Goal: Information Seeking & Learning: Learn about a topic

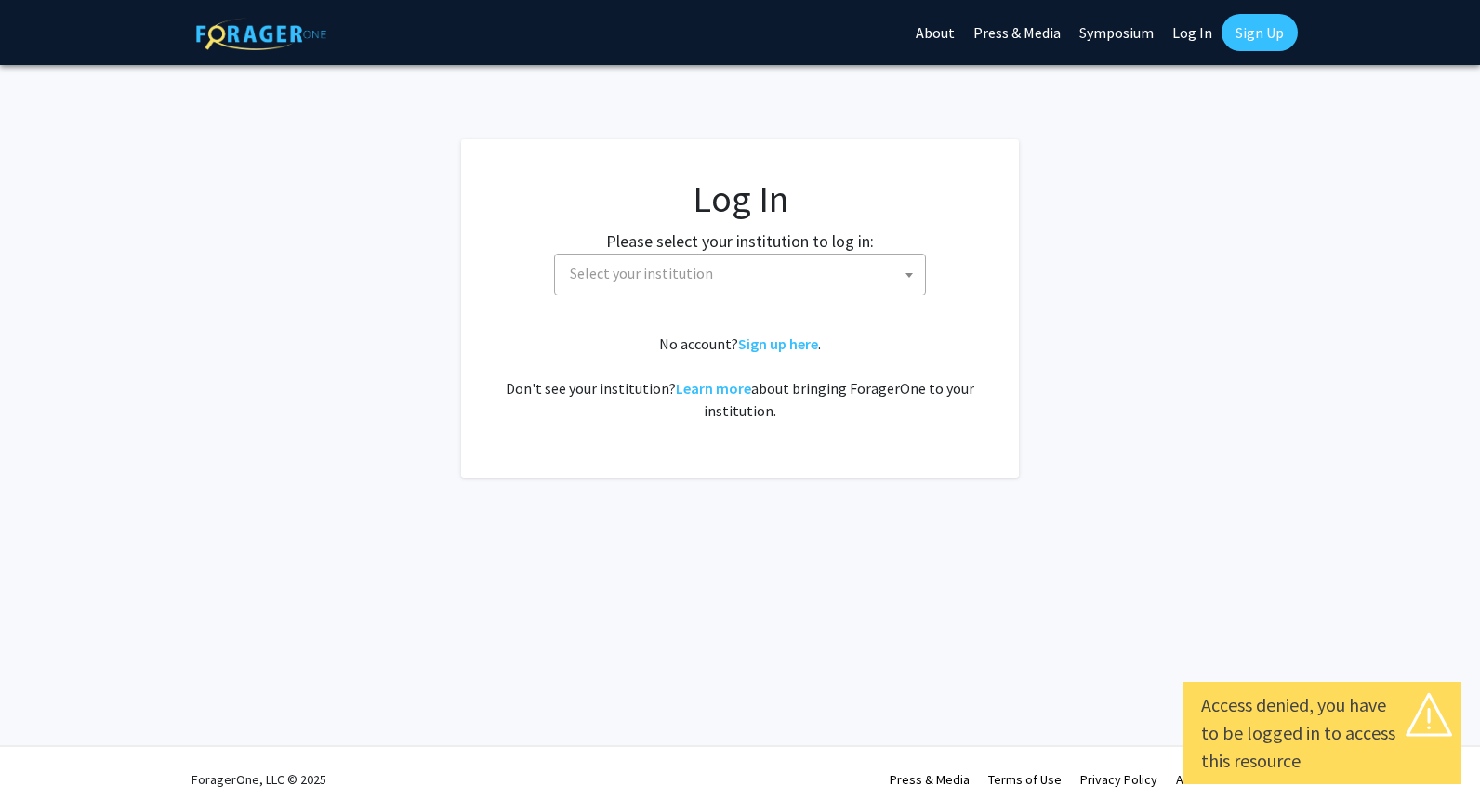
select select
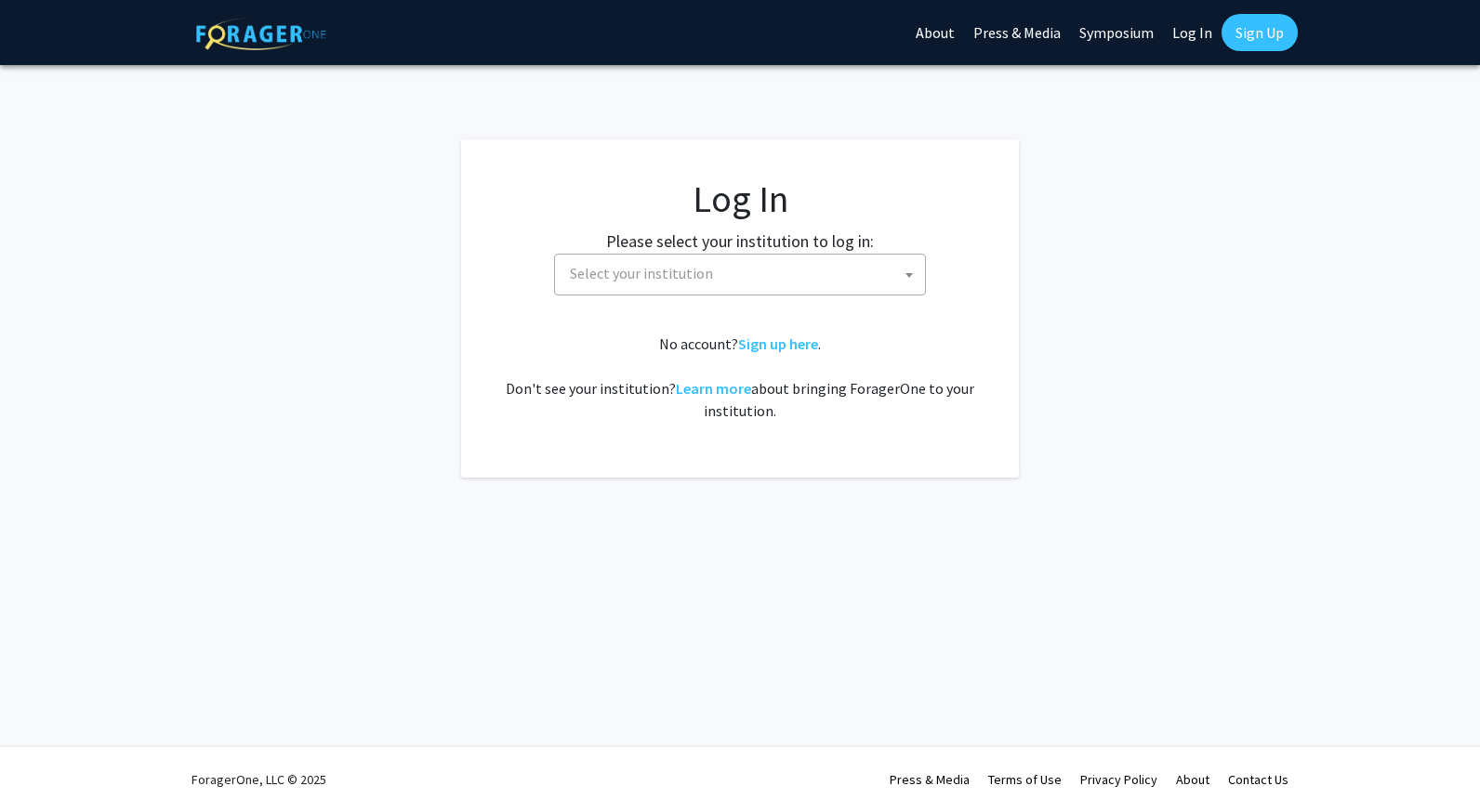
click at [694, 273] on span "Select your institution" at bounding box center [642, 273] width 143 height 18
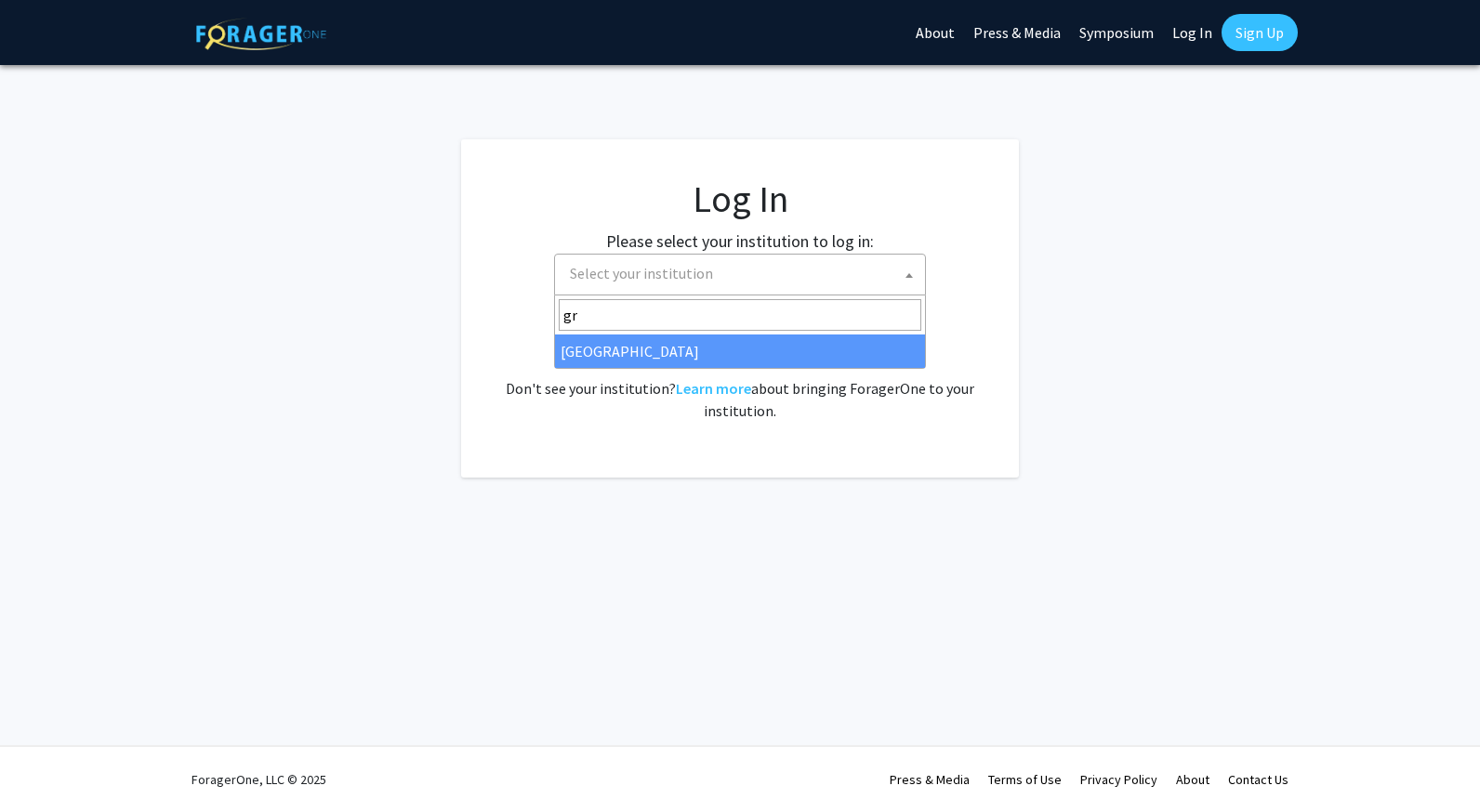
type input "gr"
select select "23"
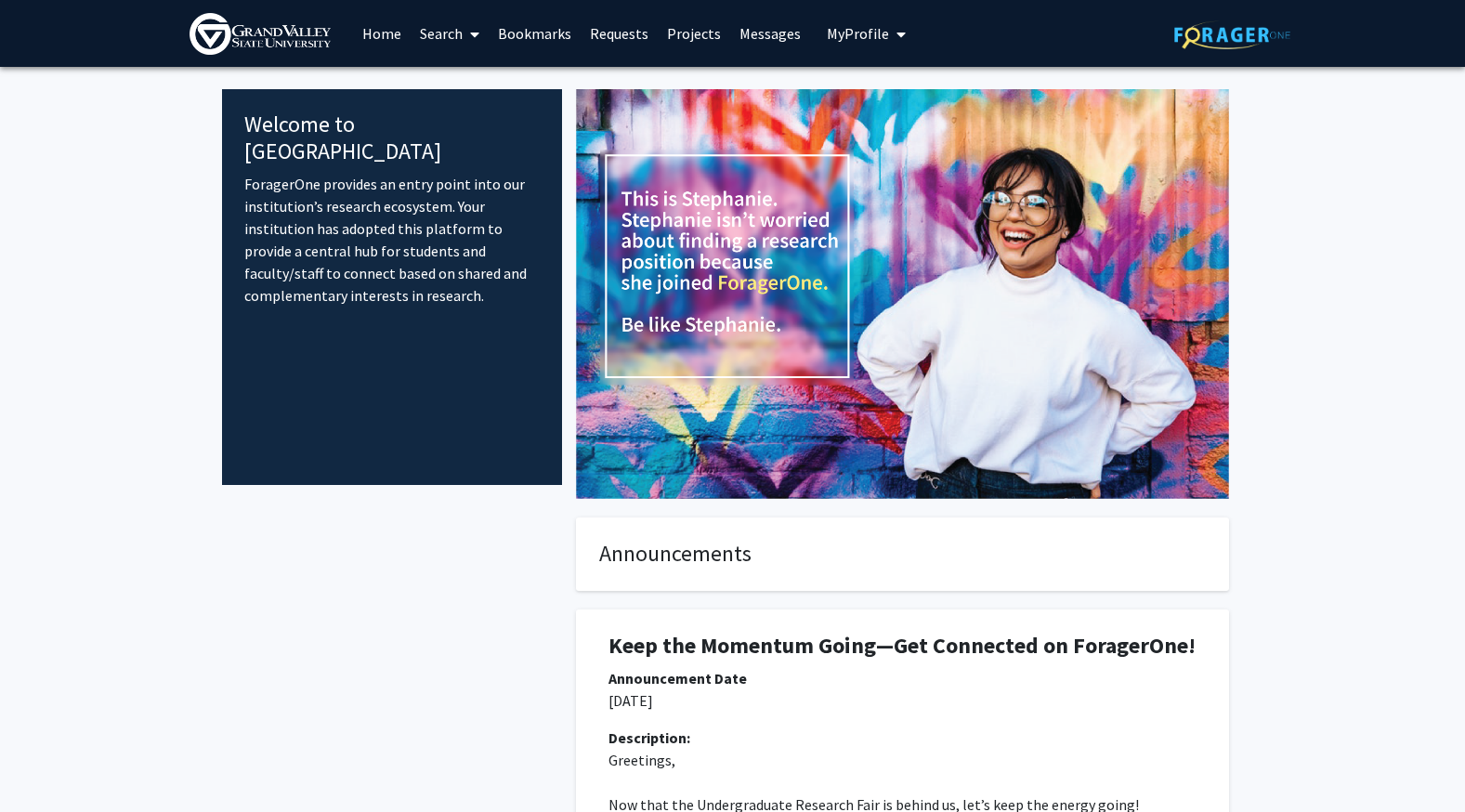
click at [906, 25] on div "Skip navigation Home Search Bookmarks Requests Projects Messages My Profile Mic…" at bounding box center [733, 33] width 1115 height 67
click at [897, 28] on icon "My profile dropdown to access profile and logout" at bounding box center [902, 34] width 10 height 14
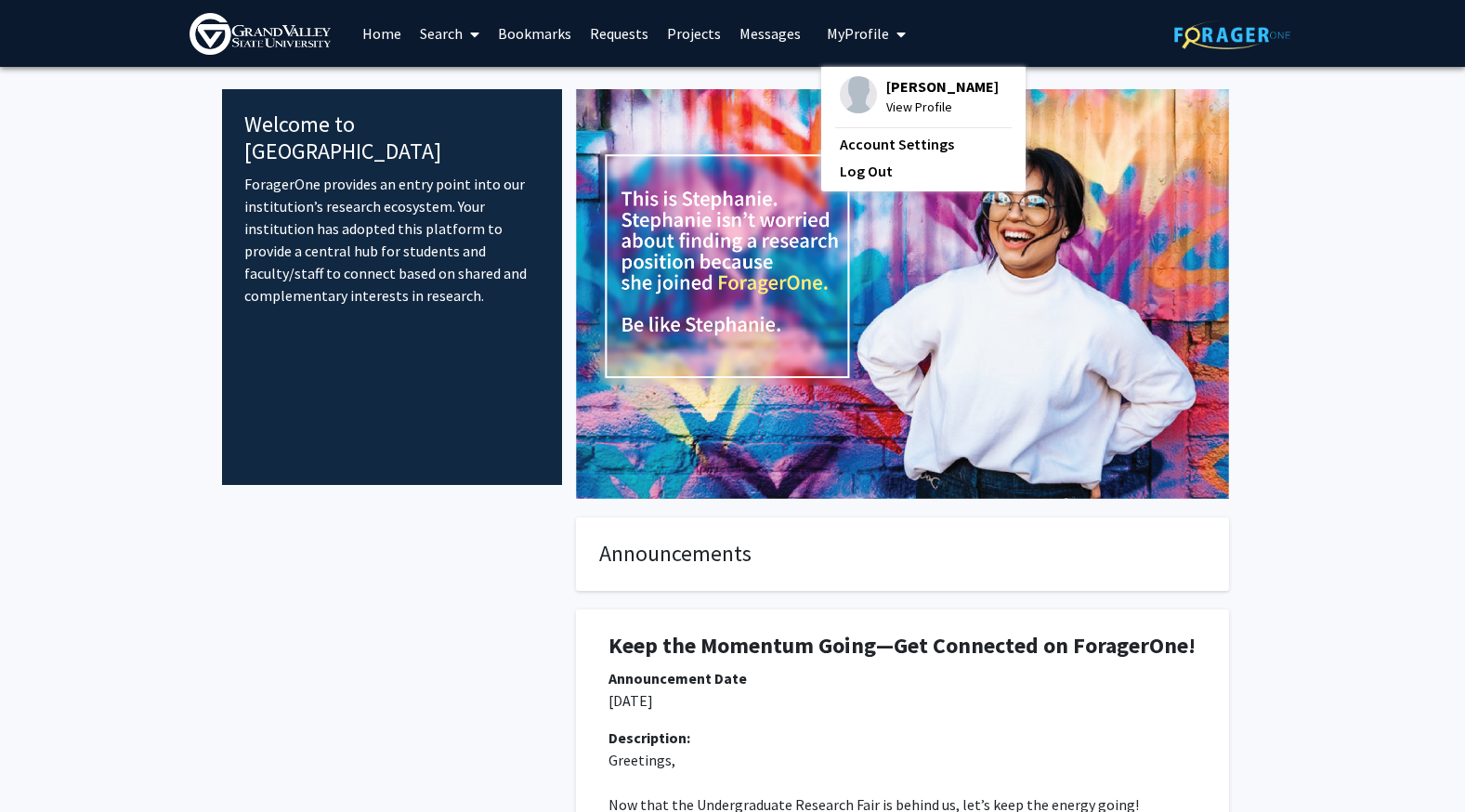
click at [895, 113] on span "View Profile" at bounding box center [942, 106] width 113 height 20
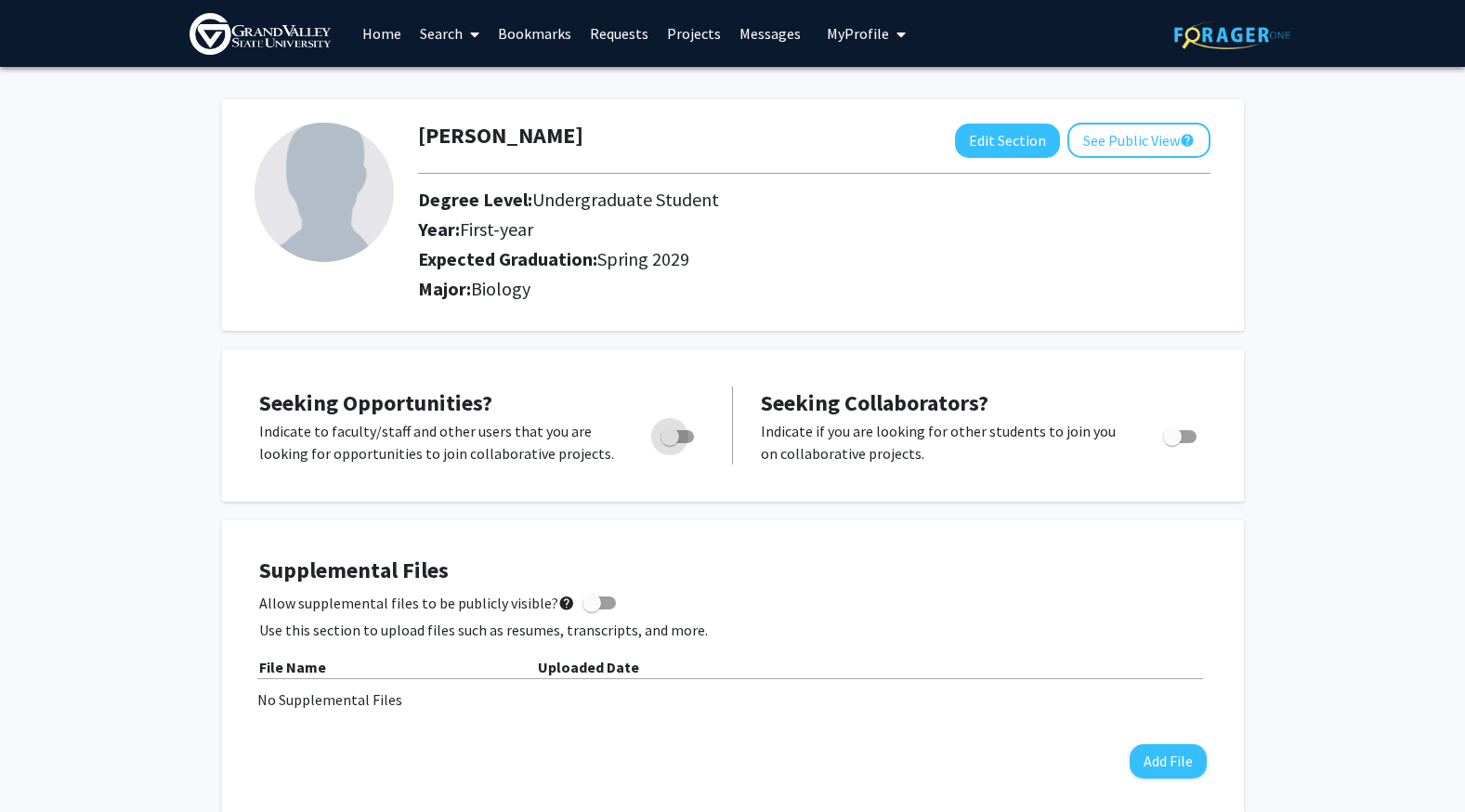
click at [668, 436] on span "Toggle" at bounding box center [669, 436] width 18 height 18
click at [669, 444] on input "Are you actively seeking opportunities?" at bounding box center [669, 444] width 1 height 1
checkbox input "true"
click at [1010, 149] on button "Edit Section" at bounding box center [1008, 141] width 105 height 35
select select "first-year"
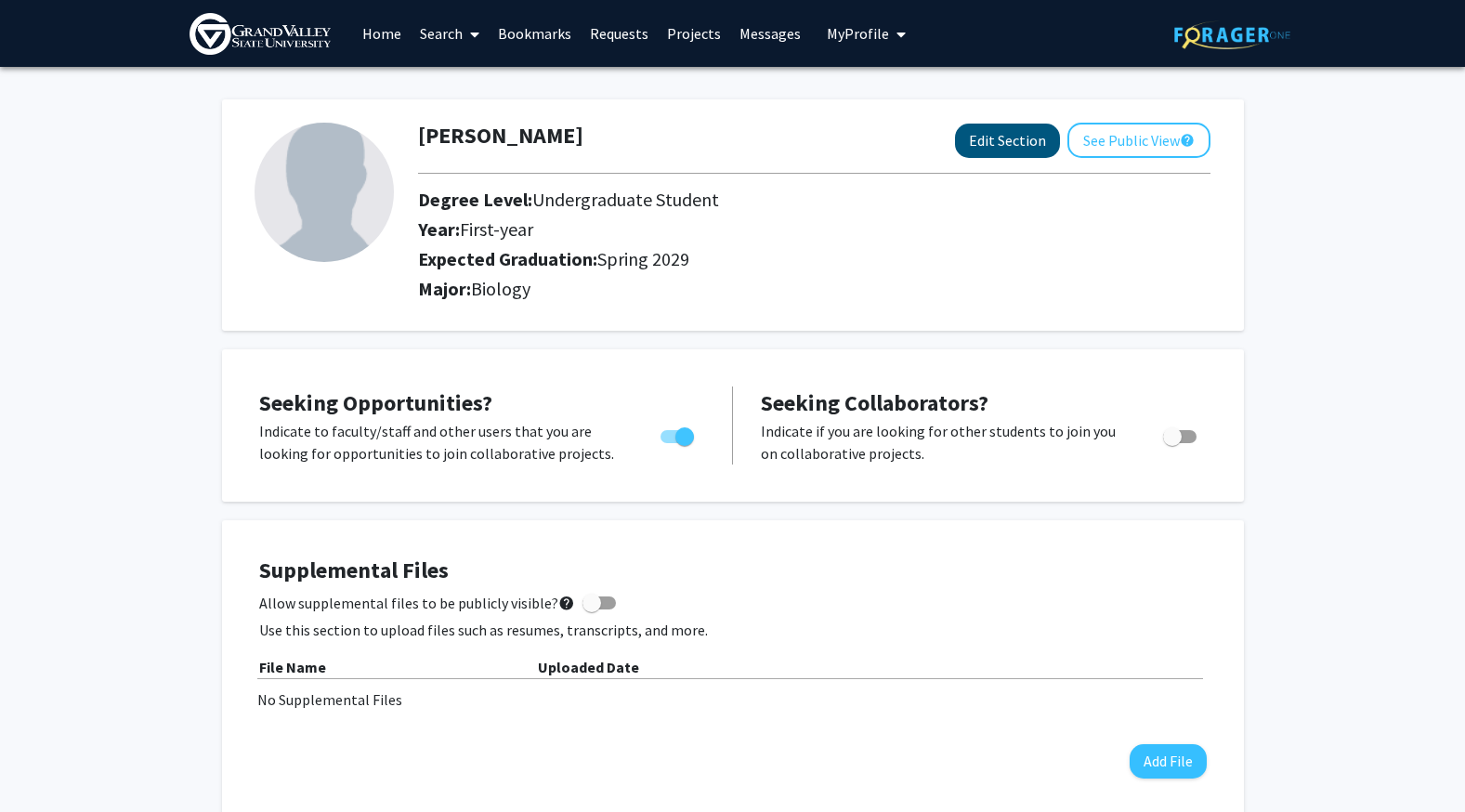
select select "45: spring_2029"
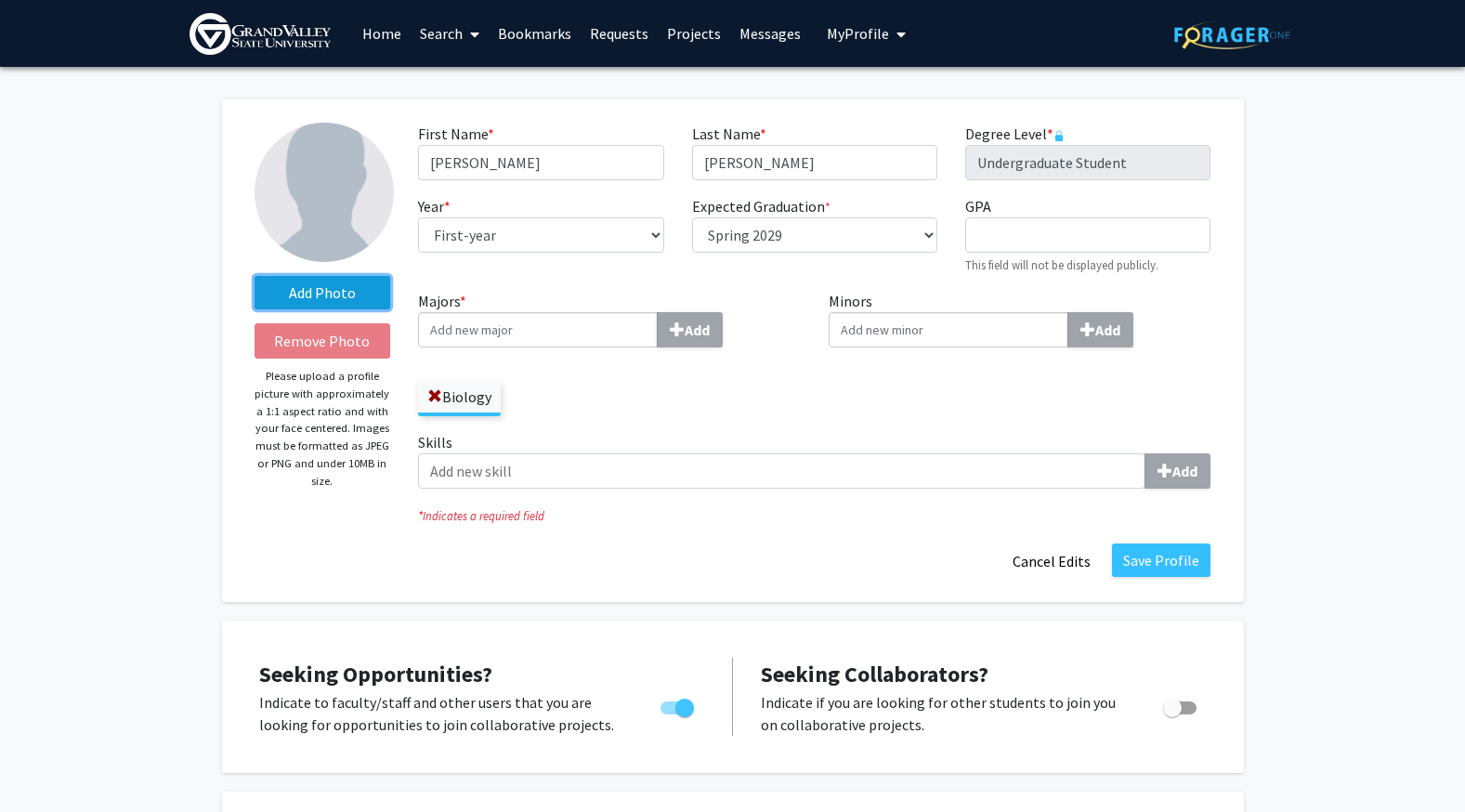
click at [293, 298] on label "Add Photo" at bounding box center [323, 292] width 137 height 34
click at [0, 0] on input "Add Photo" at bounding box center [0, 0] width 0 height 0
click at [327, 293] on label "Add Photo" at bounding box center [323, 292] width 137 height 34
click at [0, 0] on input "Add Photo" at bounding box center [0, 0] width 0 height 0
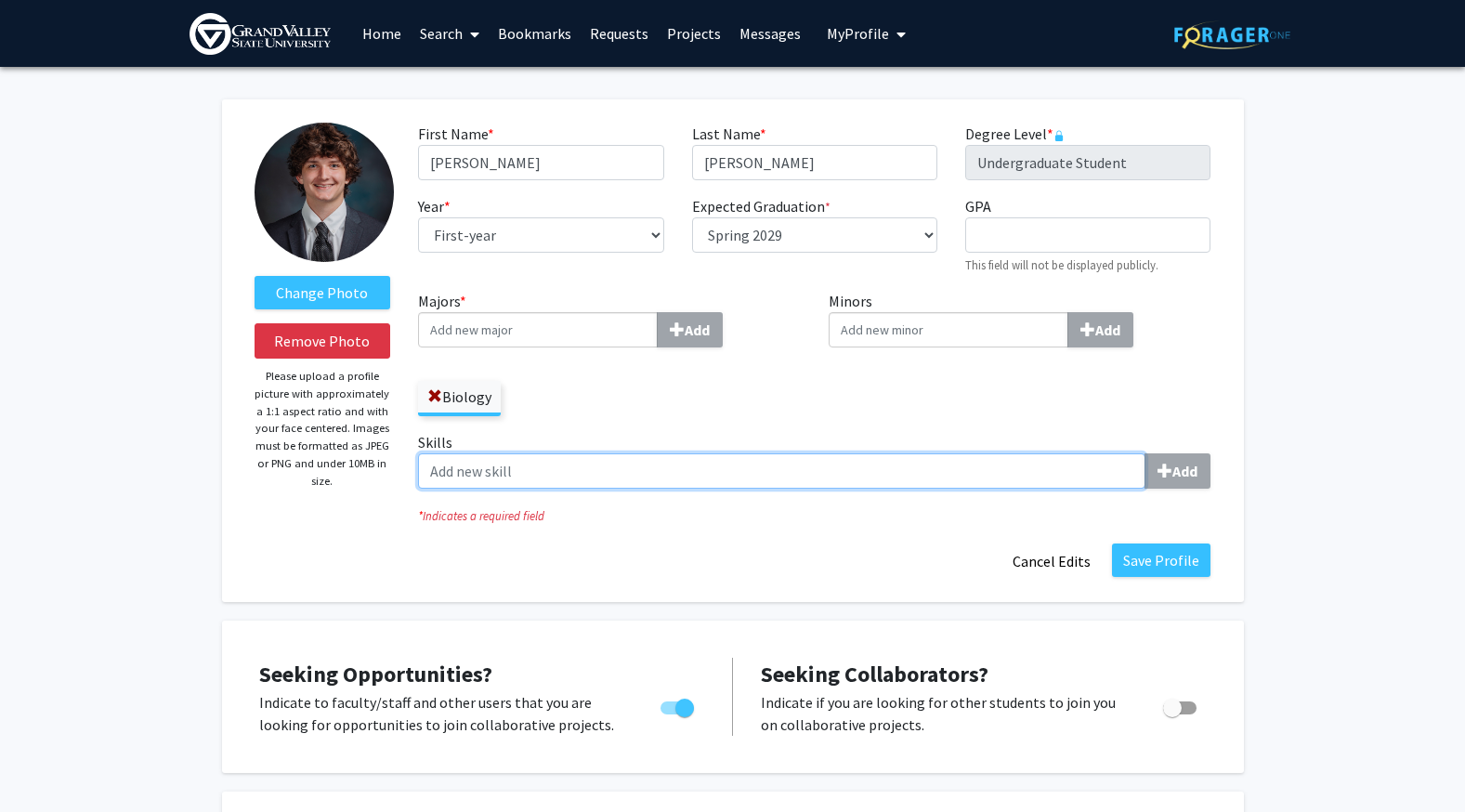
click at [552, 465] on input "Skills Add" at bounding box center [782, 471] width 727 height 36
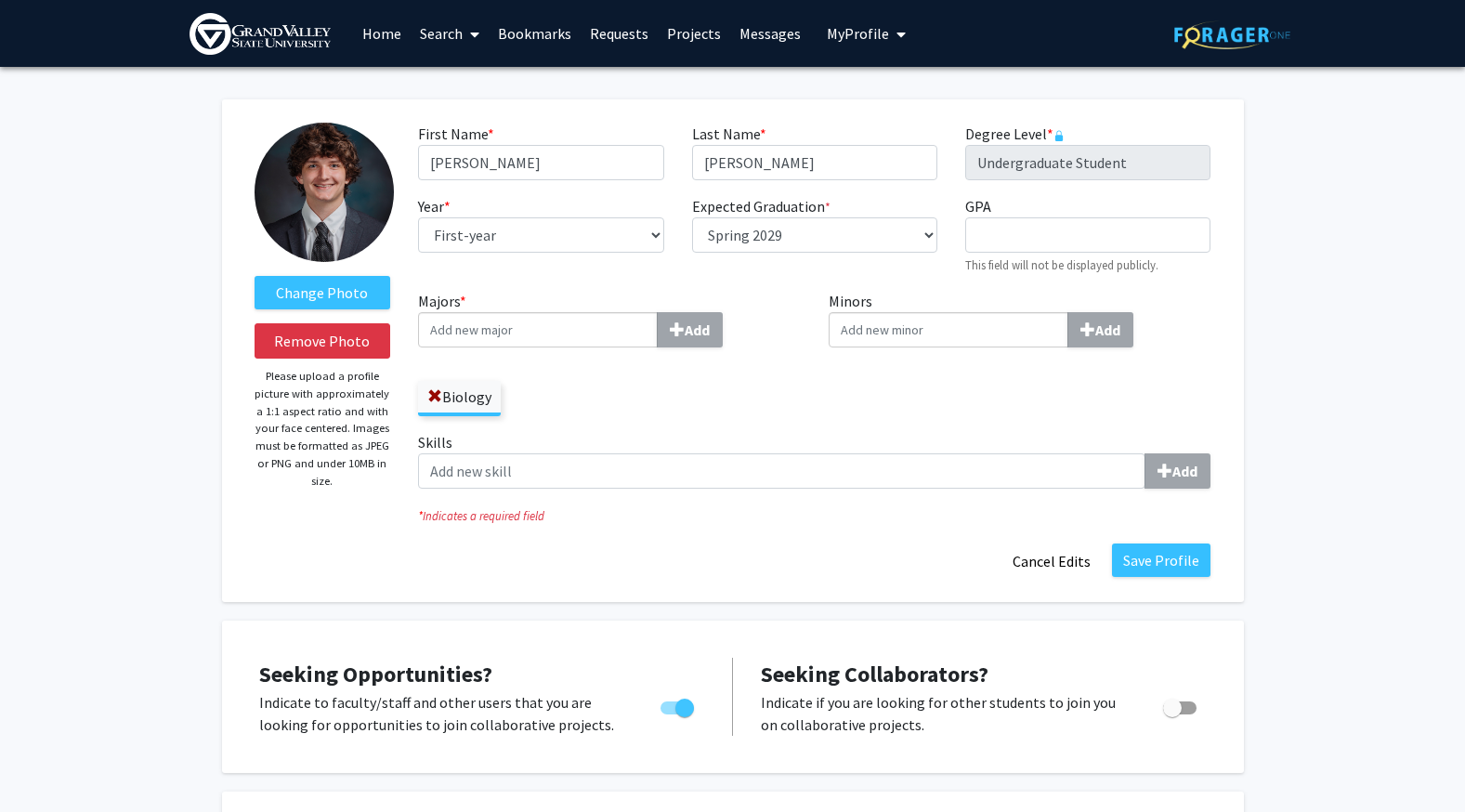
click at [383, 37] on link "Home" at bounding box center [382, 33] width 58 height 65
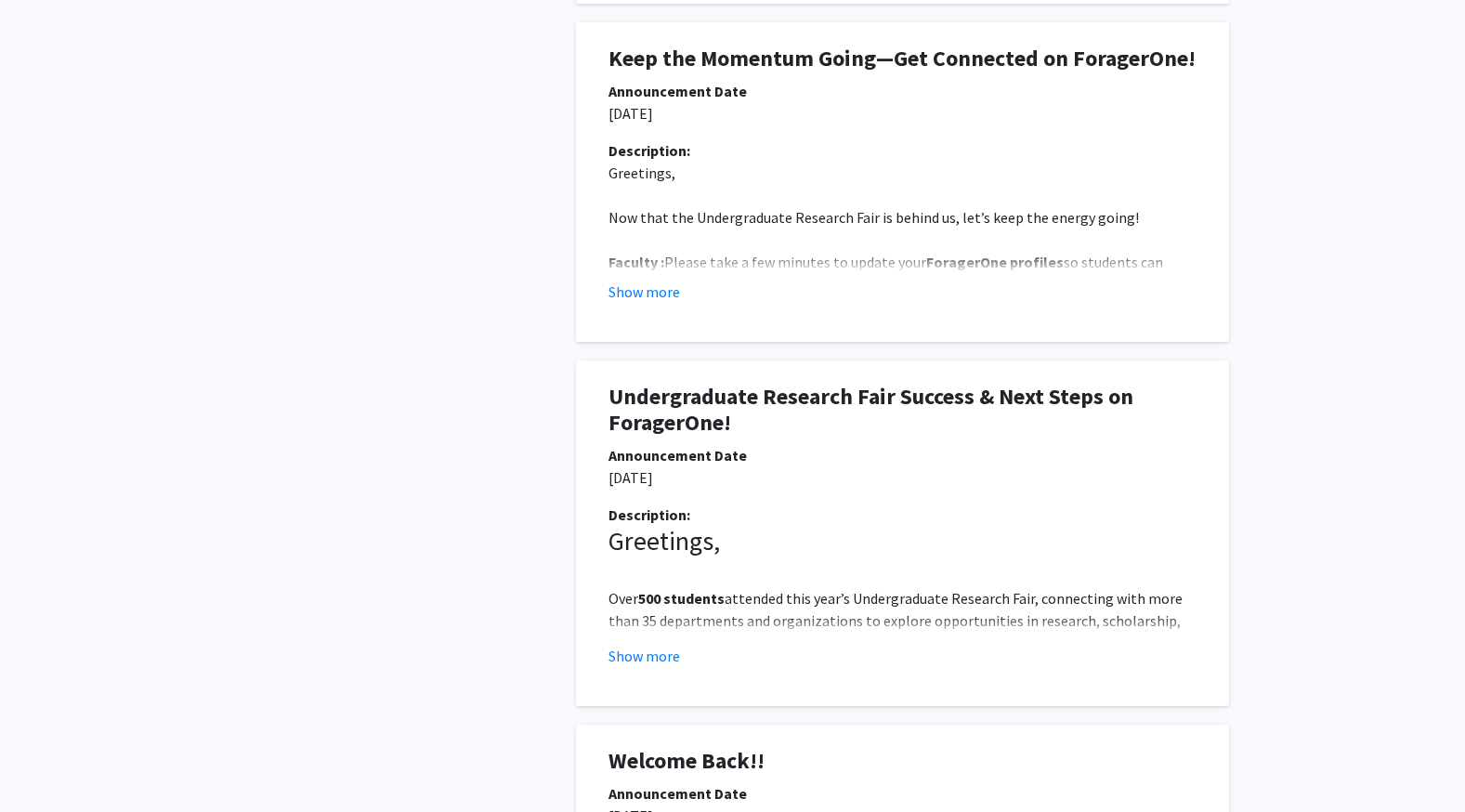
scroll to position [588, 0]
click at [667, 293] on button "Show more" at bounding box center [644, 290] width 71 height 22
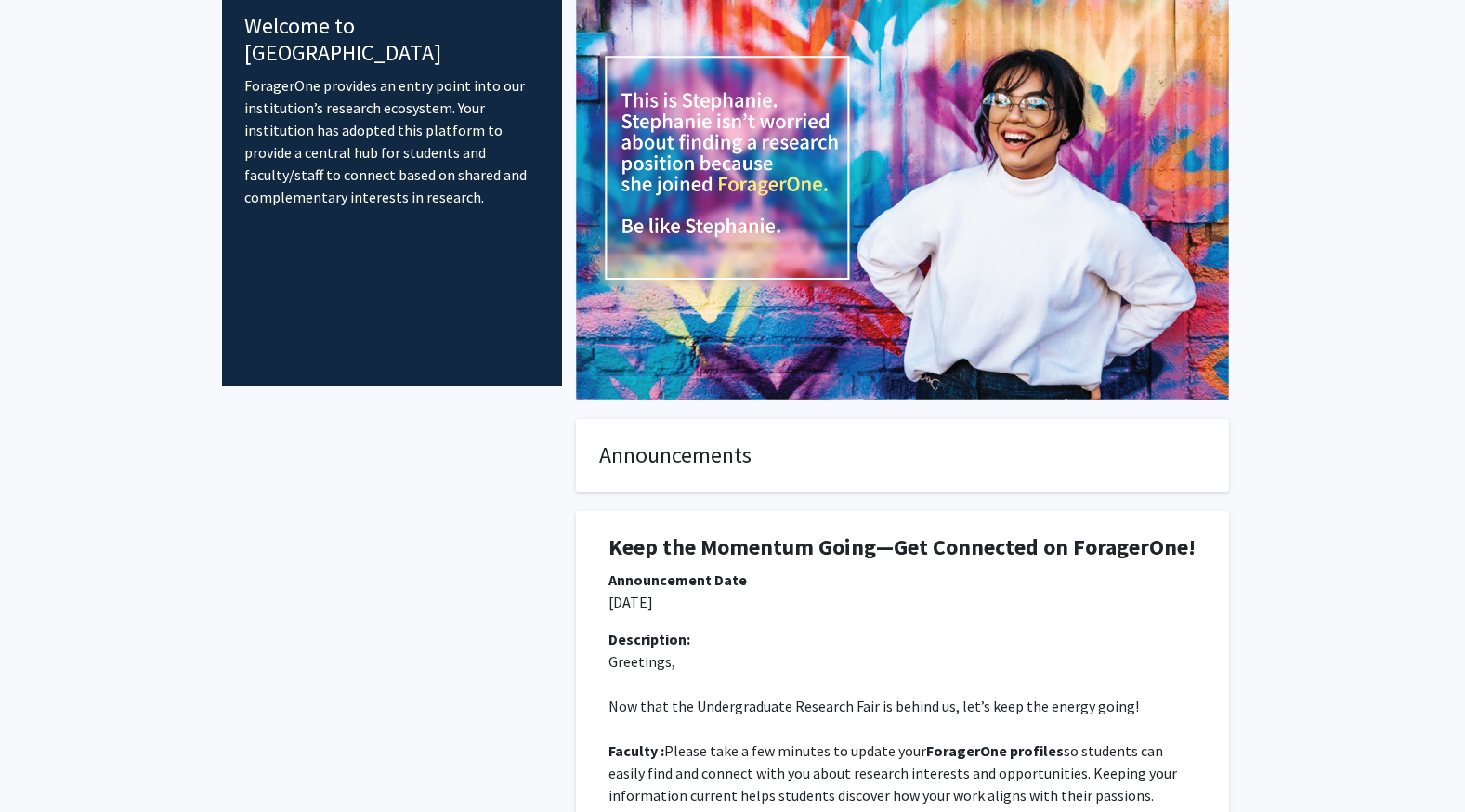
scroll to position [0, 0]
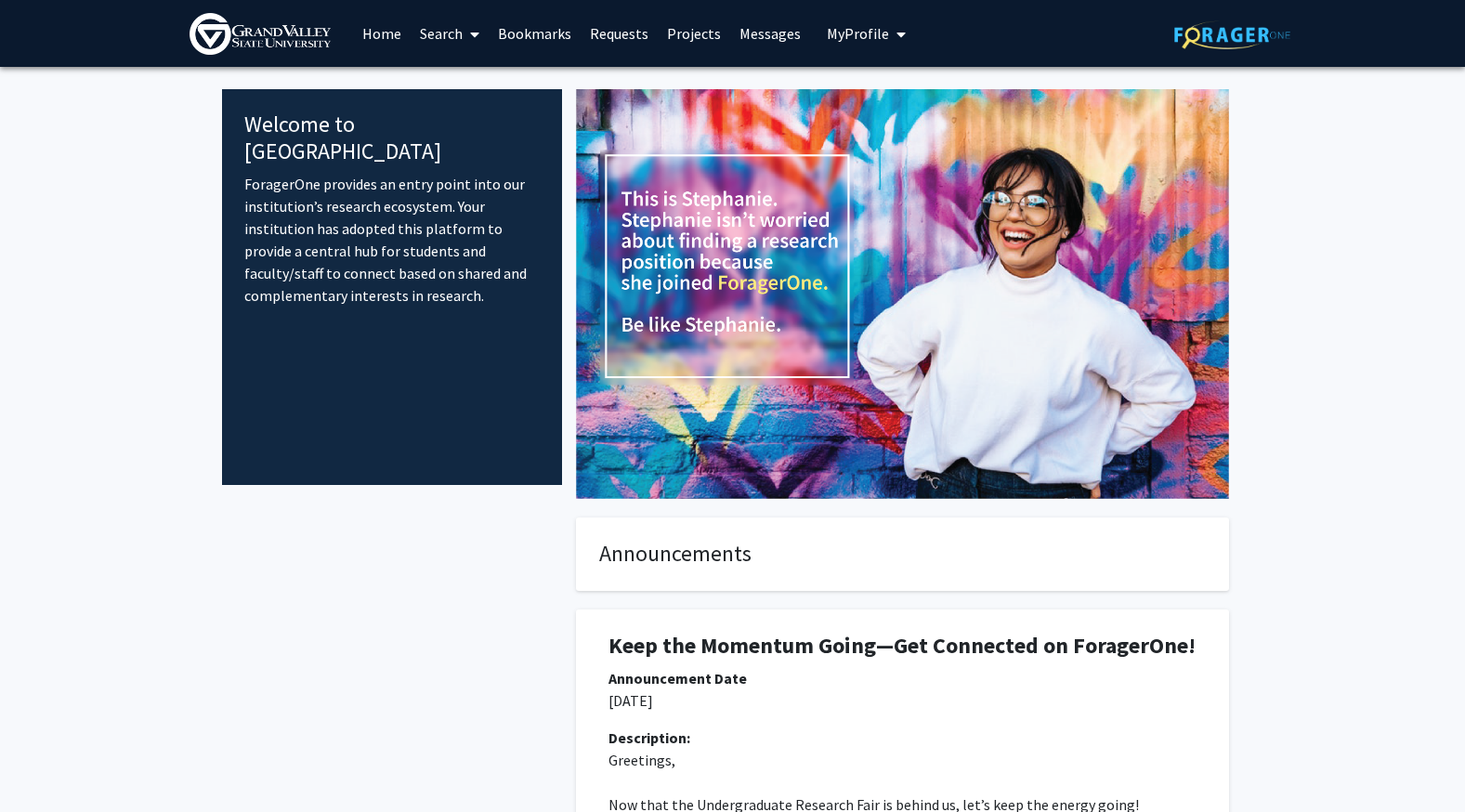
click at [446, 35] on link "Search" at bounding box center [449, 33] width 78 height 65
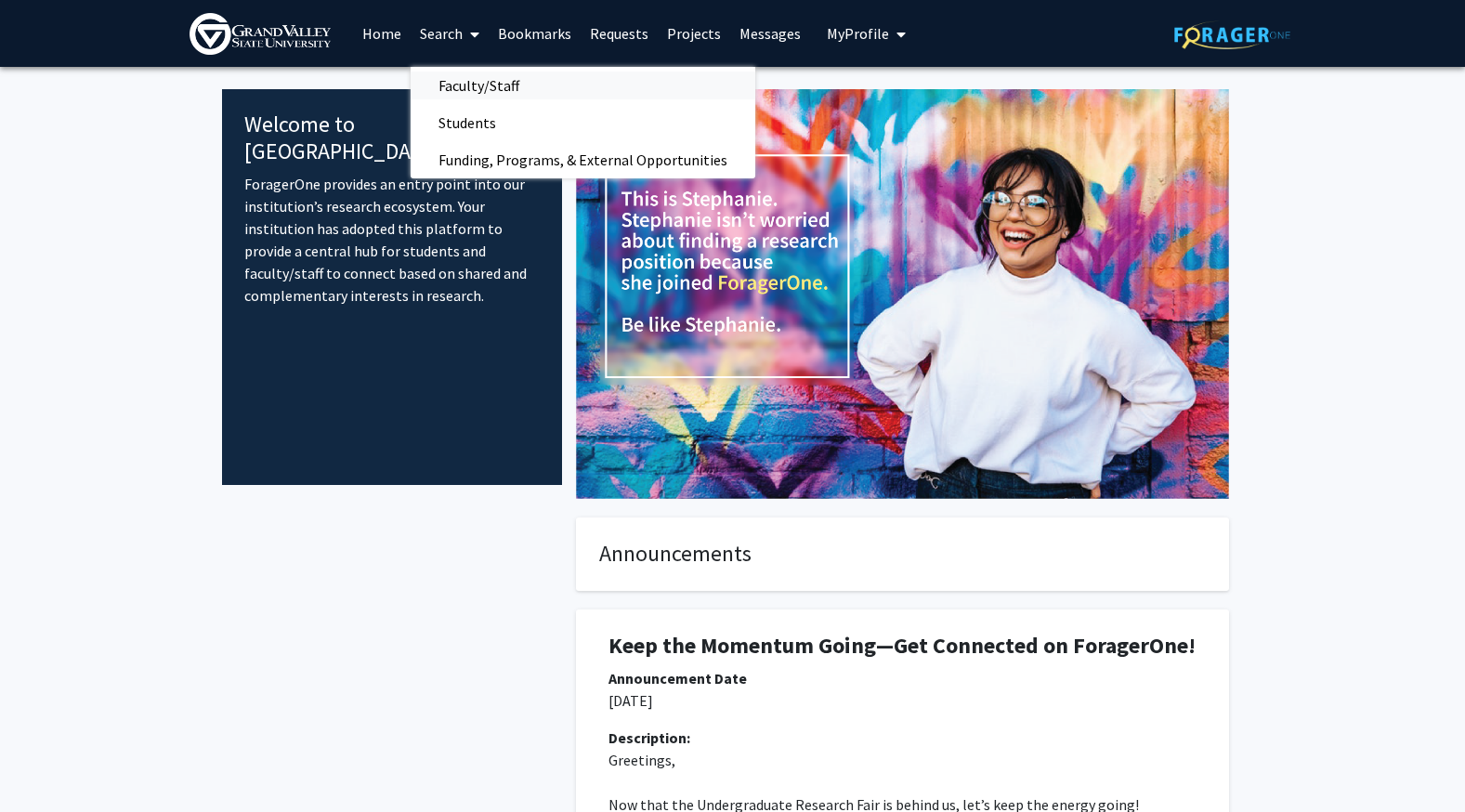
click at [483, 82] on span "Faculty/Staff" at bounding box center [479, 85] width 137 height 38
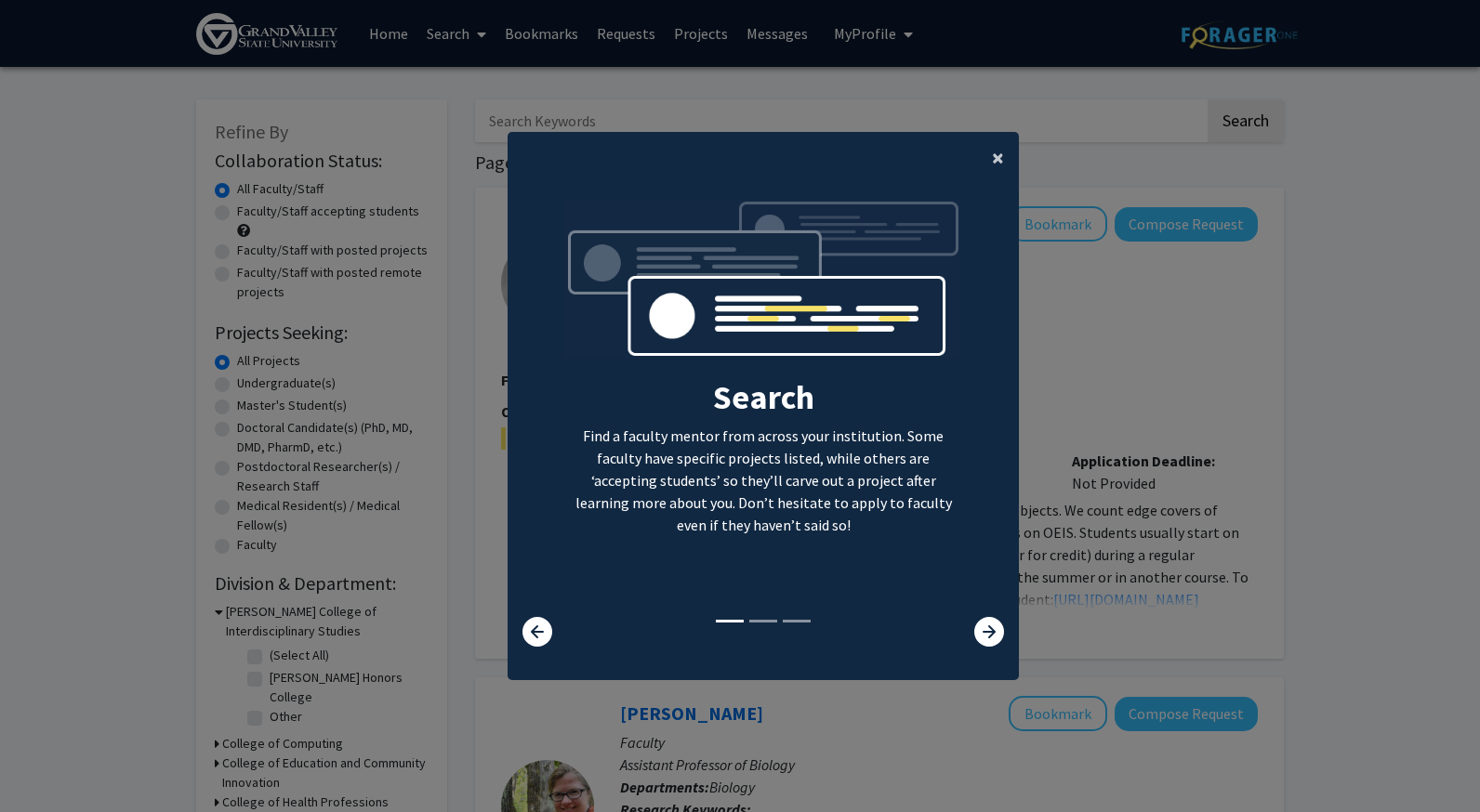
click at [983, 157] on button "×" at bounding box center [998, 158] width 41 height 52
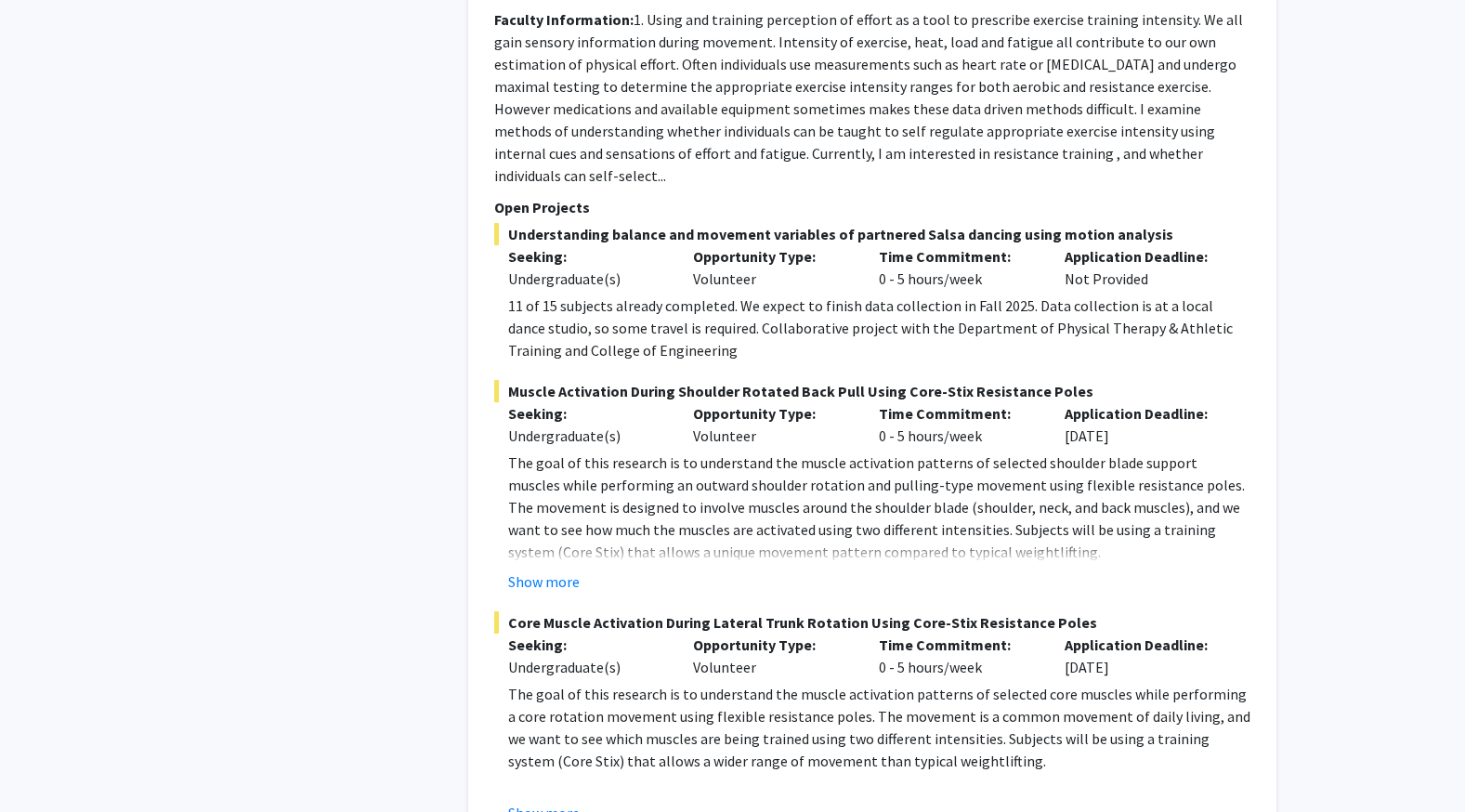
scroll to position [2137, 0]
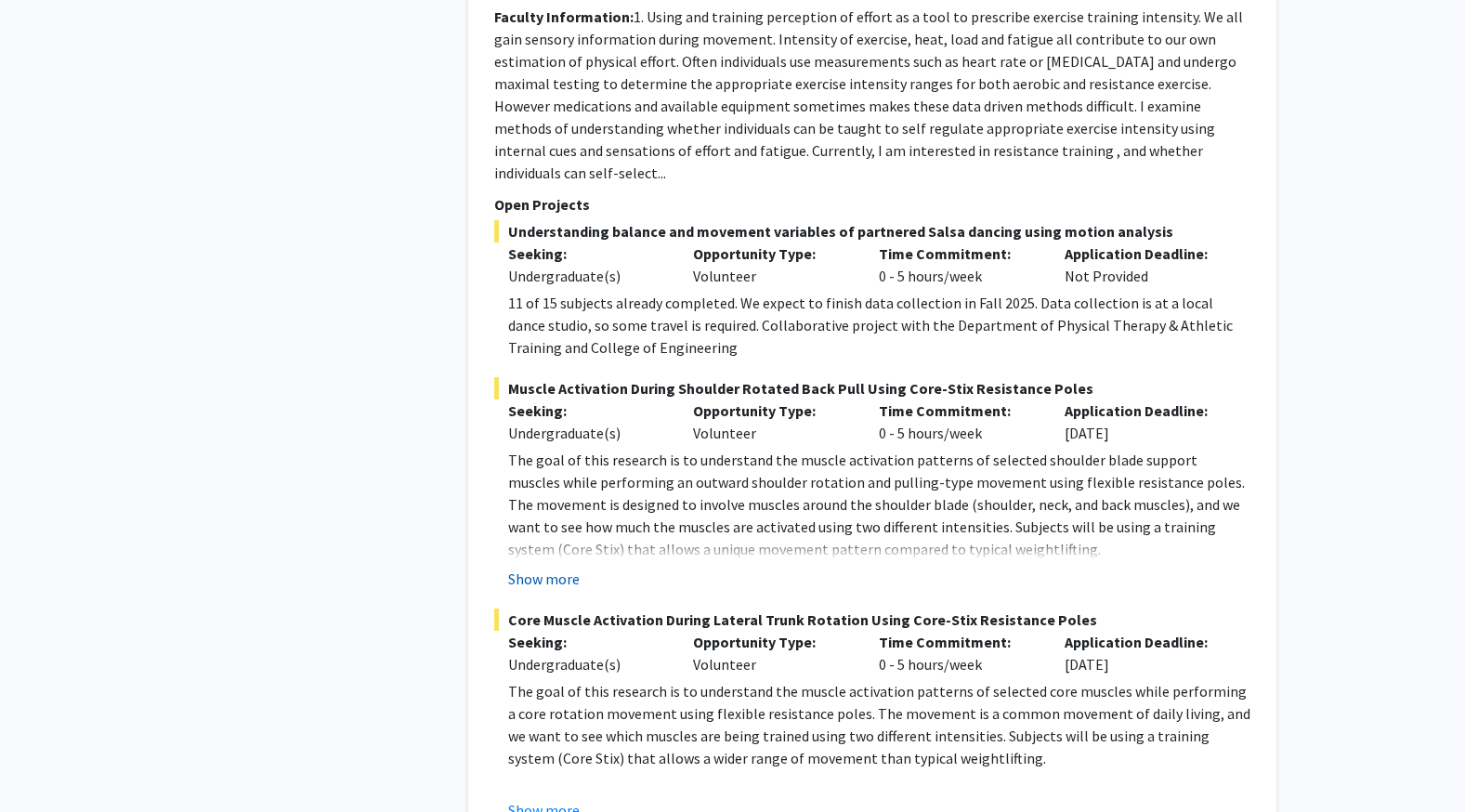
click at [549, 568] on button "Show more" at bounding box center [544, 579] width 71 height 22
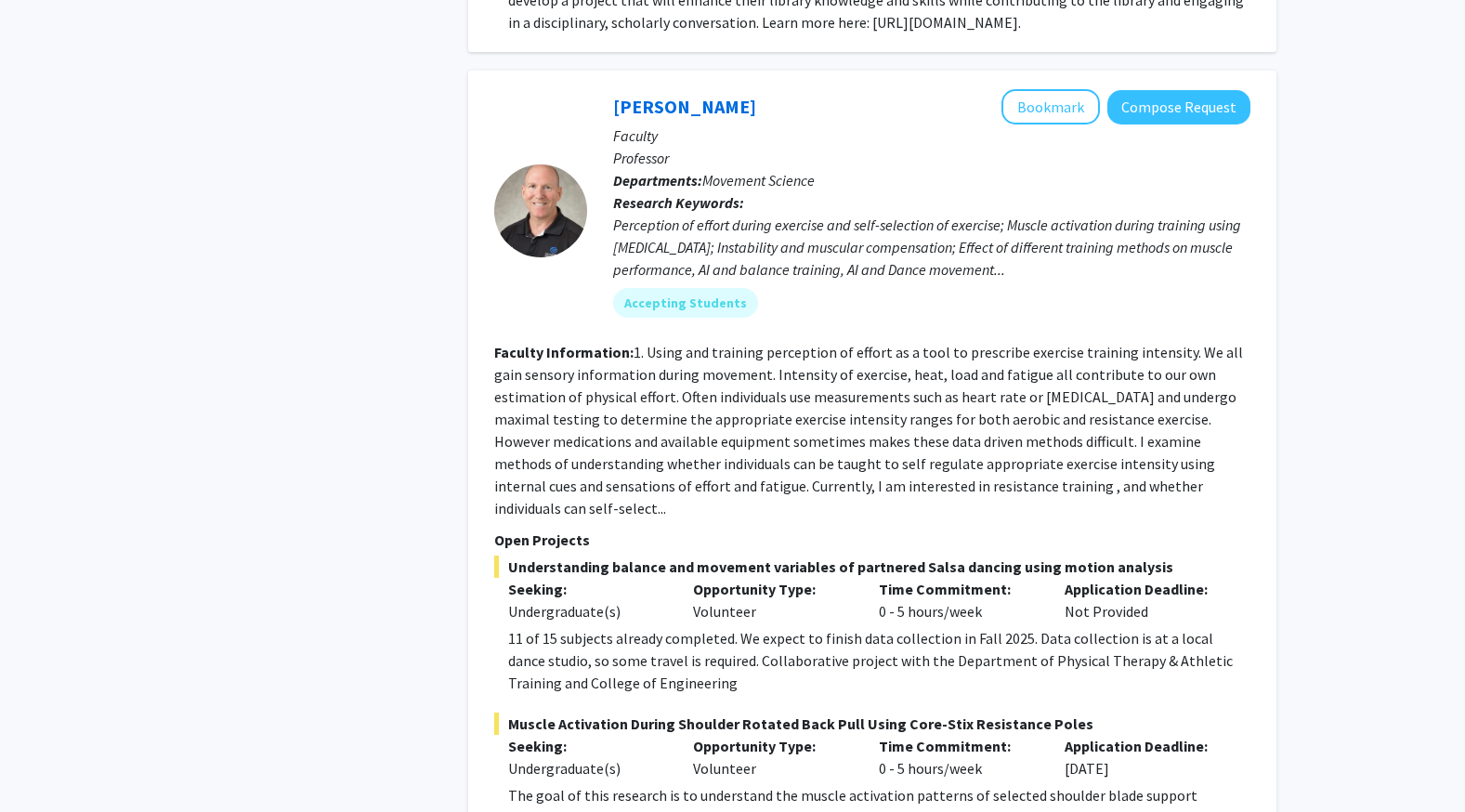
scroll to position [1799, 0]
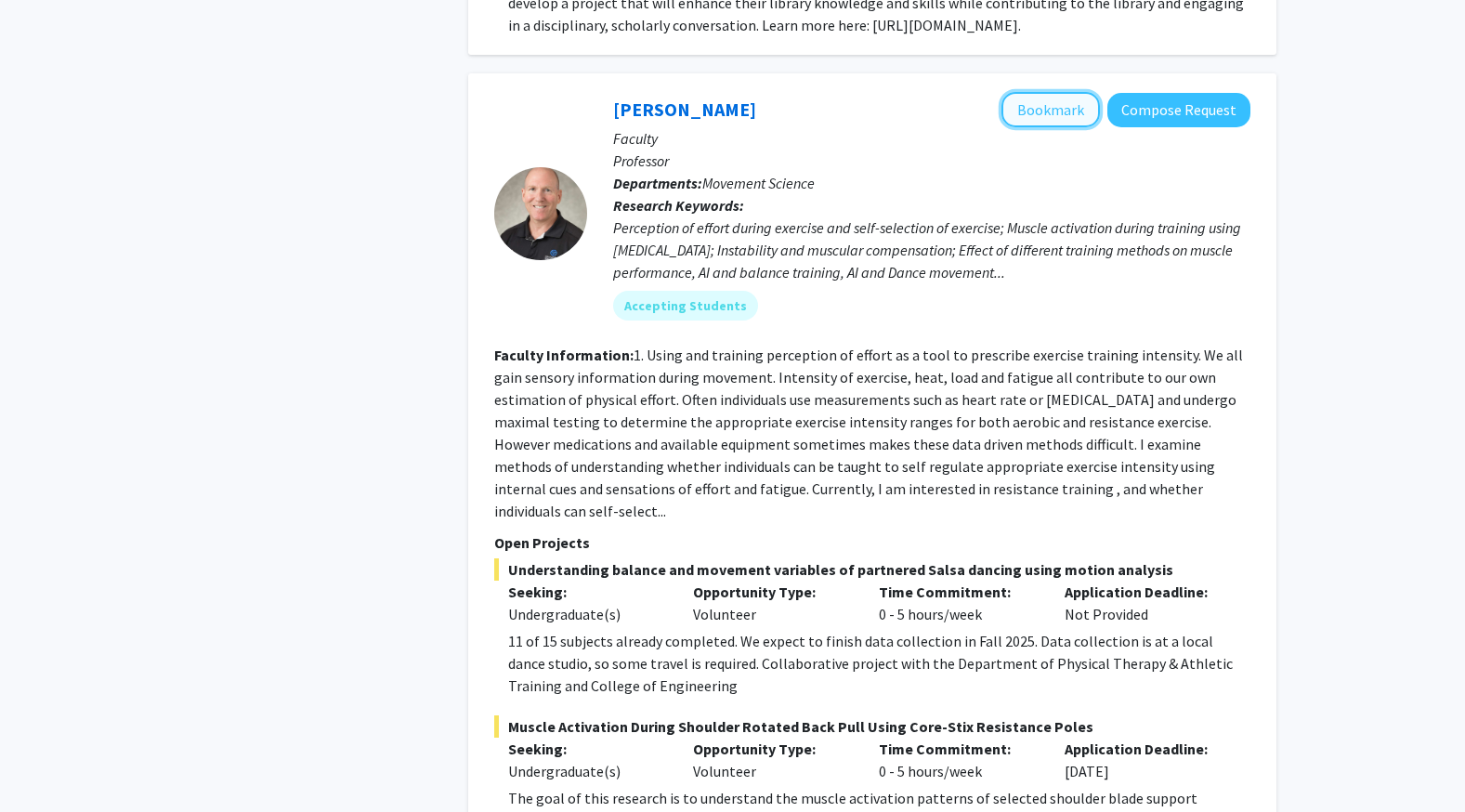
click at [1046, 126] on button "Bookmark" at bounding box center [1051, 109] width 98 height 36
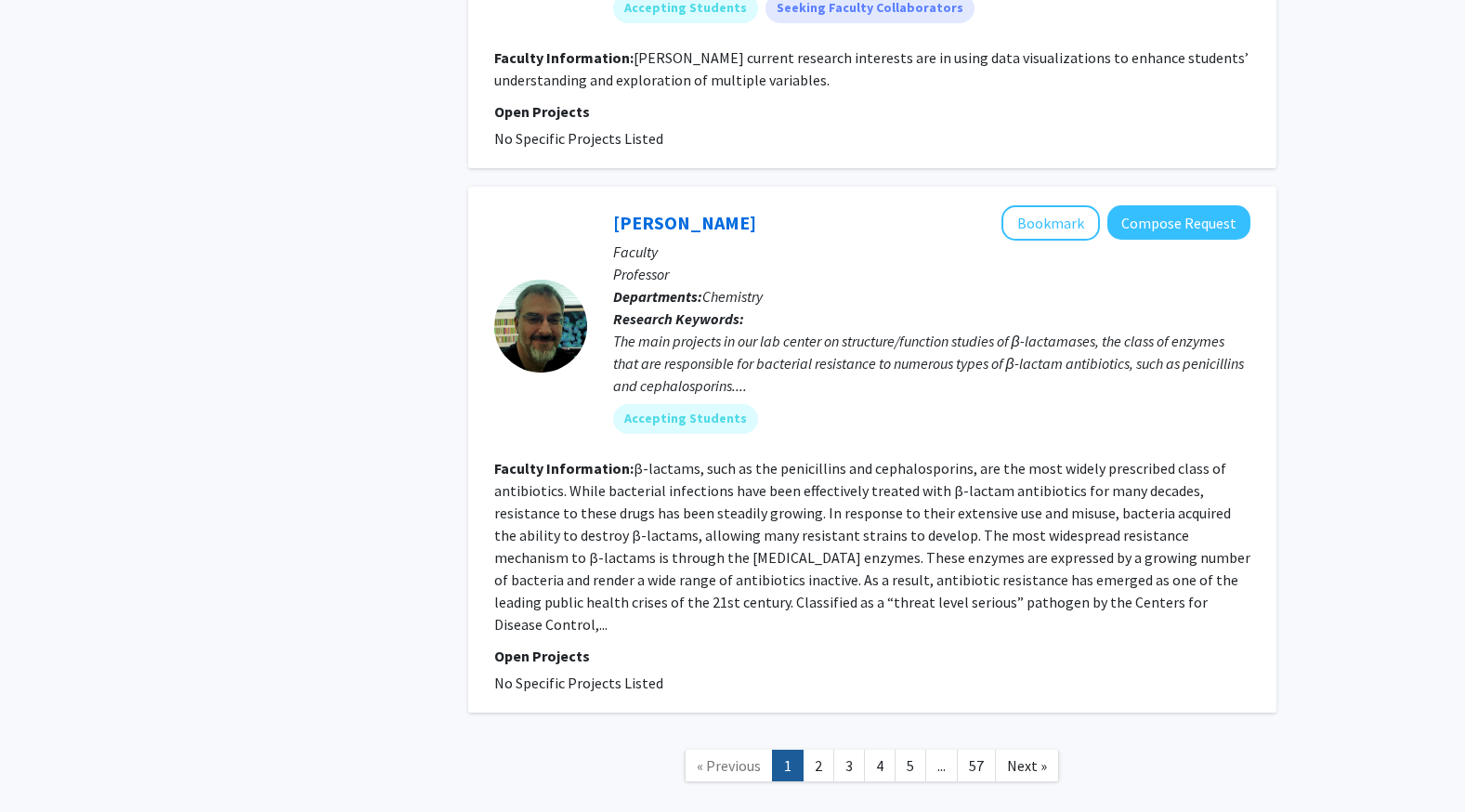
scroll to position [5618, 0]
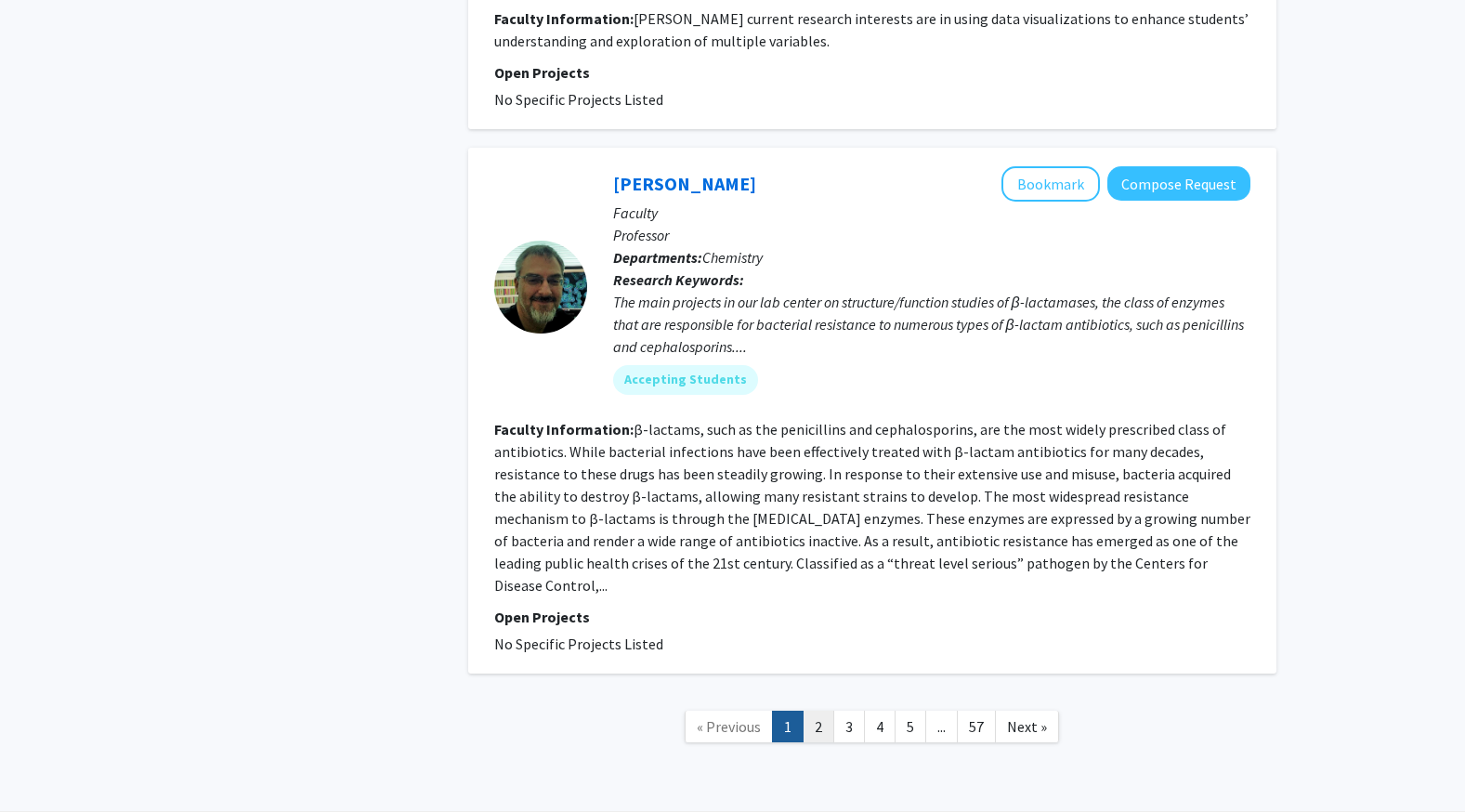
click at [829, 711] on link "2" at bounding box center [818, 727] width 32 height 33
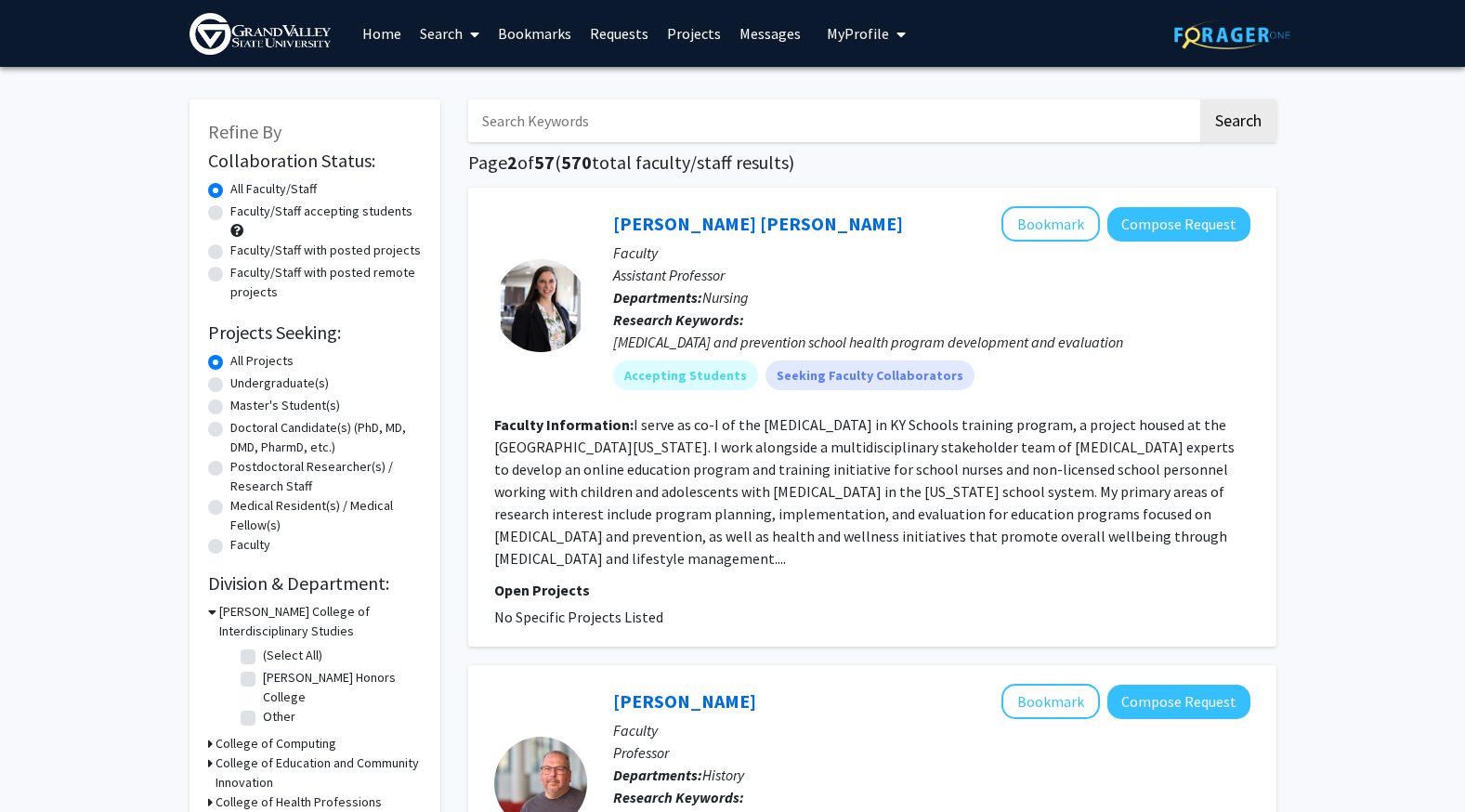
click at [214, 220] on div "Faculty/Staff accepting students" at bounding box center [315, 221] width 214 height 39
click at [231, 215] on label "Faculty/Staff accepting students" at bounding box center [321, 211] width 182 height 19
click at [231, 214] on input "Faculty/Staff accepting students" at bounding box center [236, 207] width 13 height 13
radio input "true"
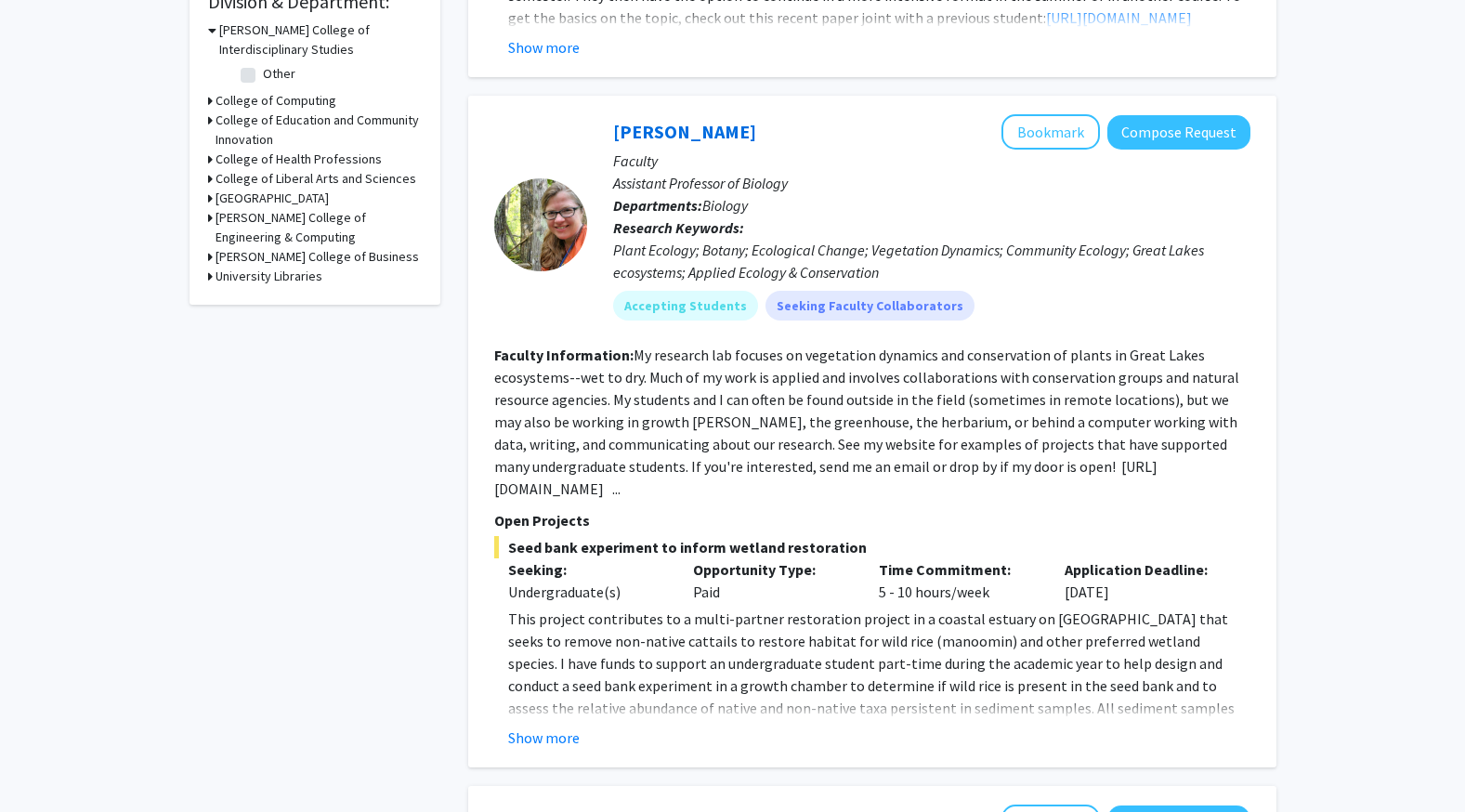
scroll to position [582, 0]
click at [547, 735] on button "Show more" at bounding box center [544, 737] width 71 height 22
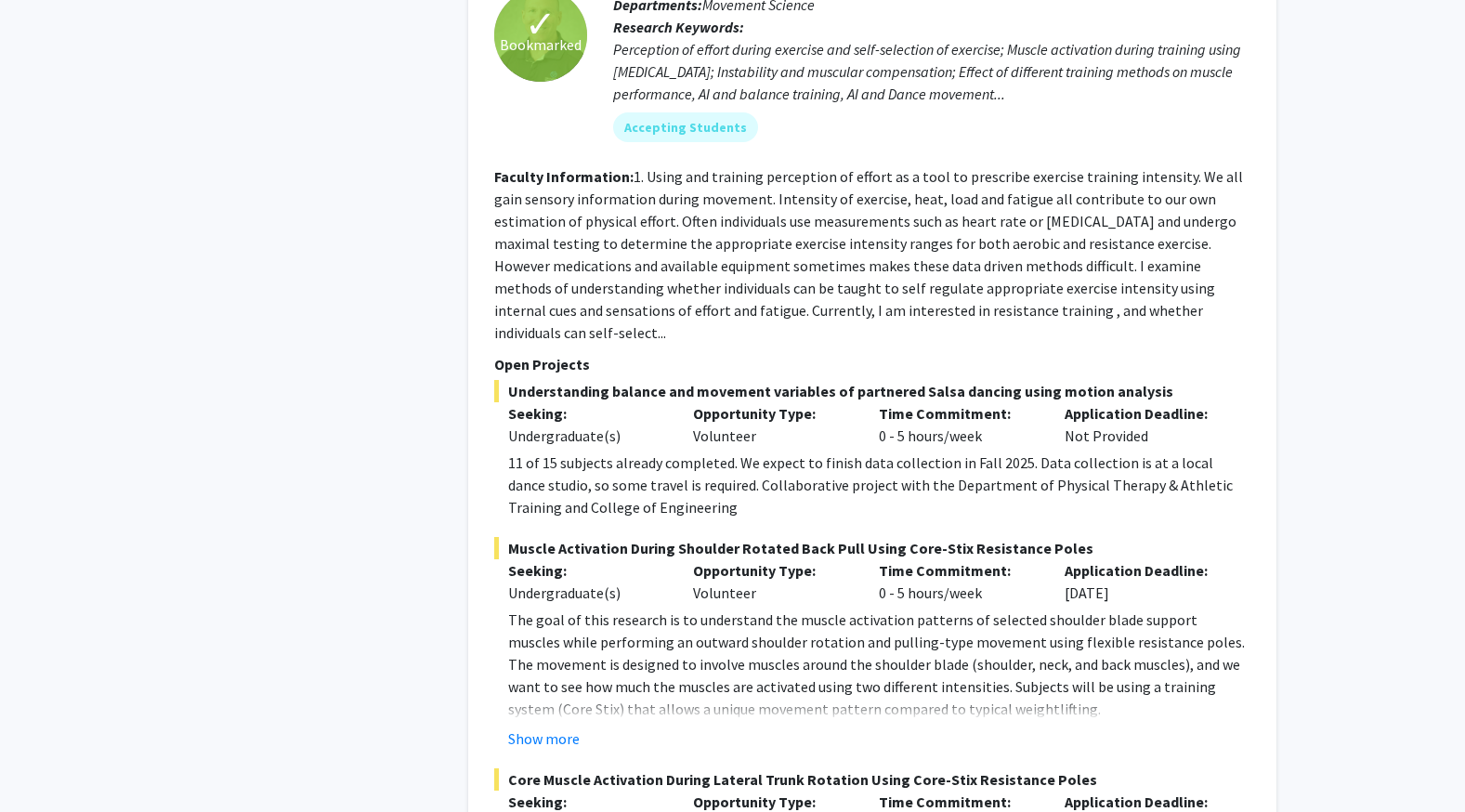
scroll to position [2076, 0]
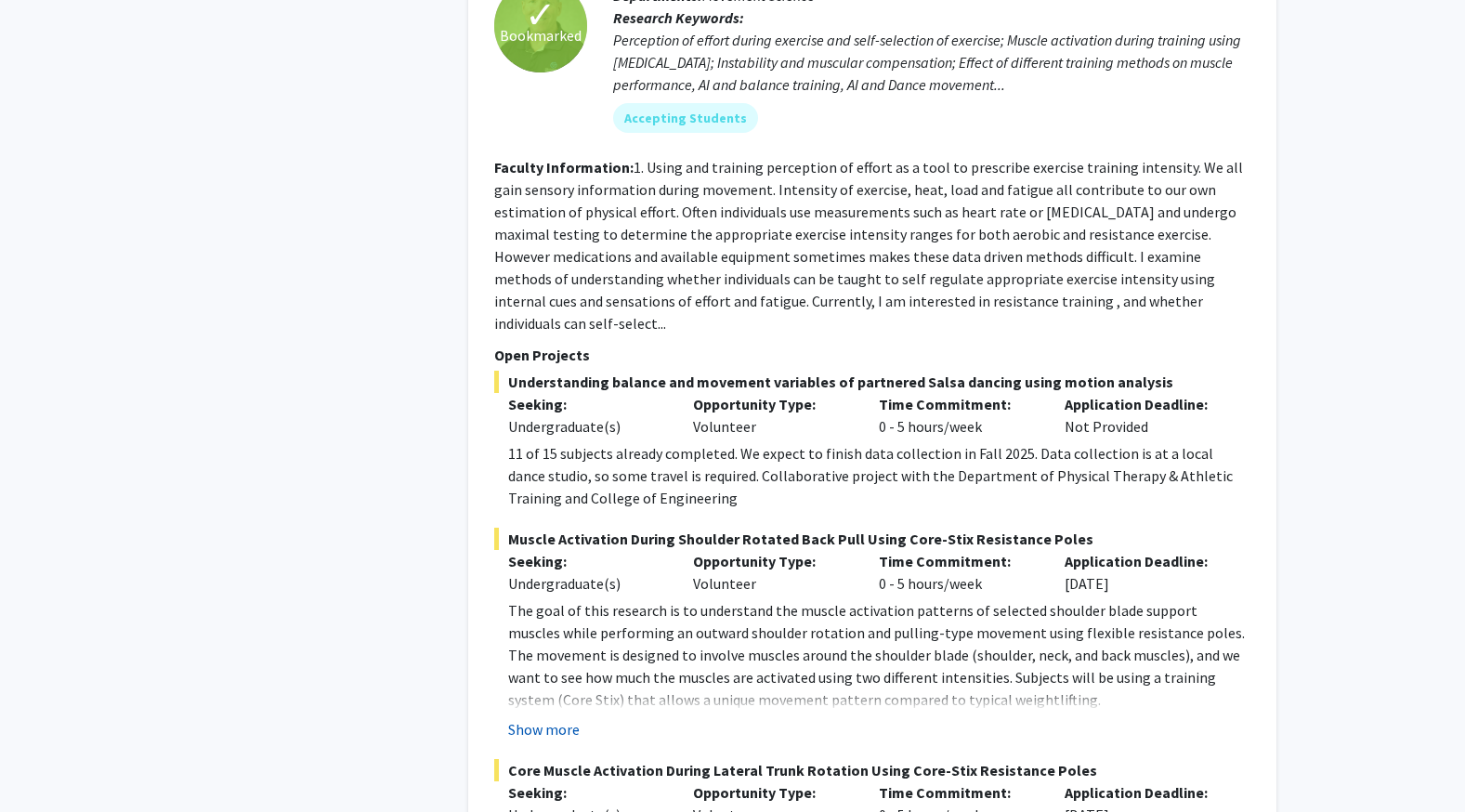
click at [547, 718] on button "Show more" at bounding box center [544, 729] width 71 height 22
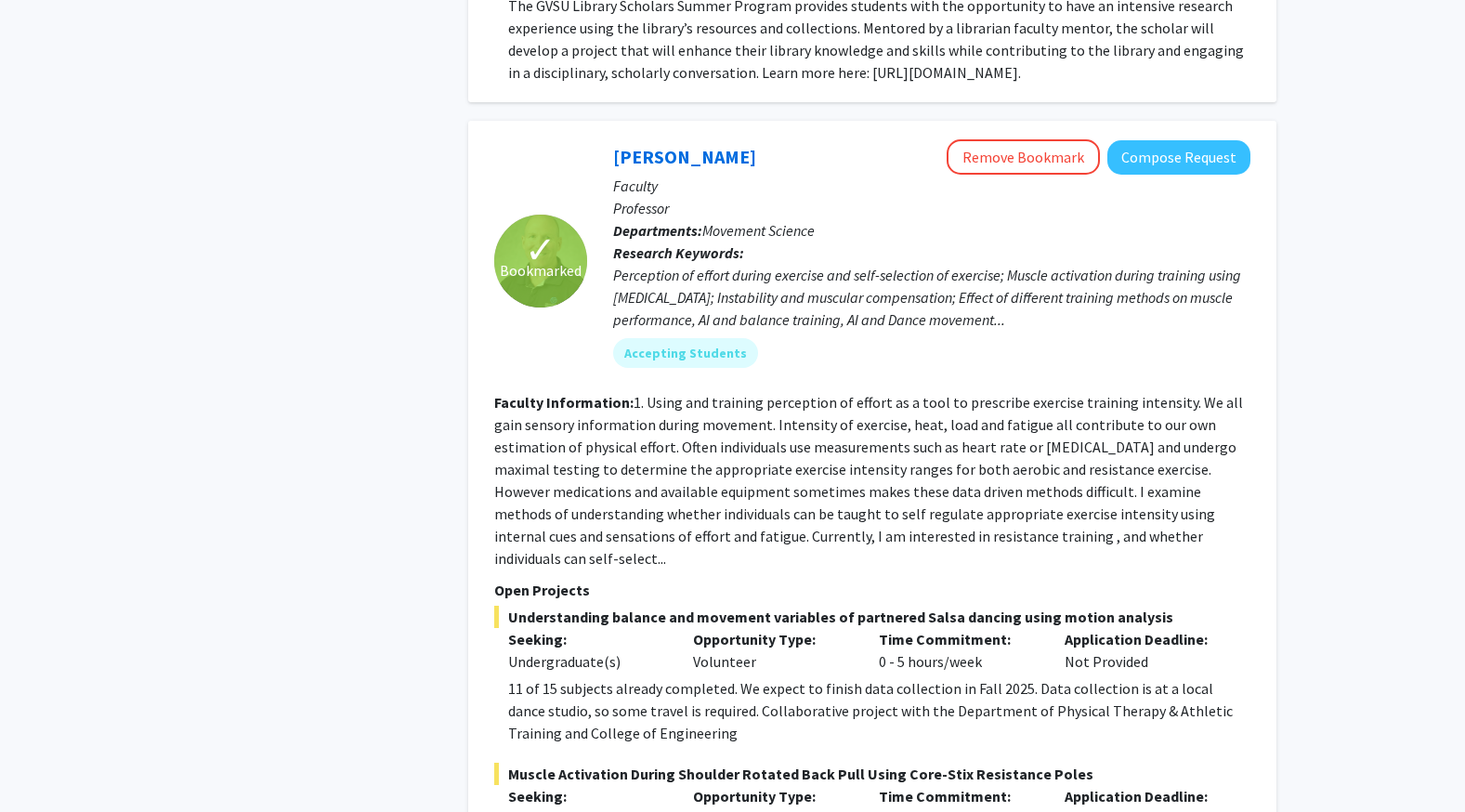
scroll to position [1842, 0]
click at [665, 166] on link "Steve Glass" at bounding box center [685, 155] width 143 height 23
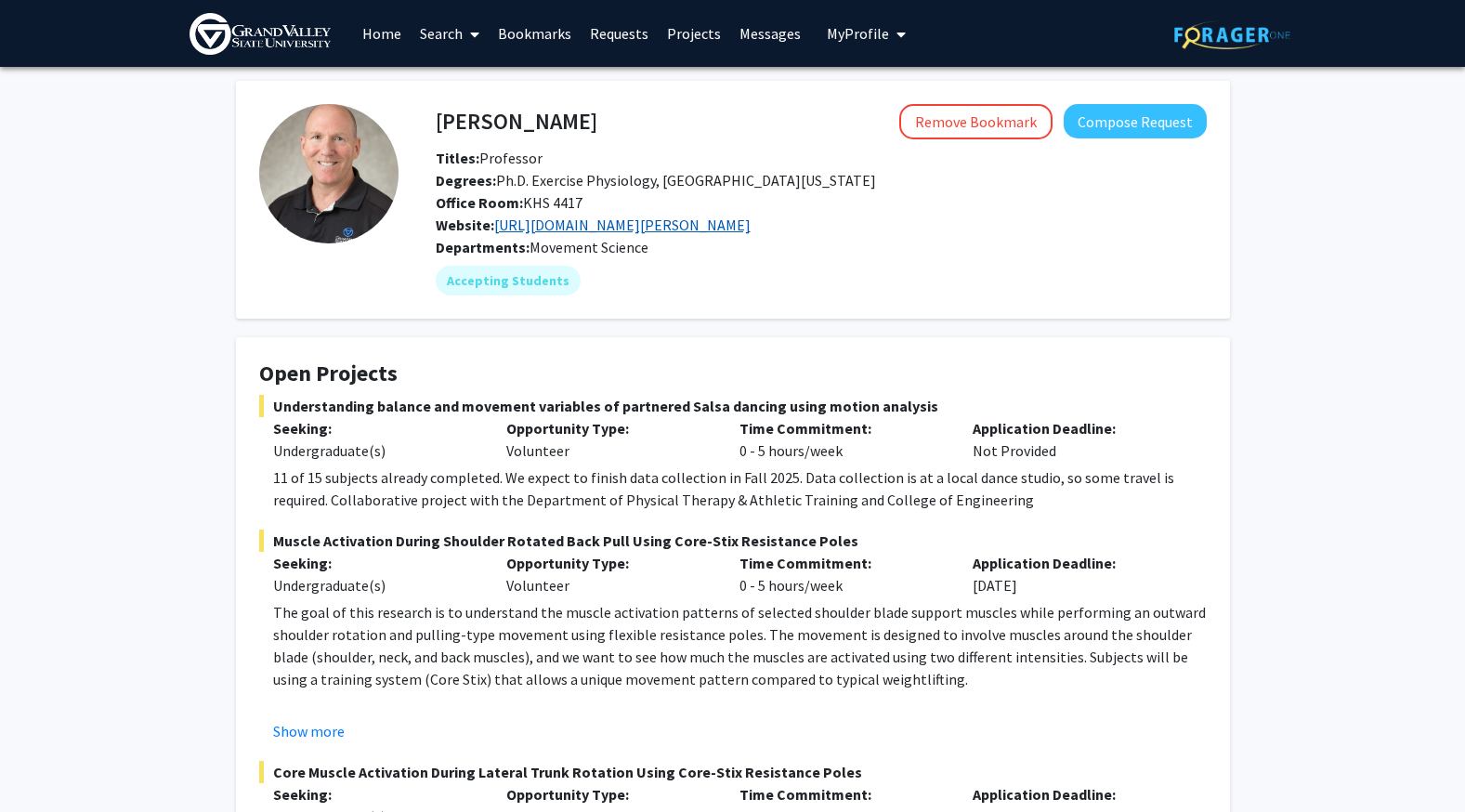
click at [656, 228] on link "https://www.gvsu.edu/move-sci/stephen-glass-110.htm" at bounding box center [623, 225] width 257 height 18
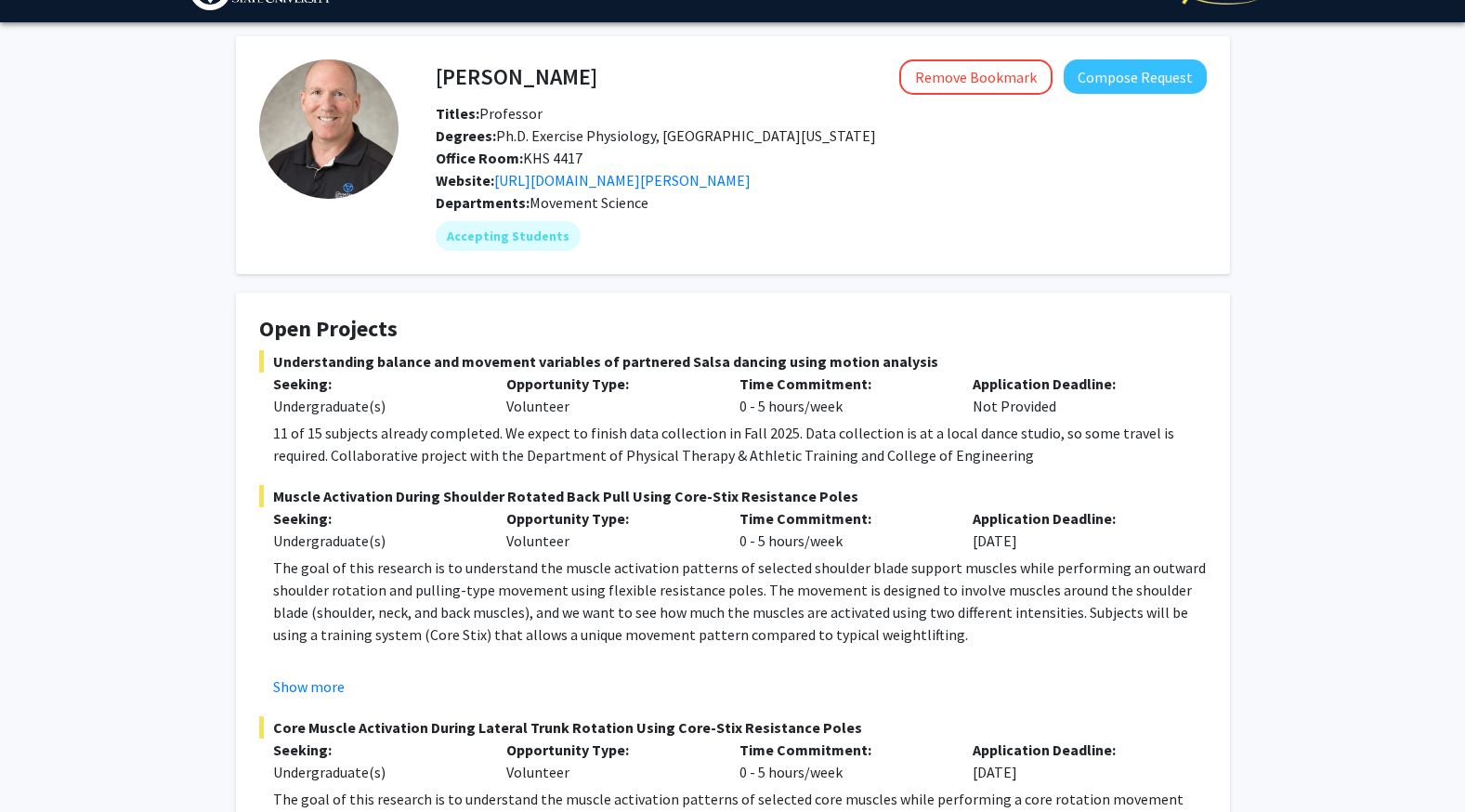
scroll to position [45, 0]
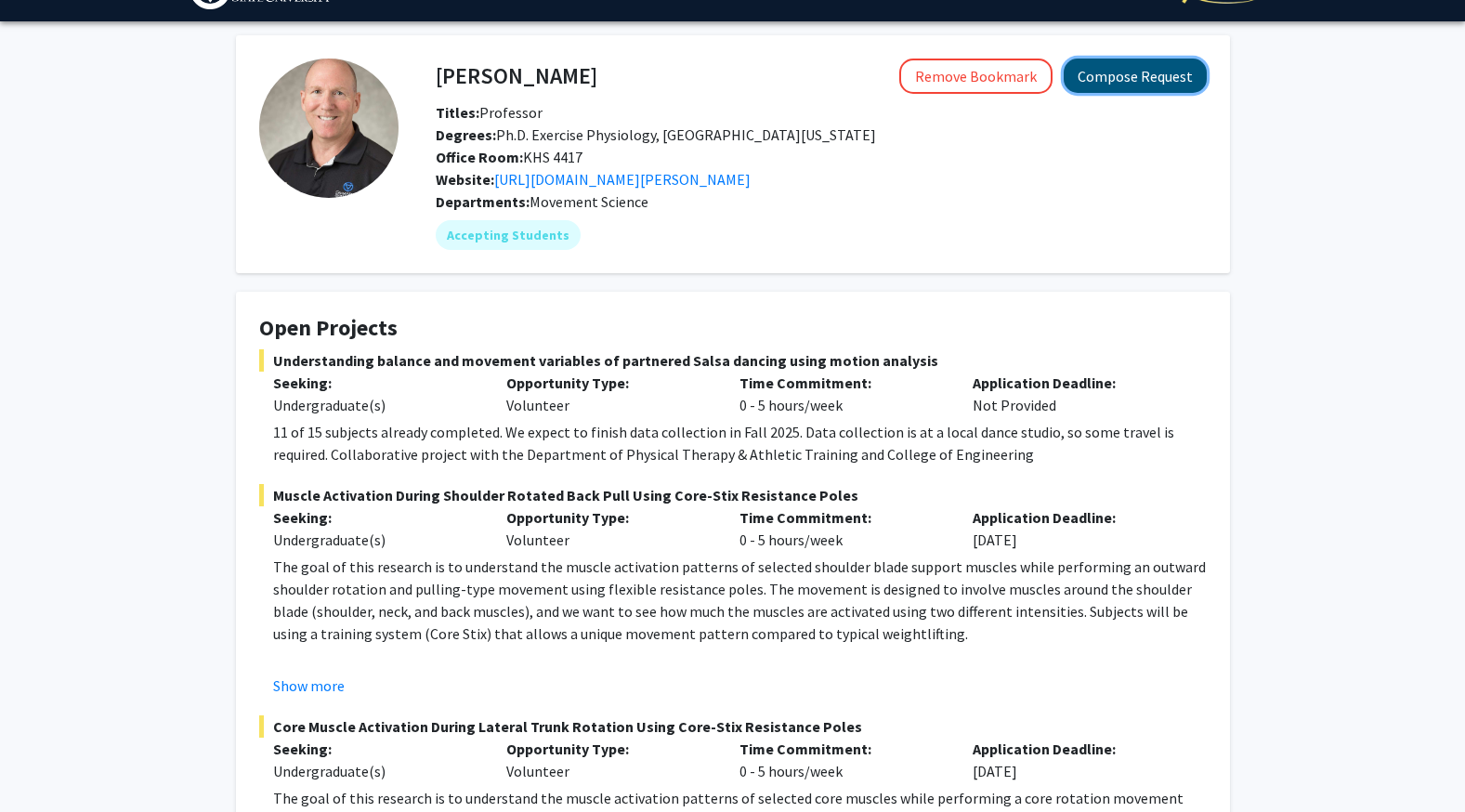
click at [1150, 68] on button "Compose Request" at bounding box center [1135, 76] width 143 height 35
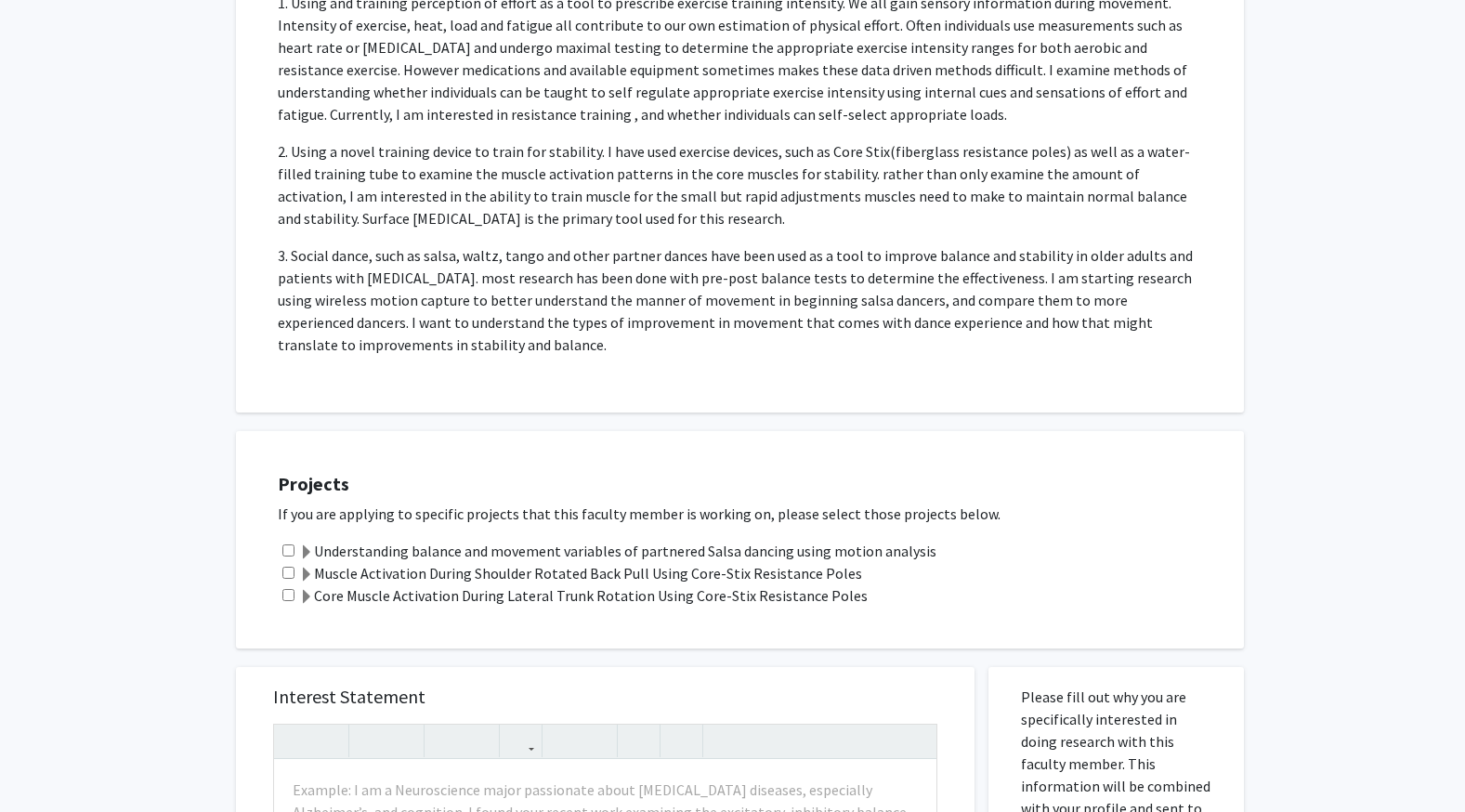
scroll to position [392, 0]
click at [287, 569] on input "checkbox" at bounding box center [288, 572] width 13 height 13
checkbox input "true"
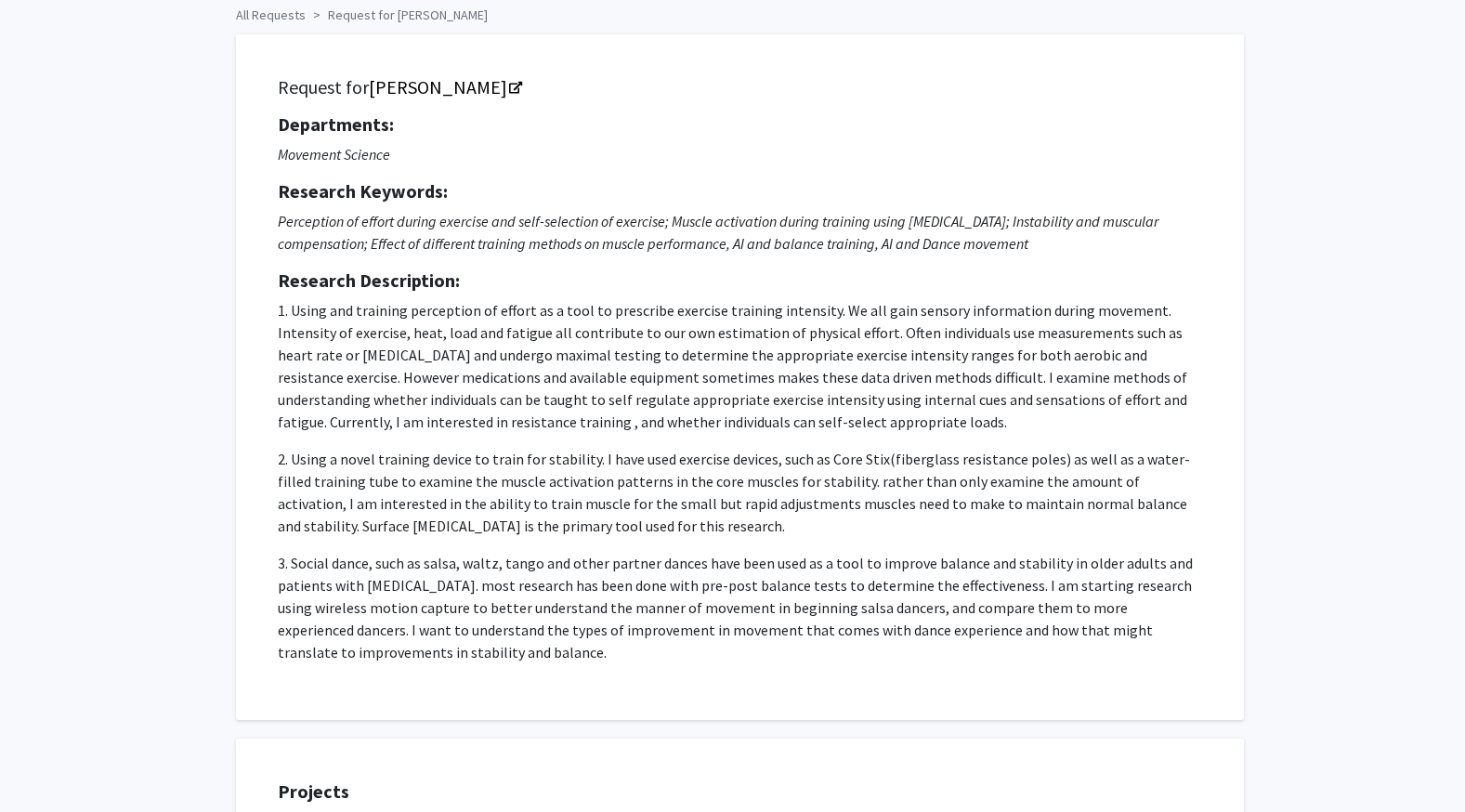
scroll to position [0, 0]
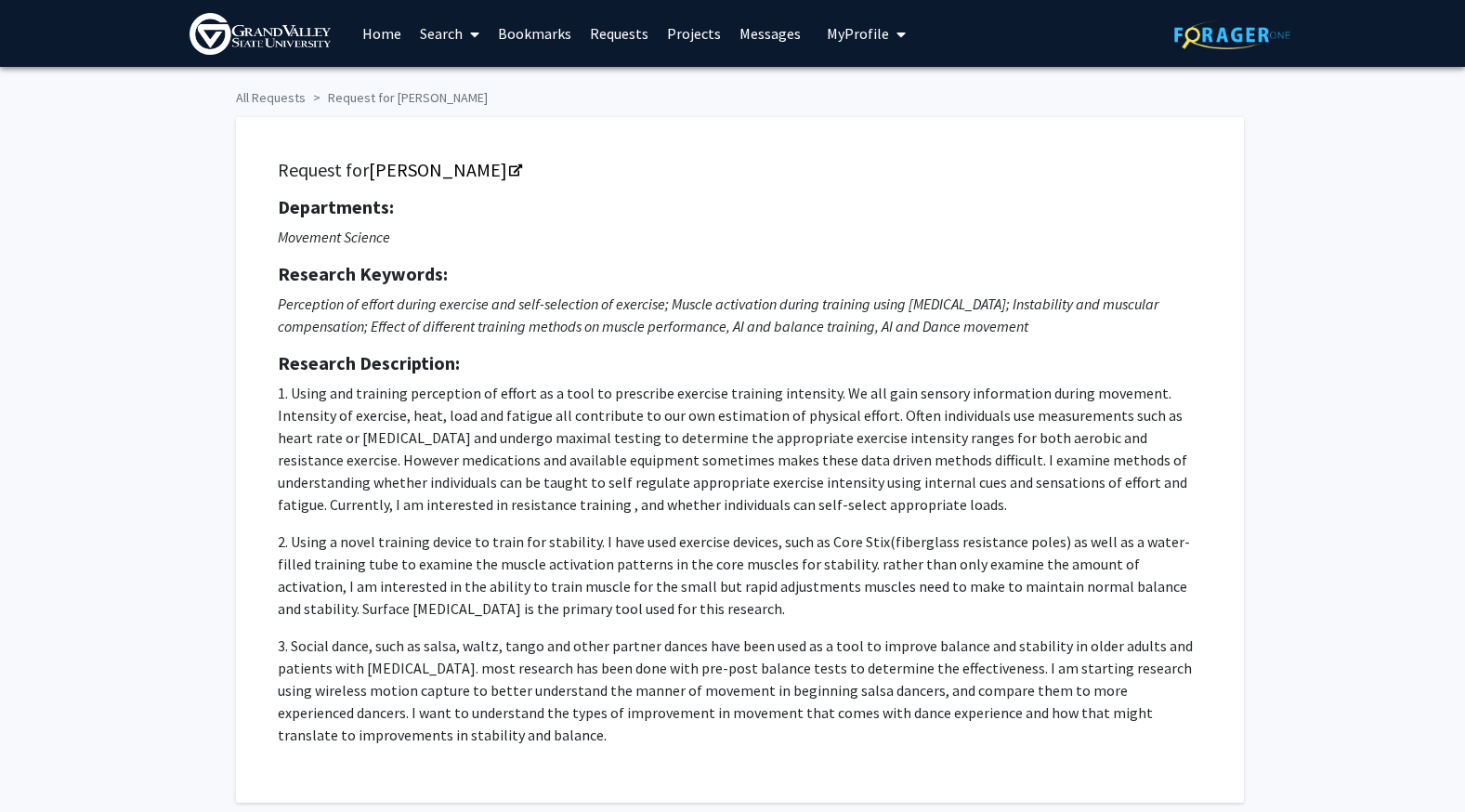
click at [874, 51] on button "My Profile" at bounding box center [866, 33] width 90 height 67
click at [887, 96] on span "View Profile" at bounding box center [942, 106] width 113 height 20
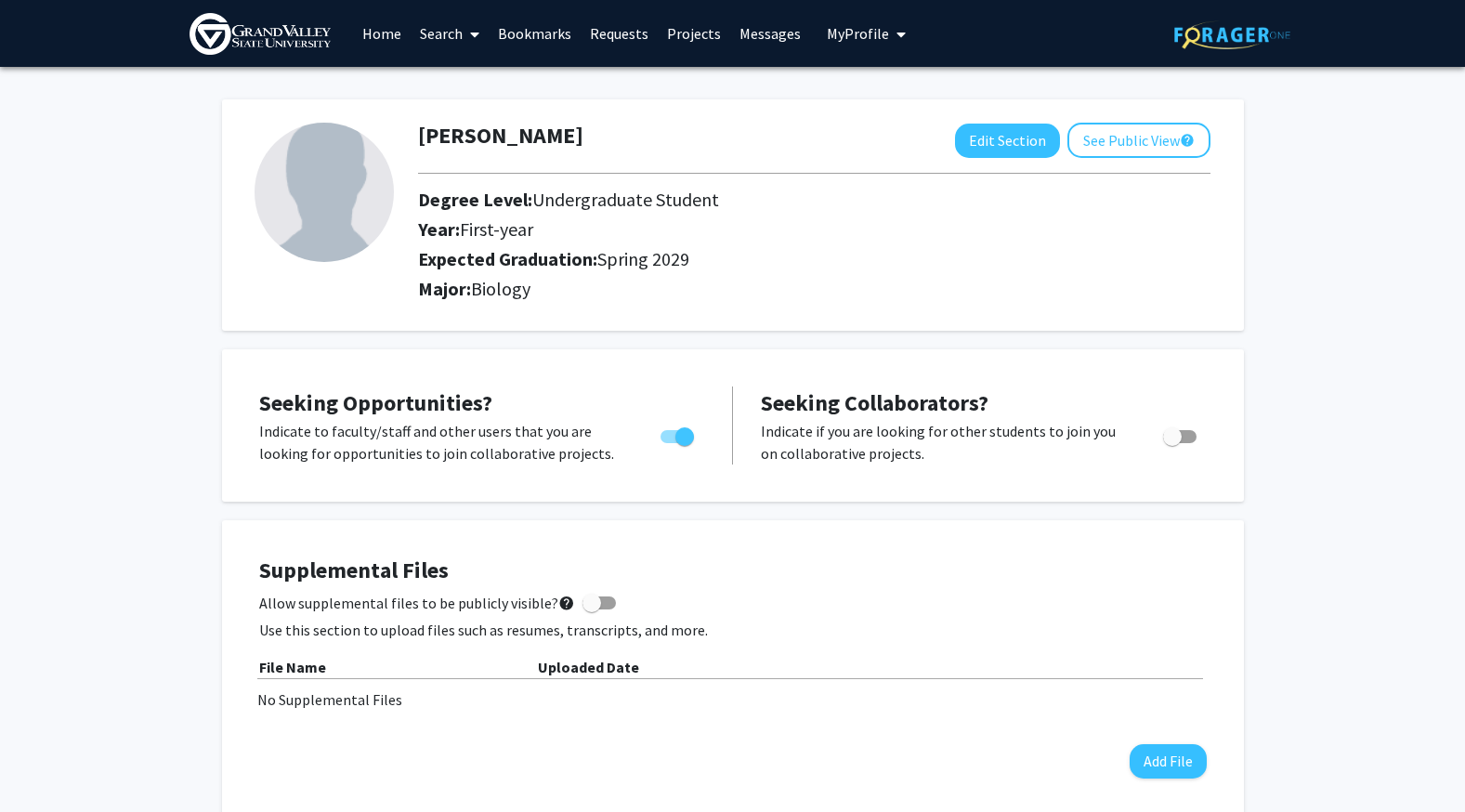
click at [355, 227] on img at bounding box center [324, 192] width 140 height 140
click at [1118, 139] on button "See Public View help" at bounding box center [1139, 140] width 143 height 36
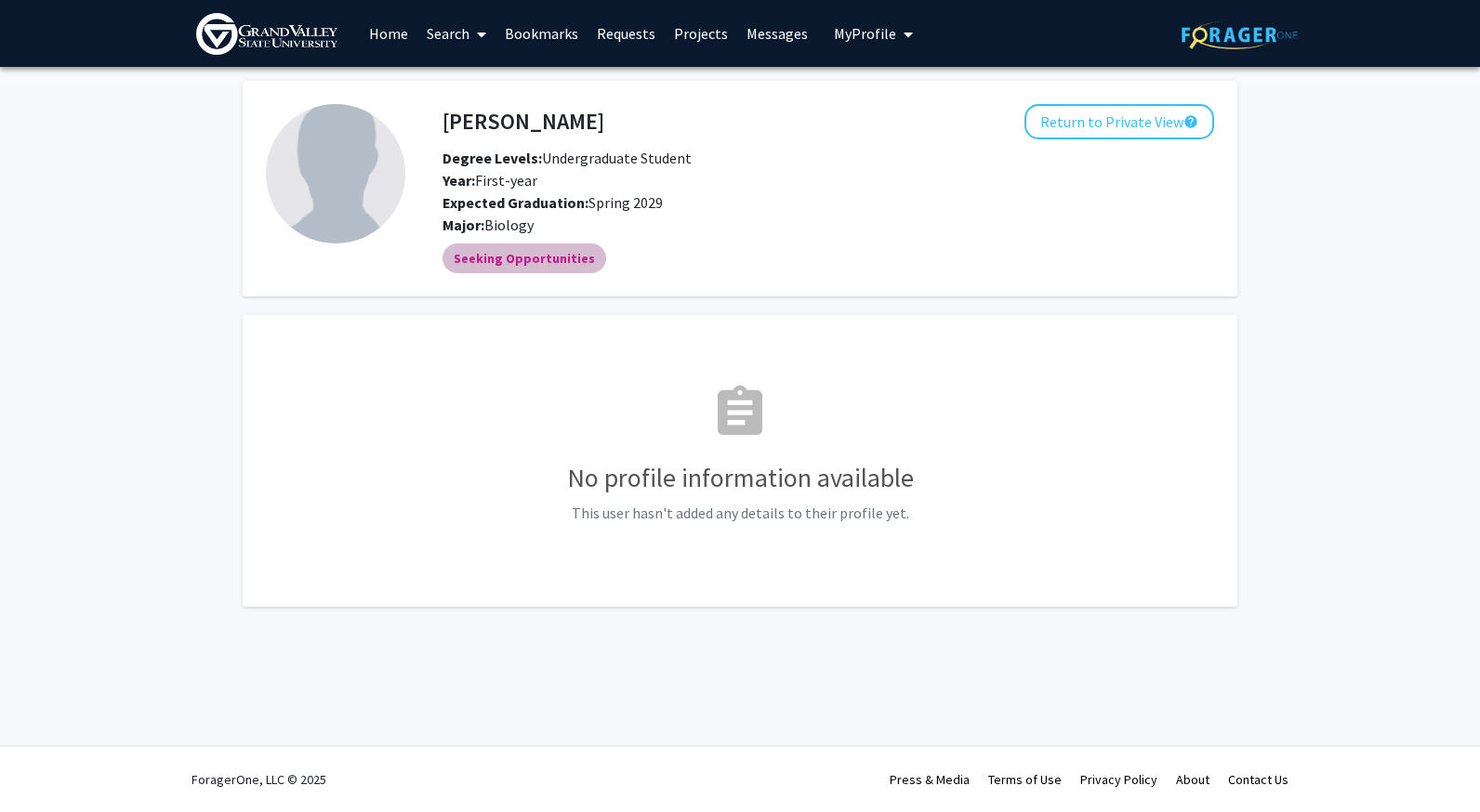
click at [519, 267] on mat-chip "Seeking Opportunities" at bounding box center [525, 257] width 164 height 30
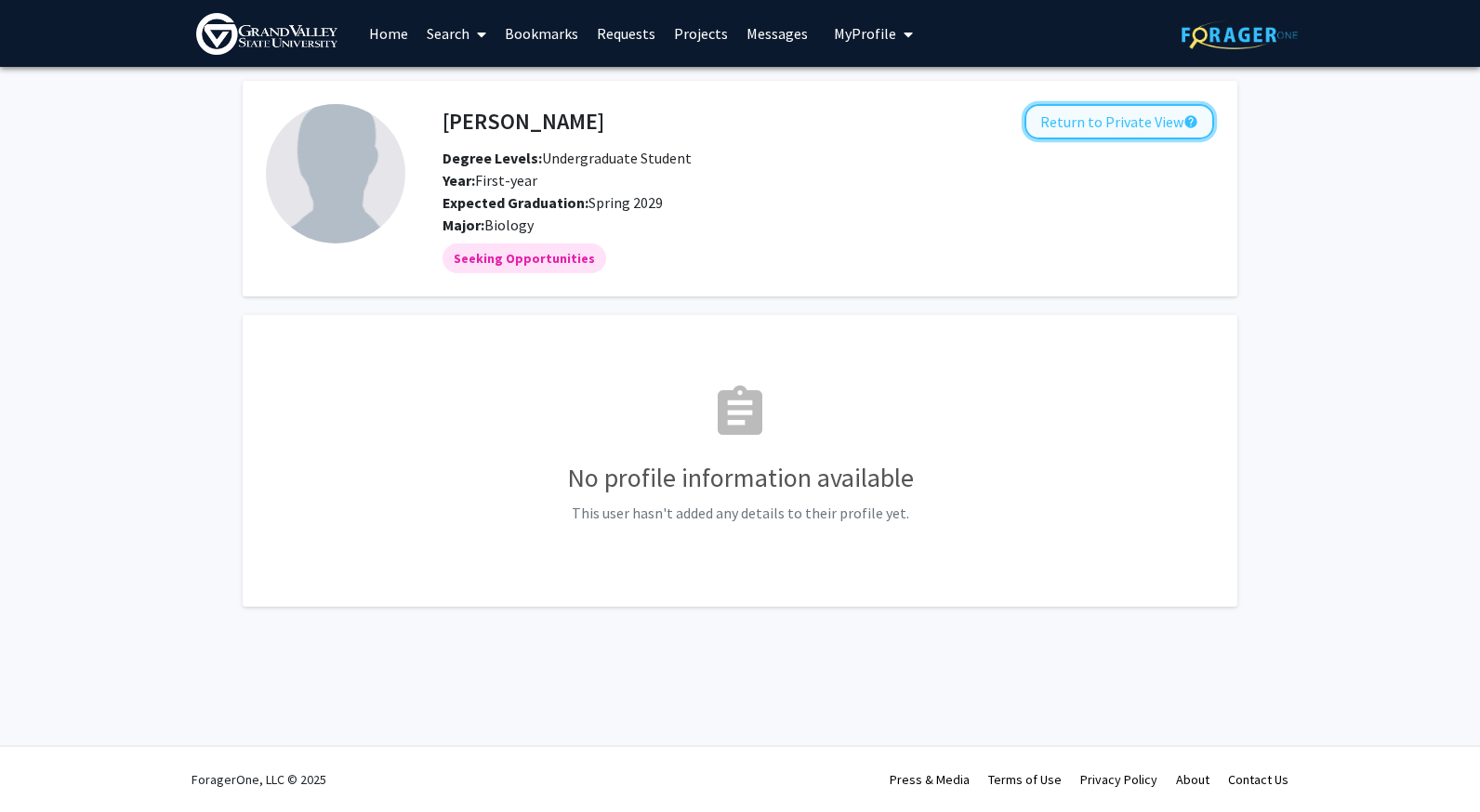
click at [1089, 124] on button "Return to Private View help" at bounding box center [1119, 122] width 190 height 36
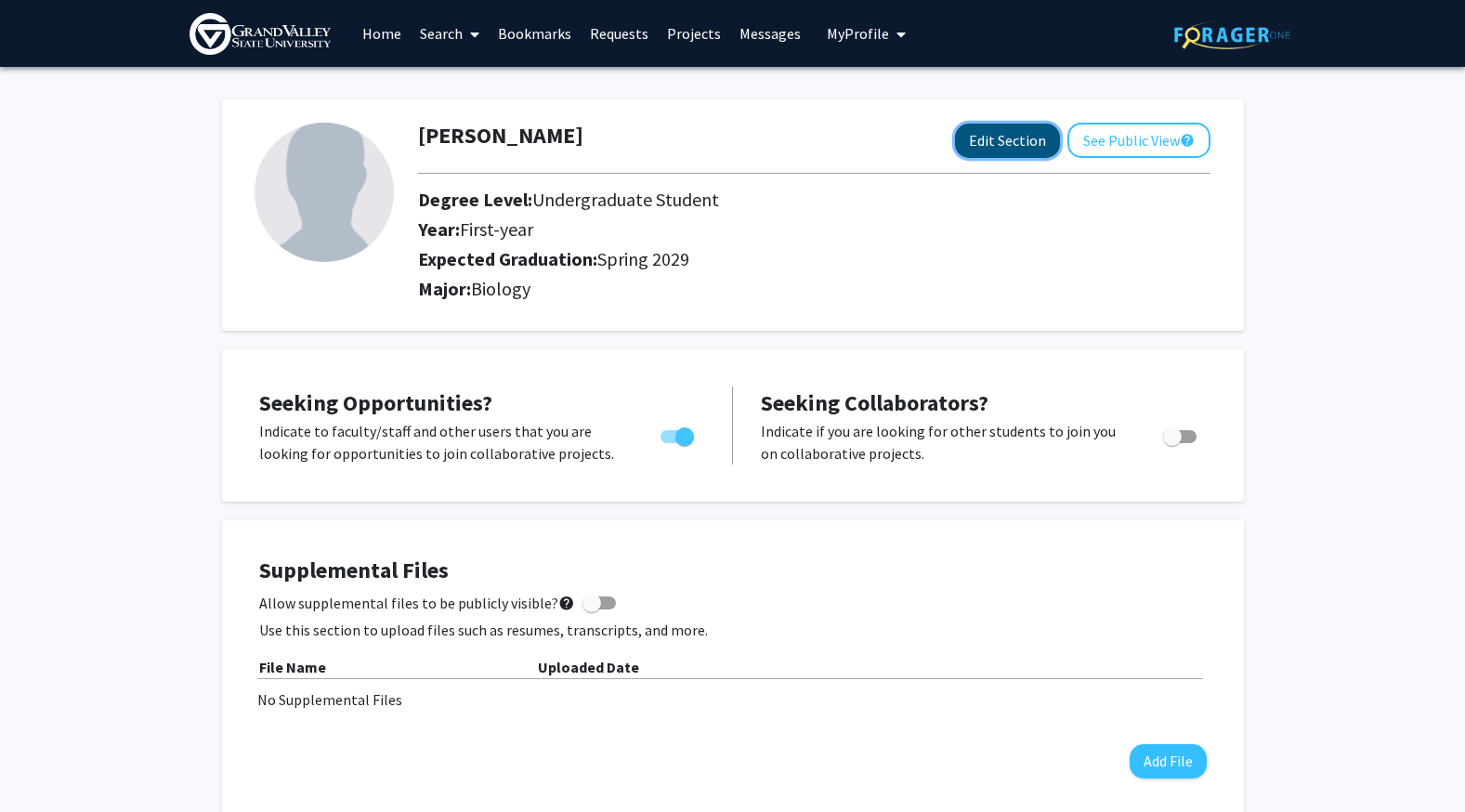
click at [1029, 135] on button "Edit Section" at bounding box center [1008, 141] width 105 height 35
select select "first-year"
select select "45: spring_2029"
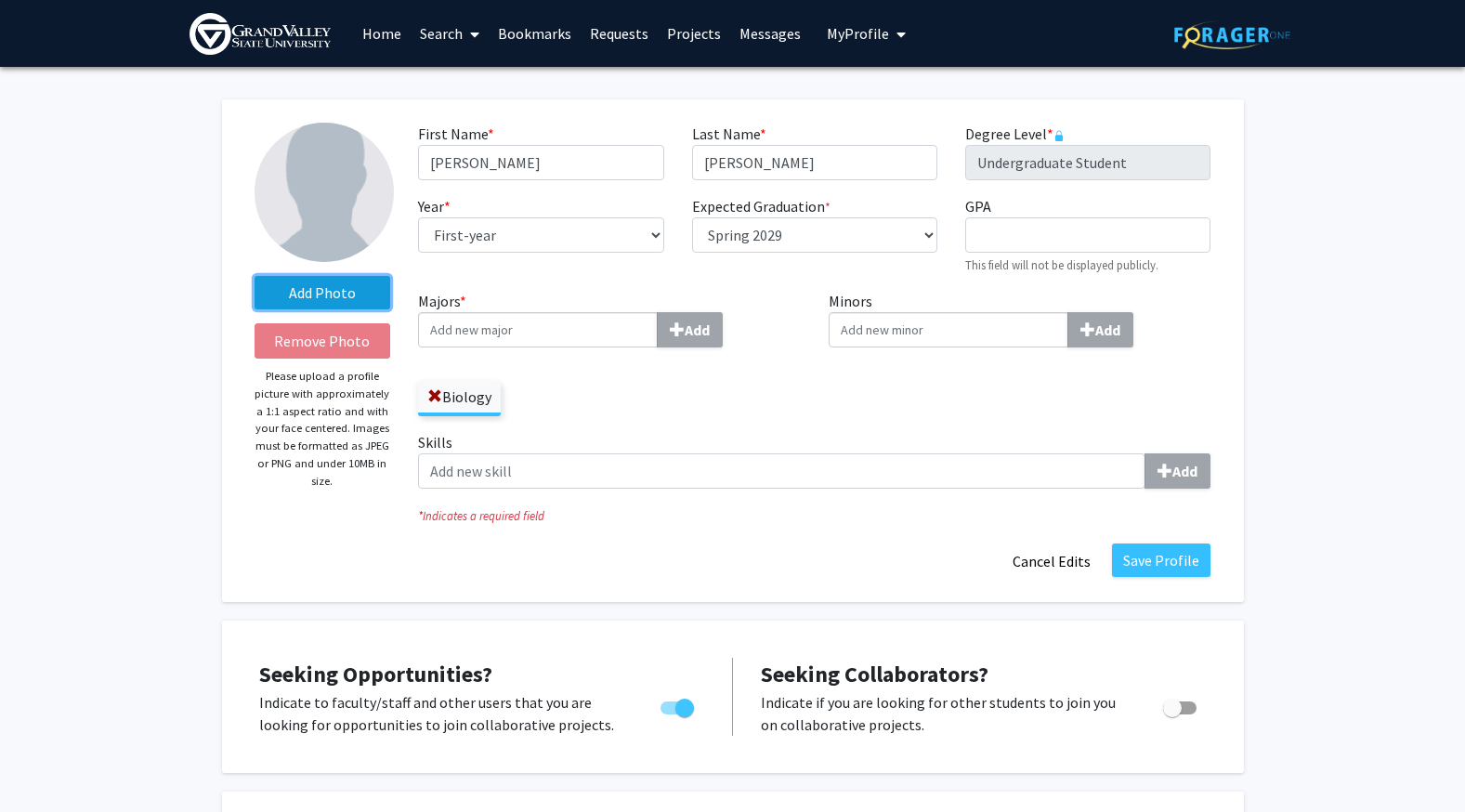
click at [349, 308] on label "Add Photo" at bounding box center [323, 292] width 137 height 34
click at [0, 0] on input "Add Photo" at bounding box center [0, 0] width 0 height 0
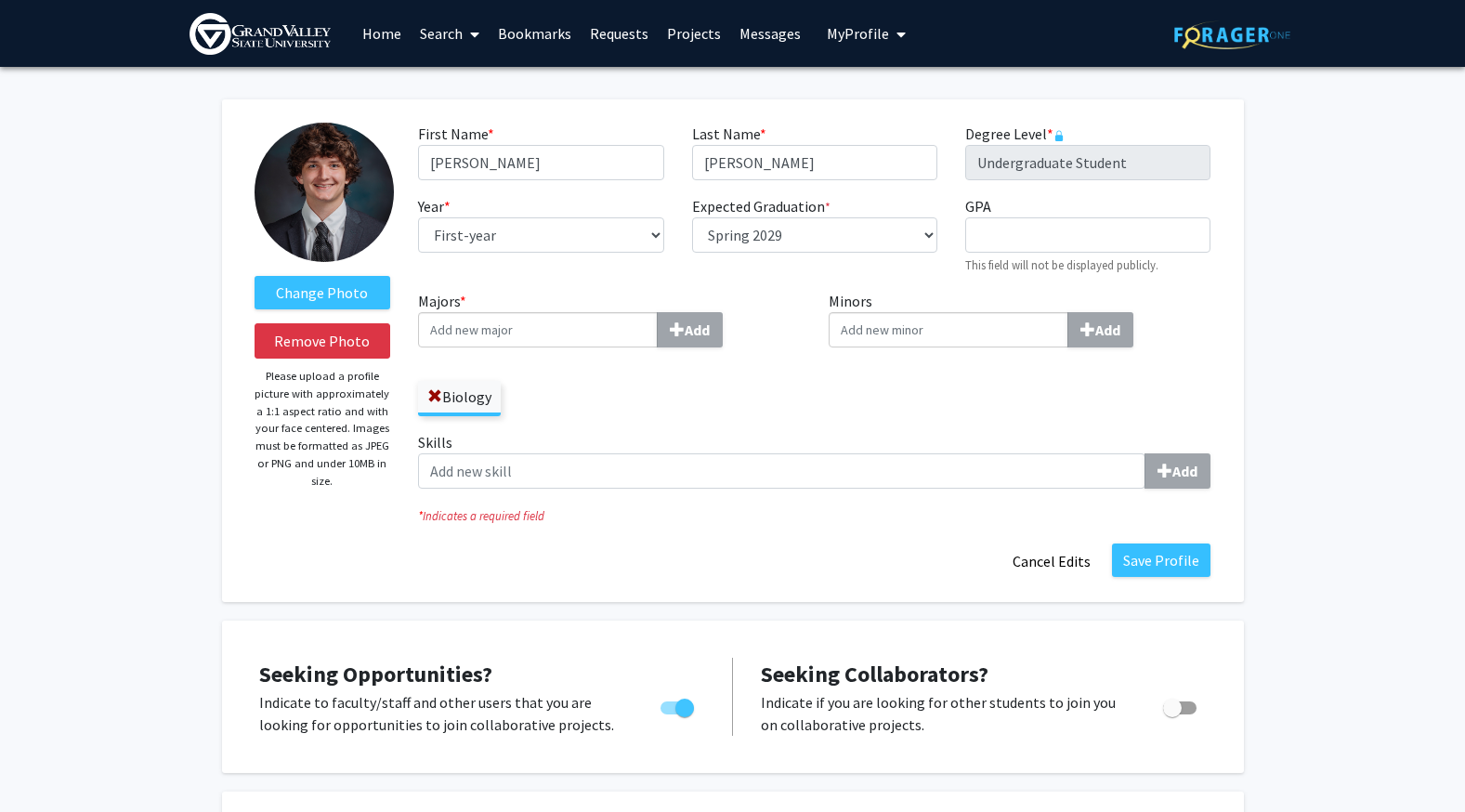
click at [405, 247] on div "Year * required --- First-year Sophomore Junior Senior Postbaccalaureate Certif…" at bounding box center [540, 234] width 273 height 80
click at [873, 53] on button "My Profile" at bounding box center [866, 33] width 90 height 67
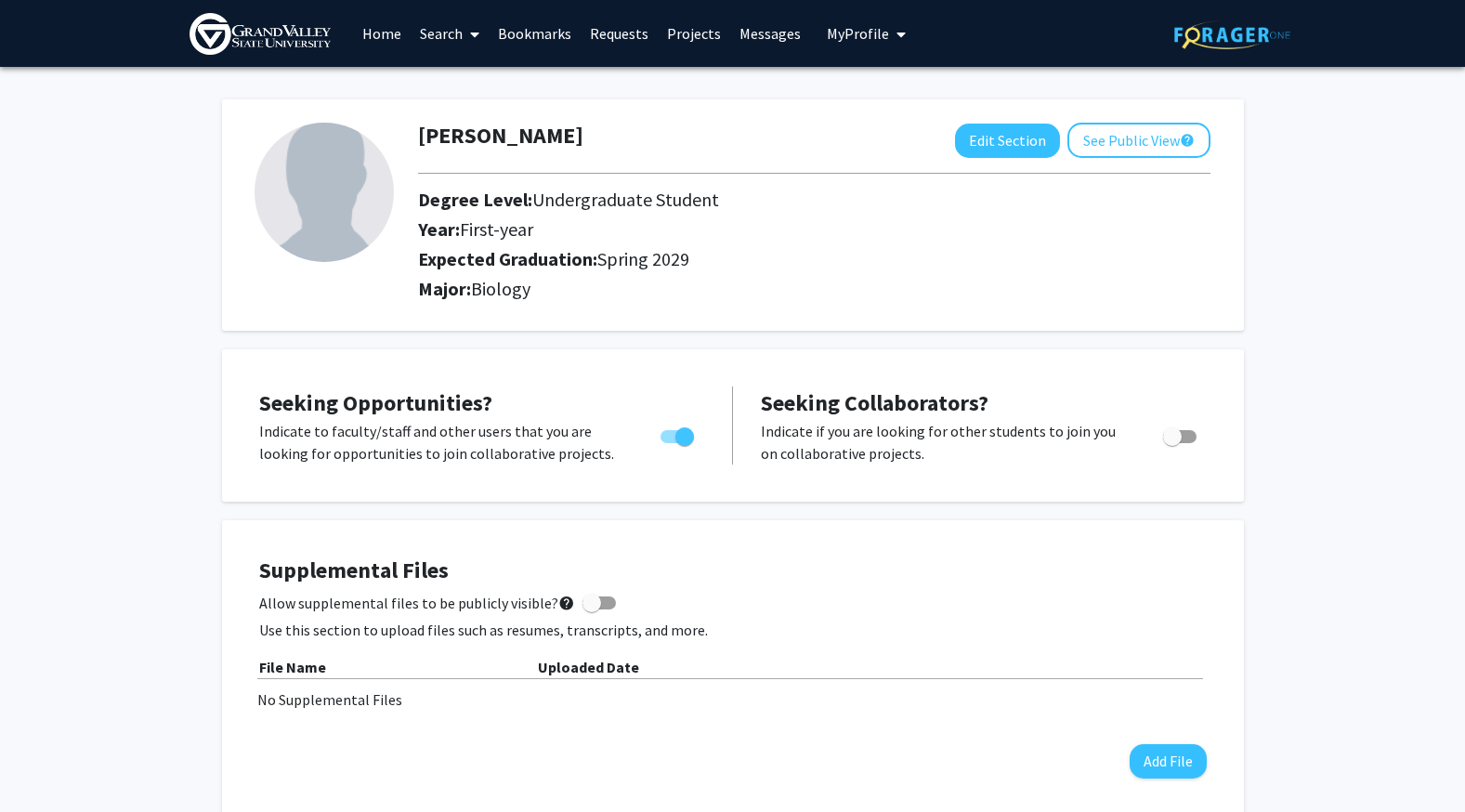
click at [856, 41] on span "My Profile" at bounding box center [858, 33] width 63 height 18
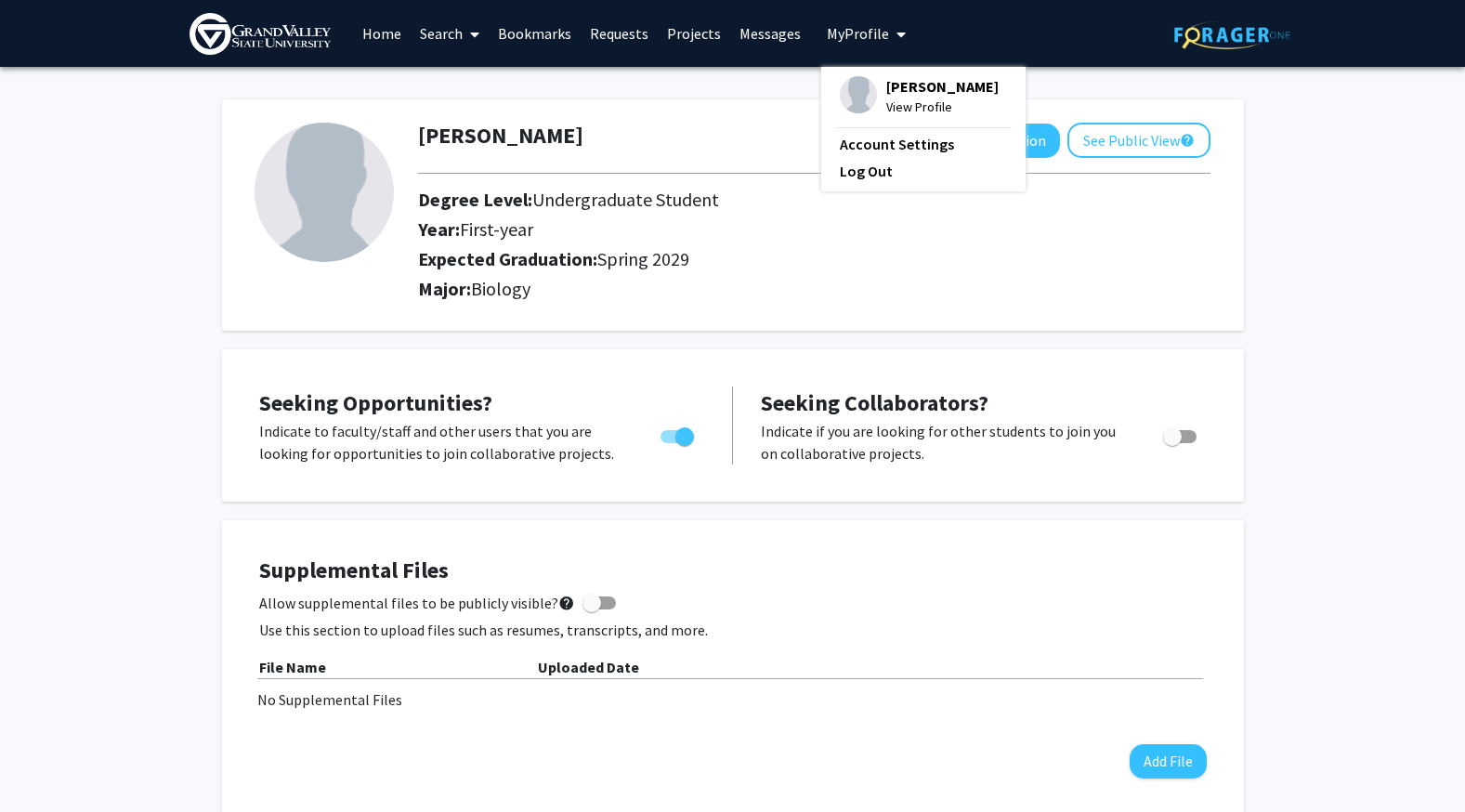
click at [894, 95] on span "Michael Bonam" at bounding box center [942, 86] width 113 height 20
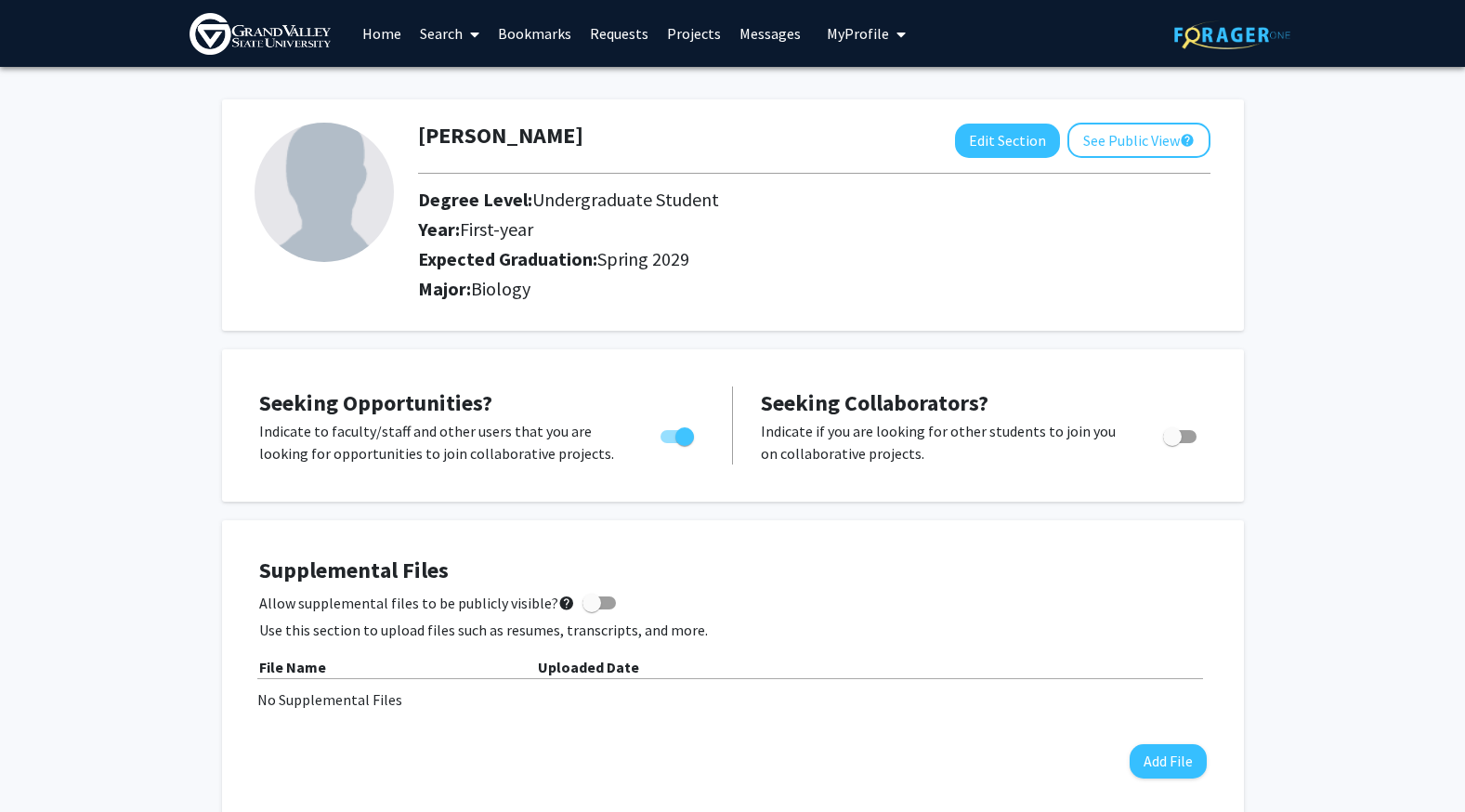
click at [314, 182] on img at bounding box center [324, 192] width 140 height 140
click at [846, 32] on span "My Profile" at bounding box center [858, 33] width 63 height 18
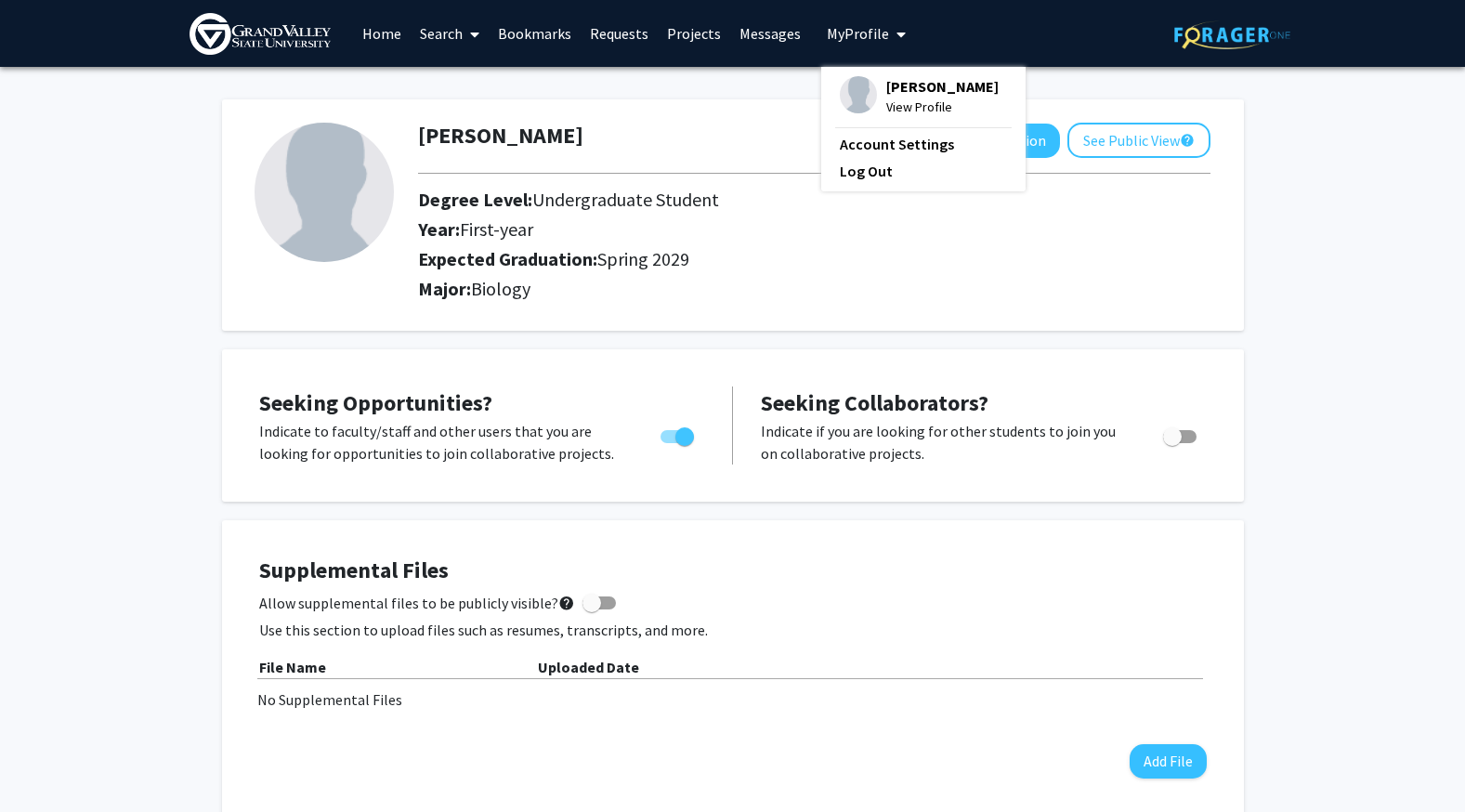
click at [886, 82] on span "Michael Bonam" at bounding box center [942, 86] width 113 height 20
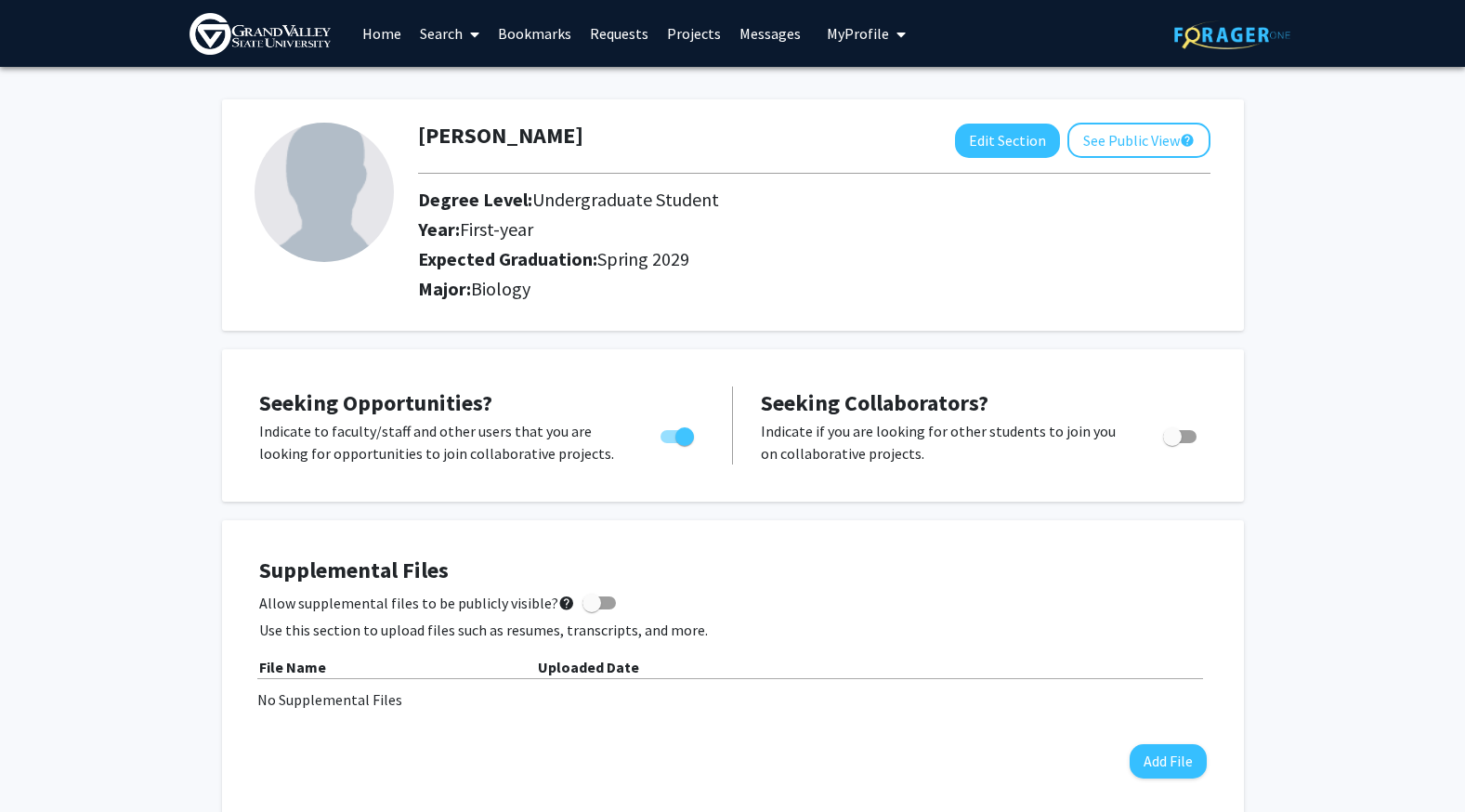
click at [897, 39] on icon "My profile dropdown to access profile and logout" at bounding box center [902, 34] width 10 height 14
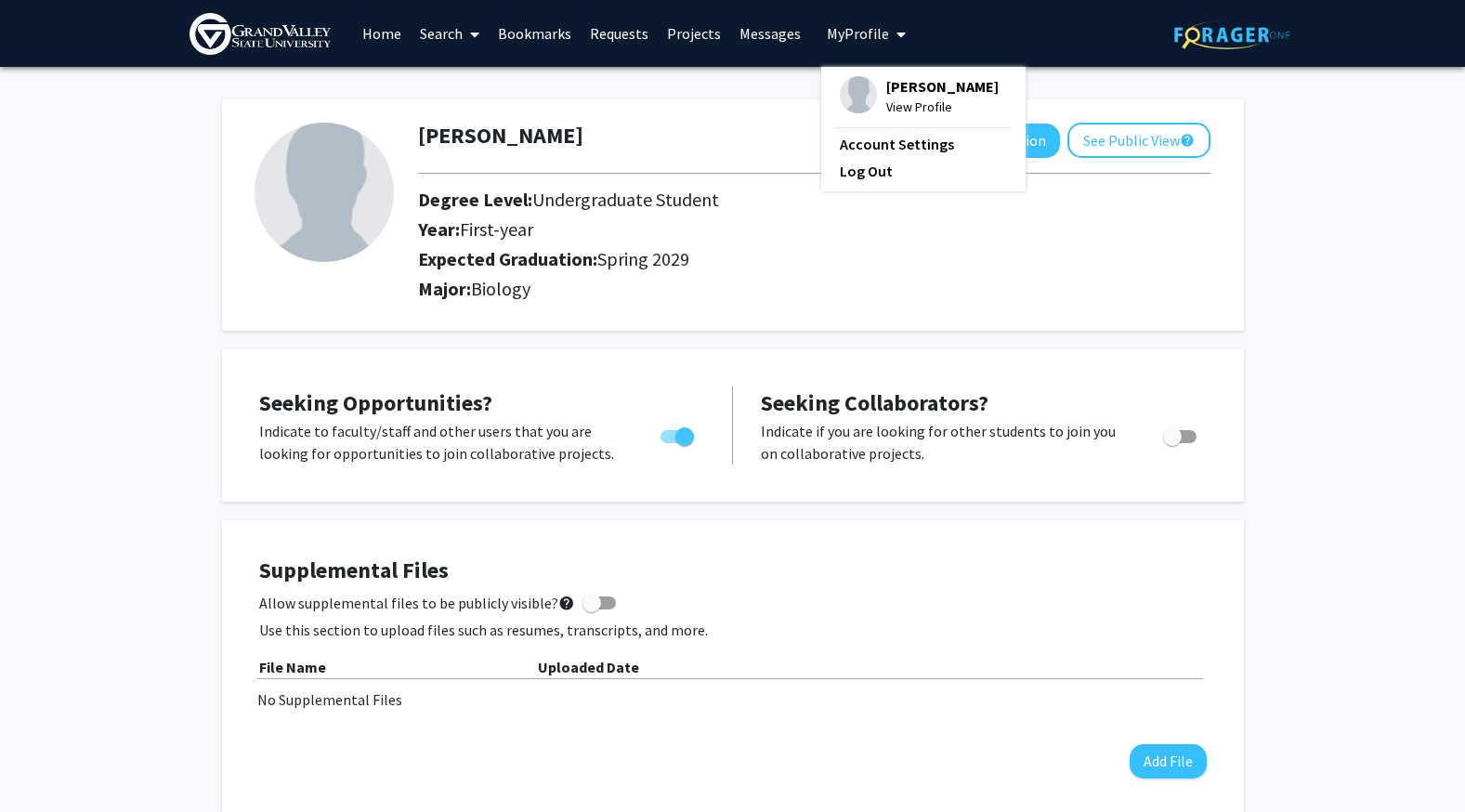
click at [927, 72] on div "Michael Bonam View Profile Account Settings Log Out" at bounding box center [924, 128] width 204 height 124
click at [906, 110] on span "View Profile" at bounding box center [942, 106] width 113 height 20
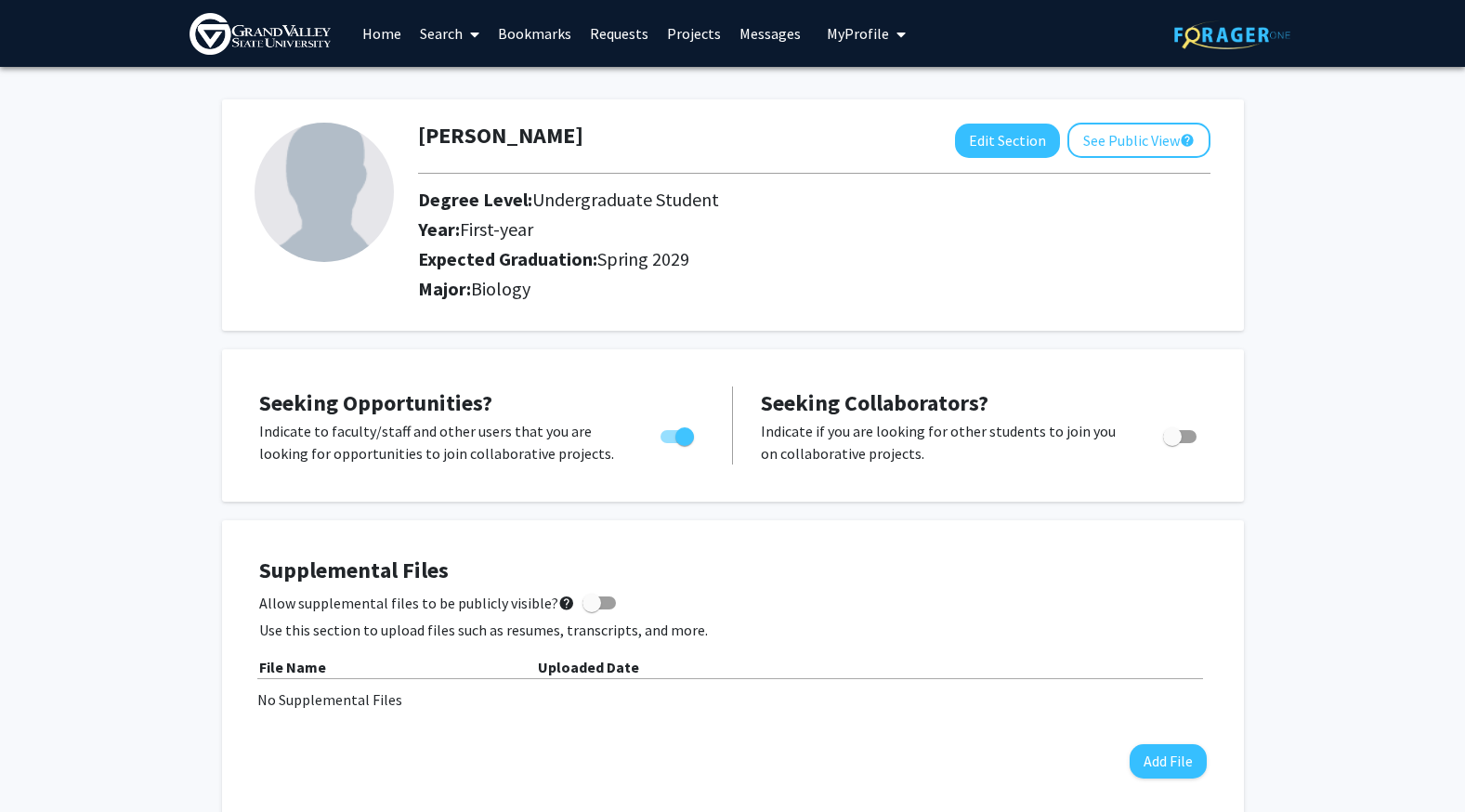
click at [900, 40] on button "My Profile" at bounding box center [866, 33] width 90 height 67
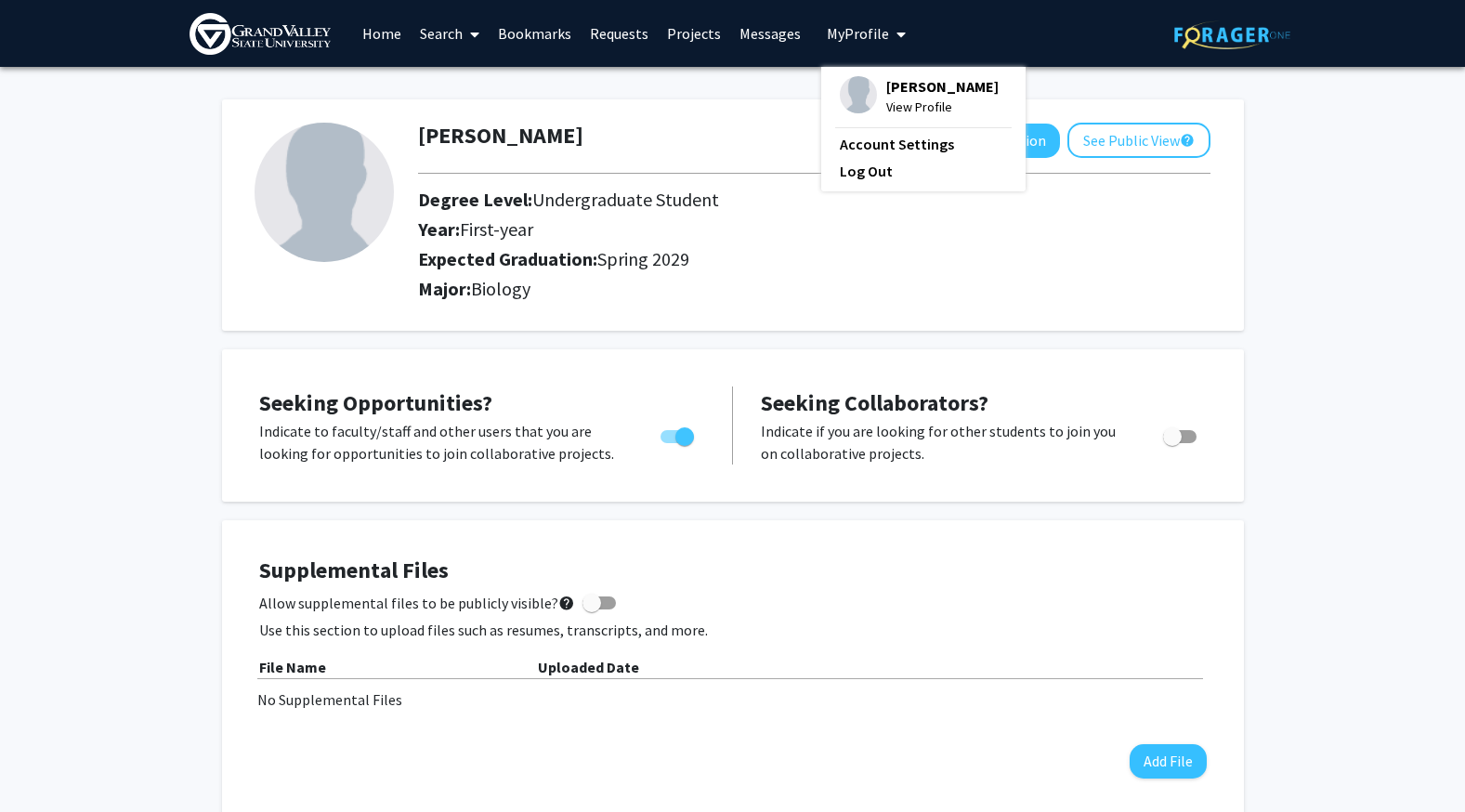
click at [914, 90] on span "Michael Bonam" at bounding box center [942, 86] width 113 height 20
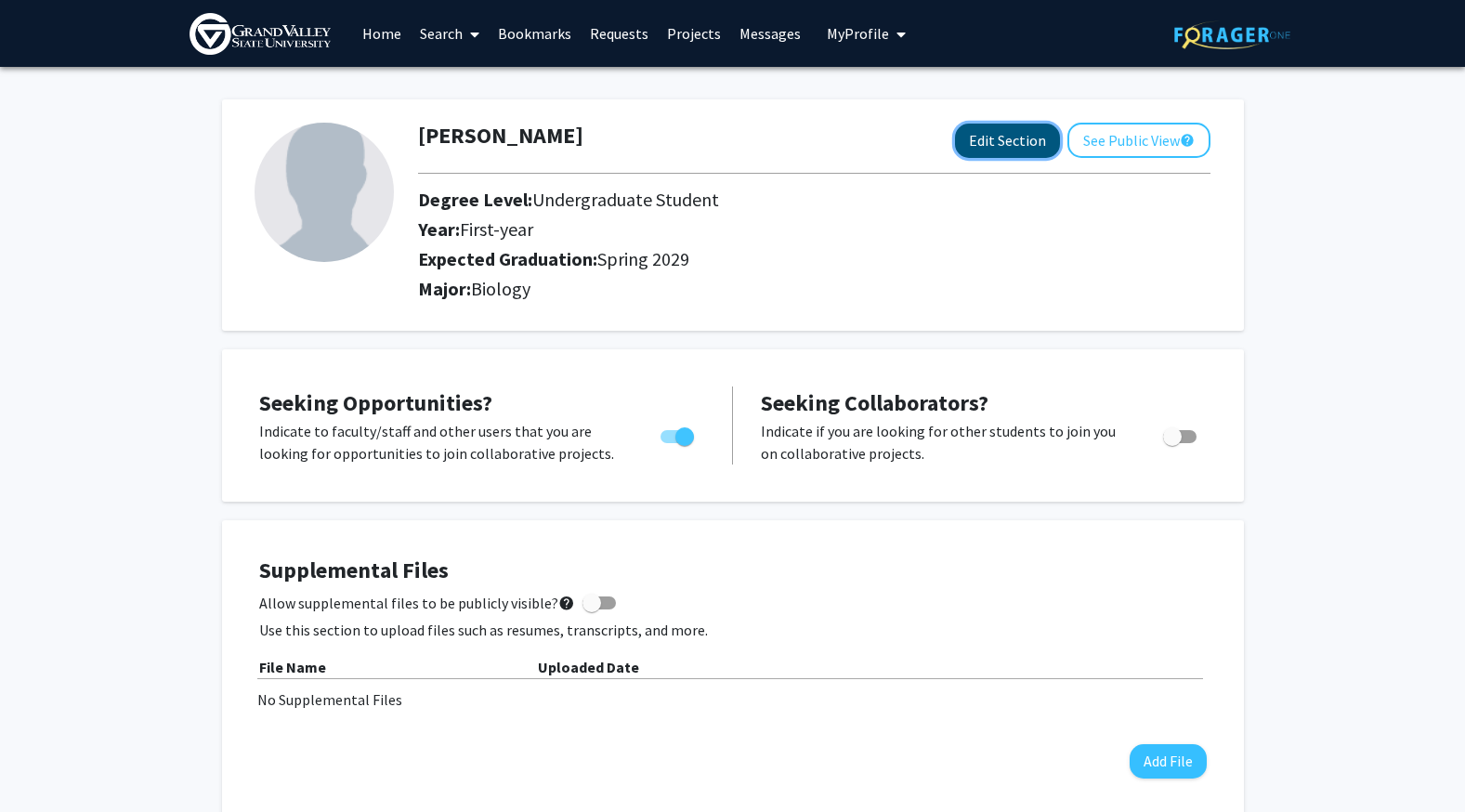
click at [1013, 141] on button "Edit Section" at bounding box center [1008, 141] width 105 height 35
select select "first-year"
select select "45: spring_2029"
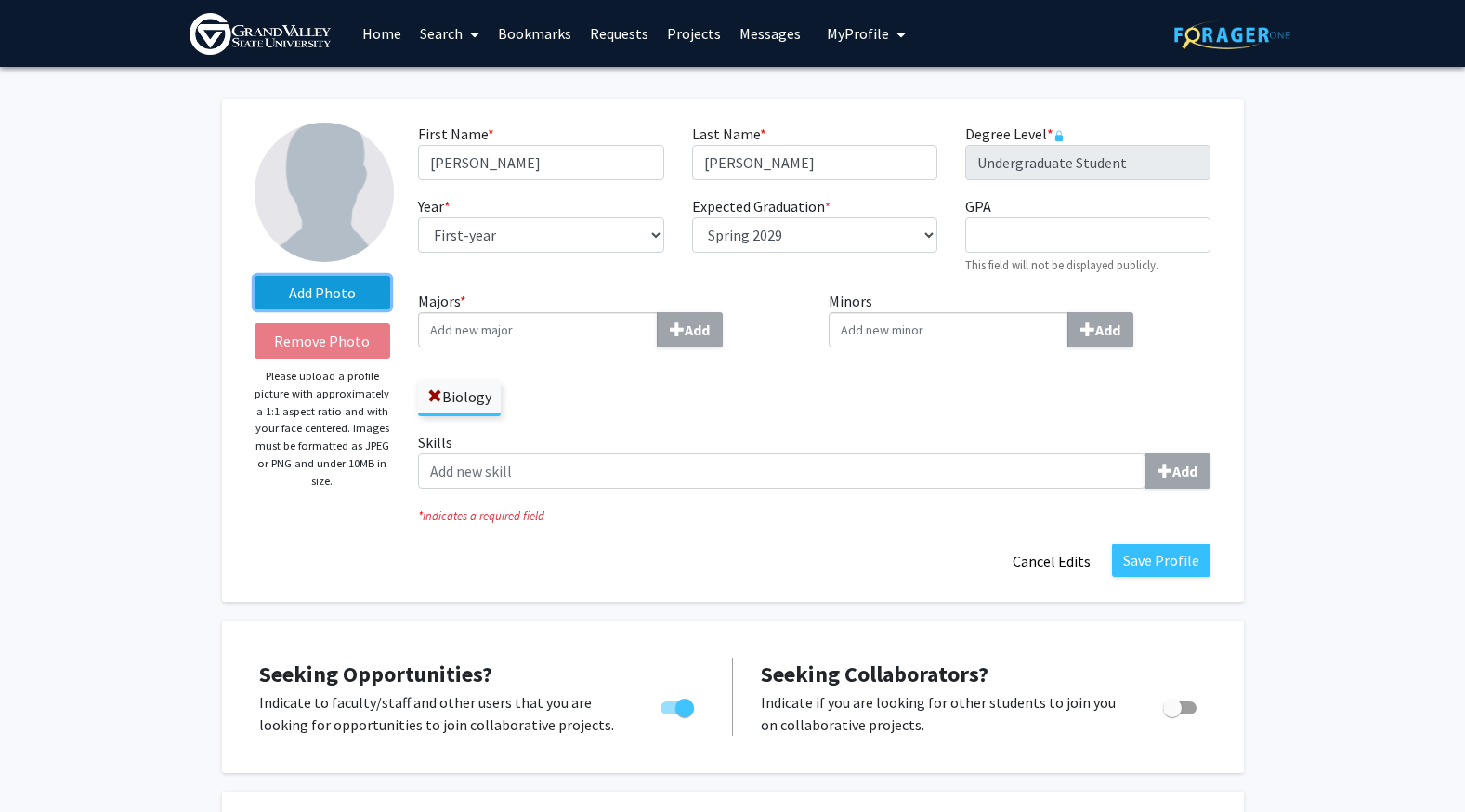
click at [314, 297] on label "Add Photo" at bounding box center [323, 292] width 137 height 34
click at [0, 0] on input "Add Photo" at bounding box center [0, 0] width 0 height 0
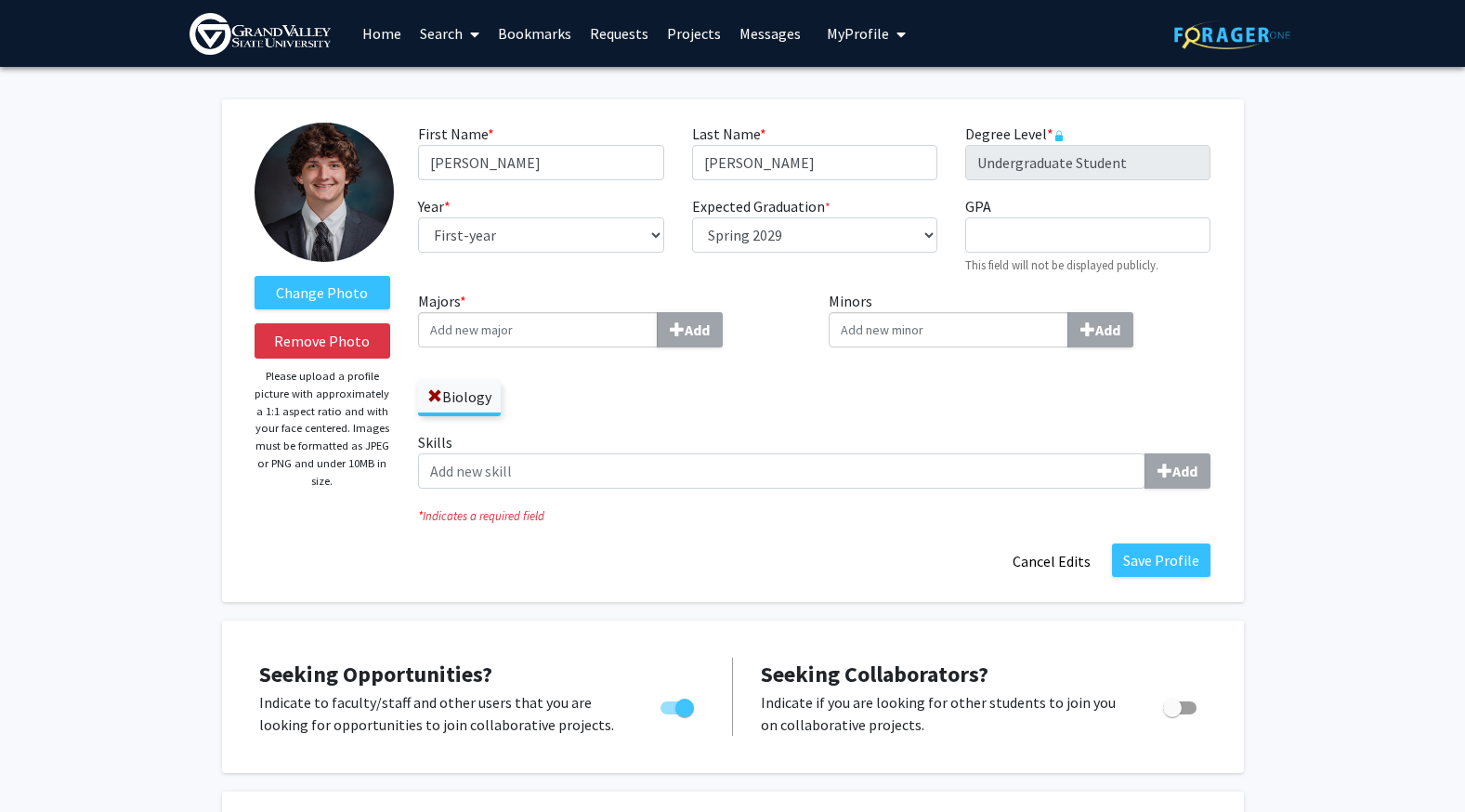
click at [364, 168] on img at bounding box center [324, 192] width 140 height 140
click at [1199, 566] on button "Save Profile" at bounding box center [1161, 560] width 98 height 34
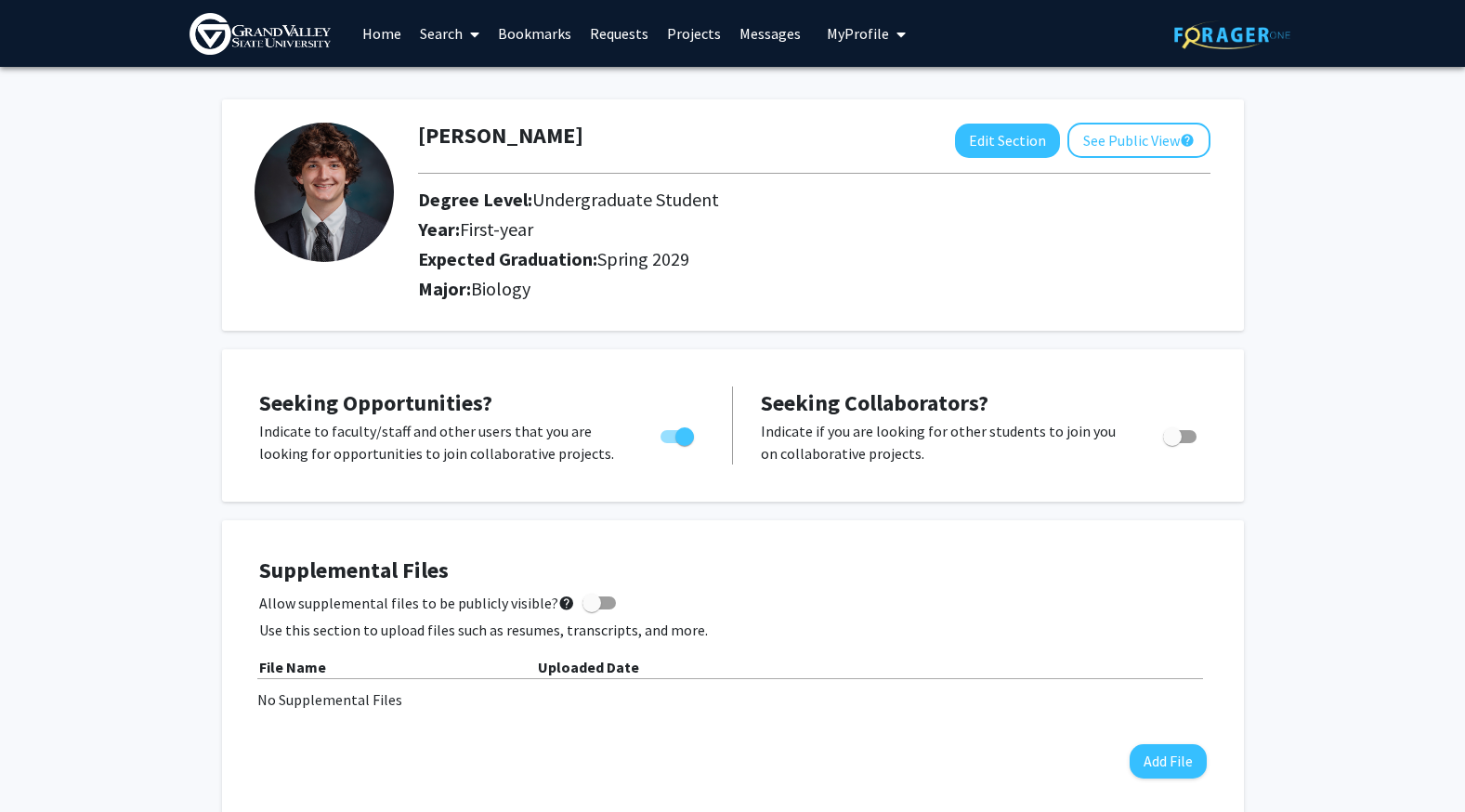
click at [860, 6] on button "My Profile" at bounding box center [866, 33] width 90 height 67
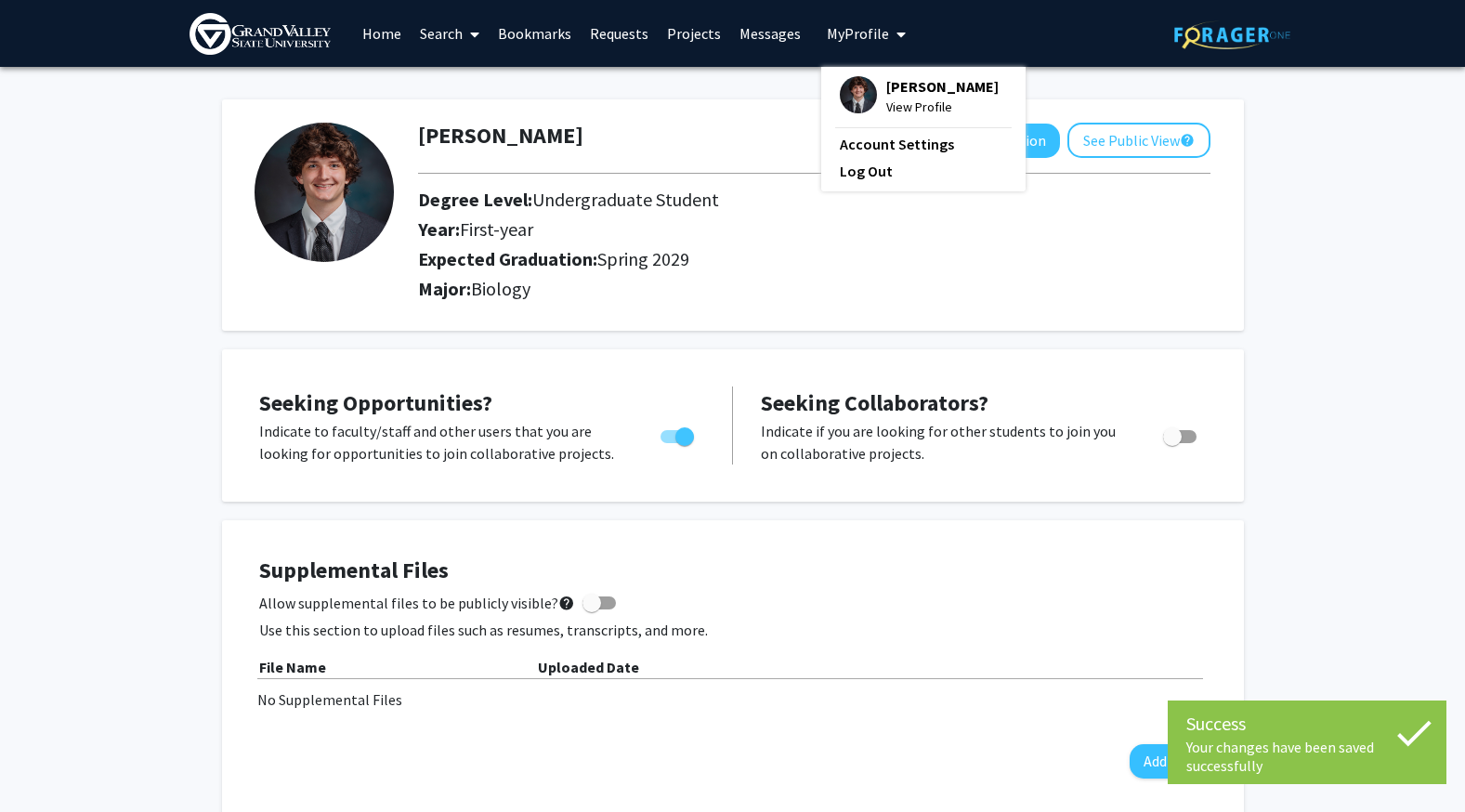
click at [871, 29] on span "My Profile" at bounding box center [858, 33] width 63 height 18
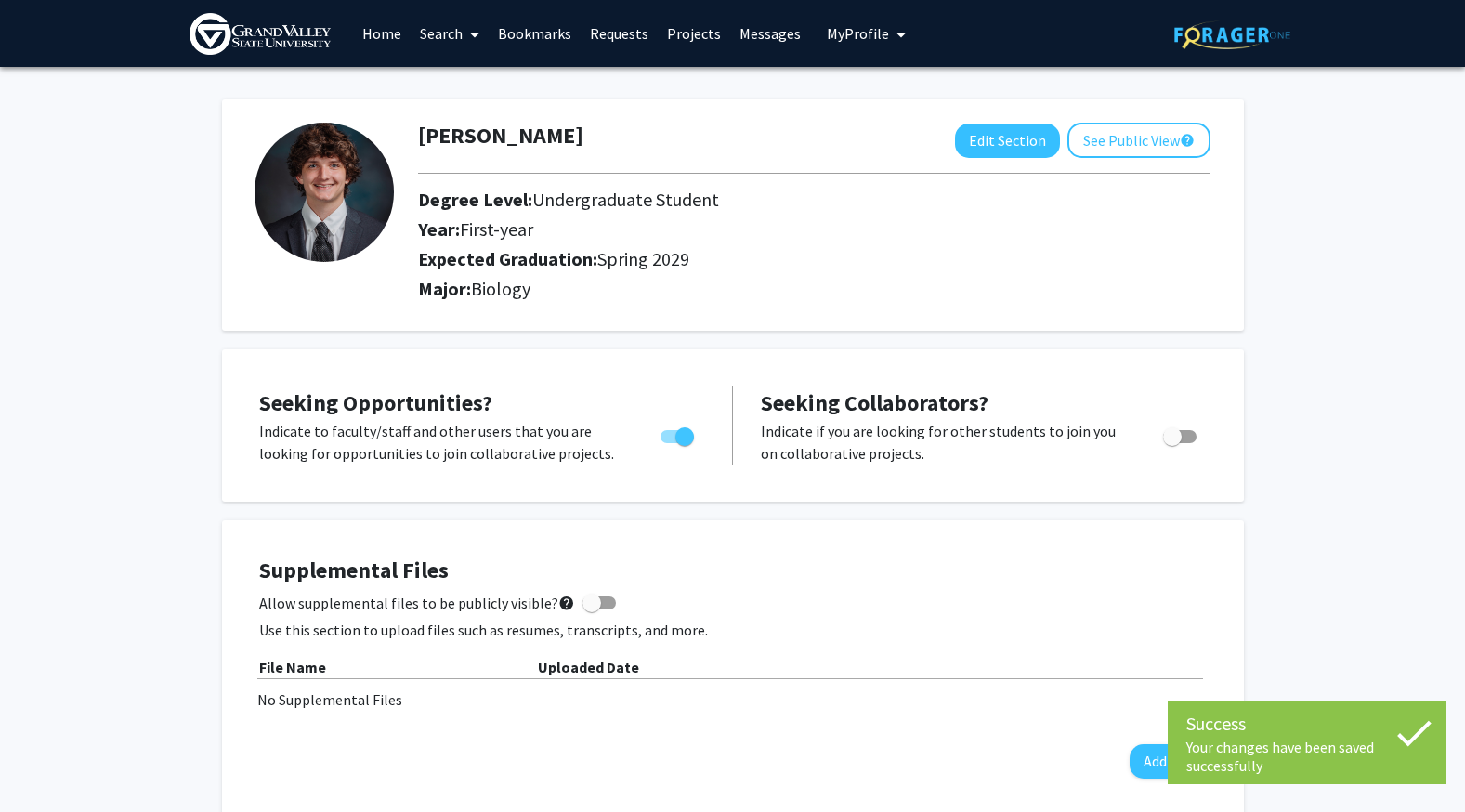
click at [702, 39] on link "Projects" at bounding box center [693, 33] width 72 height 65
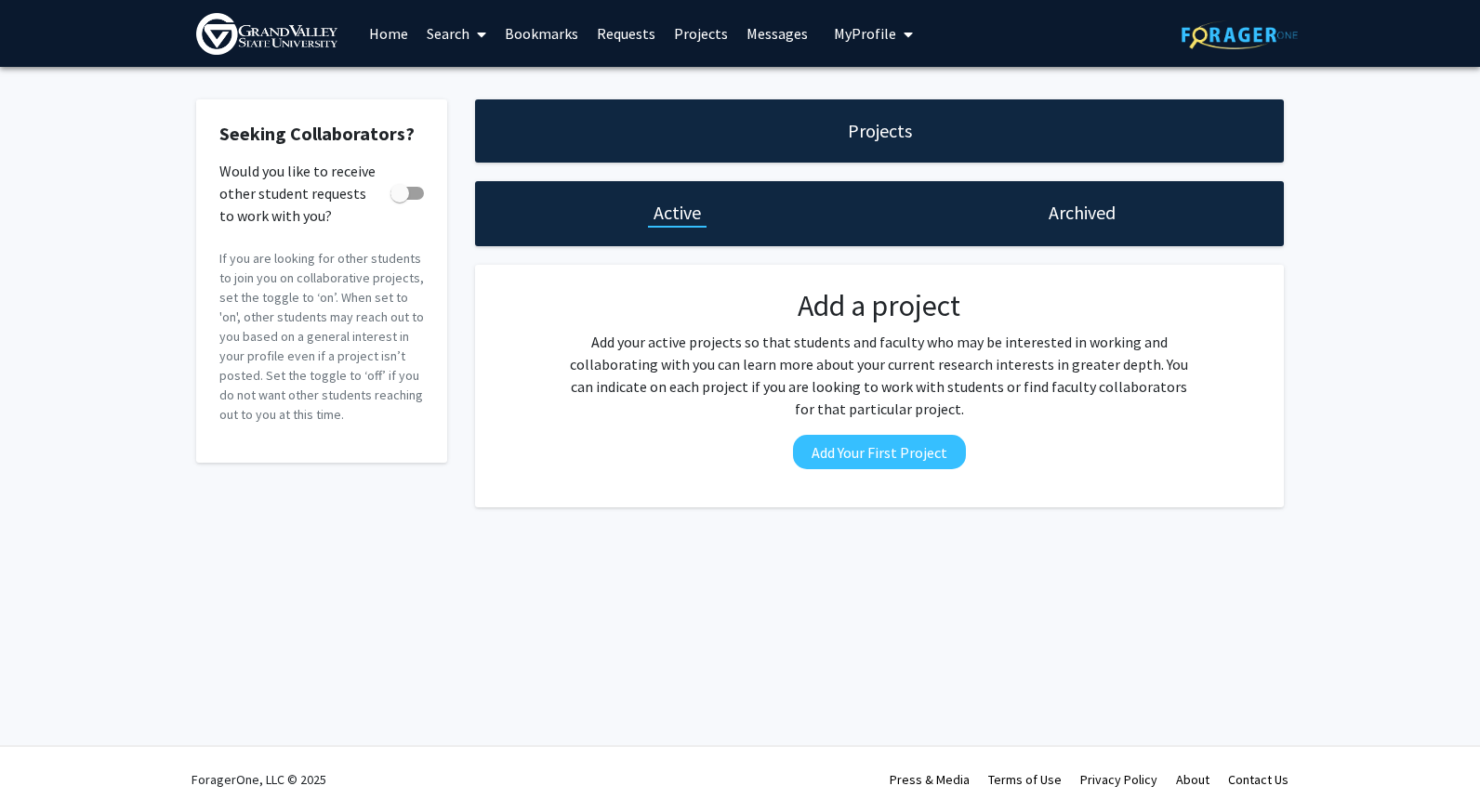
click at [649, 40] on link "Requests" at bounding box center [626, 33] width 77 height 65
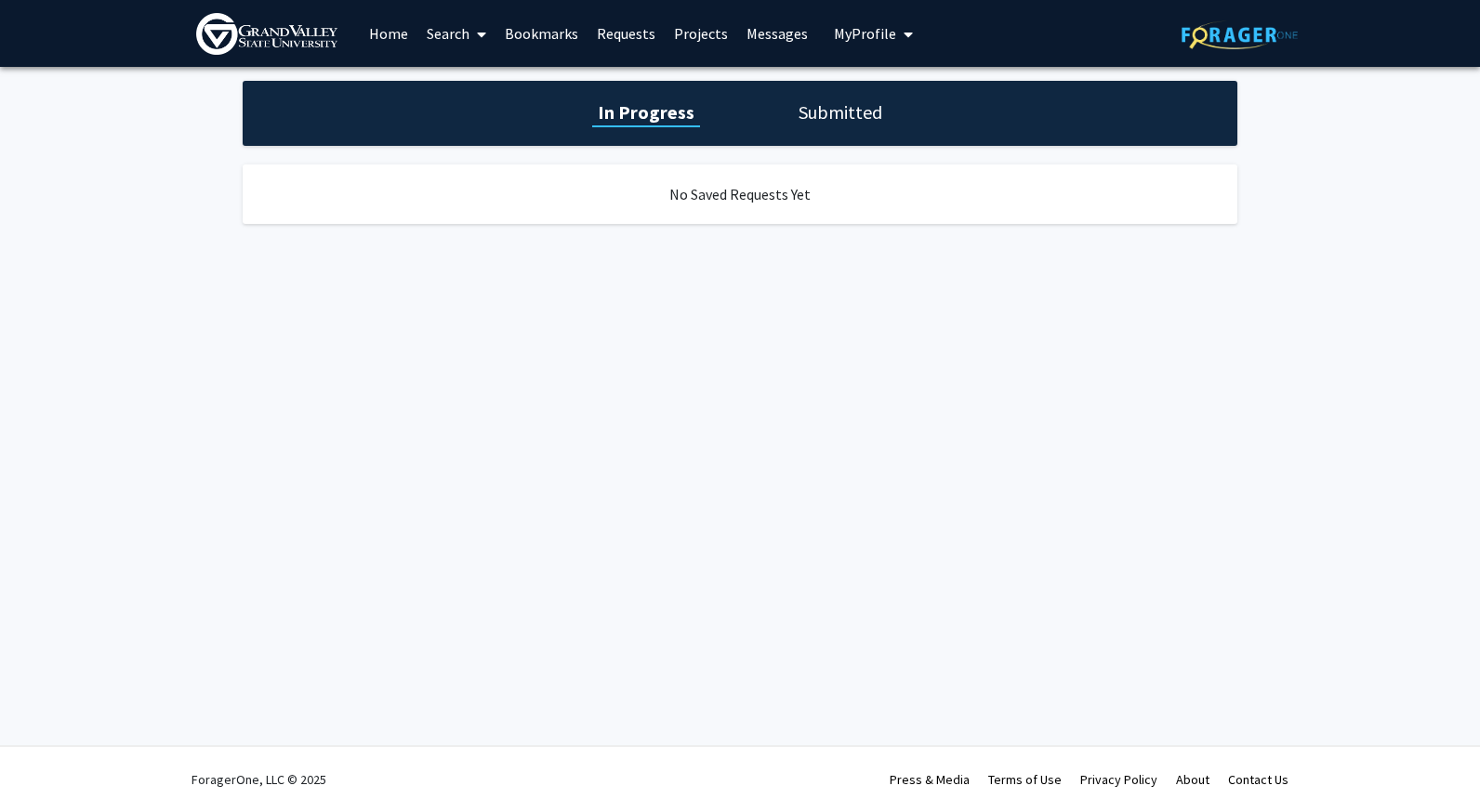
click at [571, 42] on link "Bookmarks" at bounding box center [541, 33] width 92 height 65
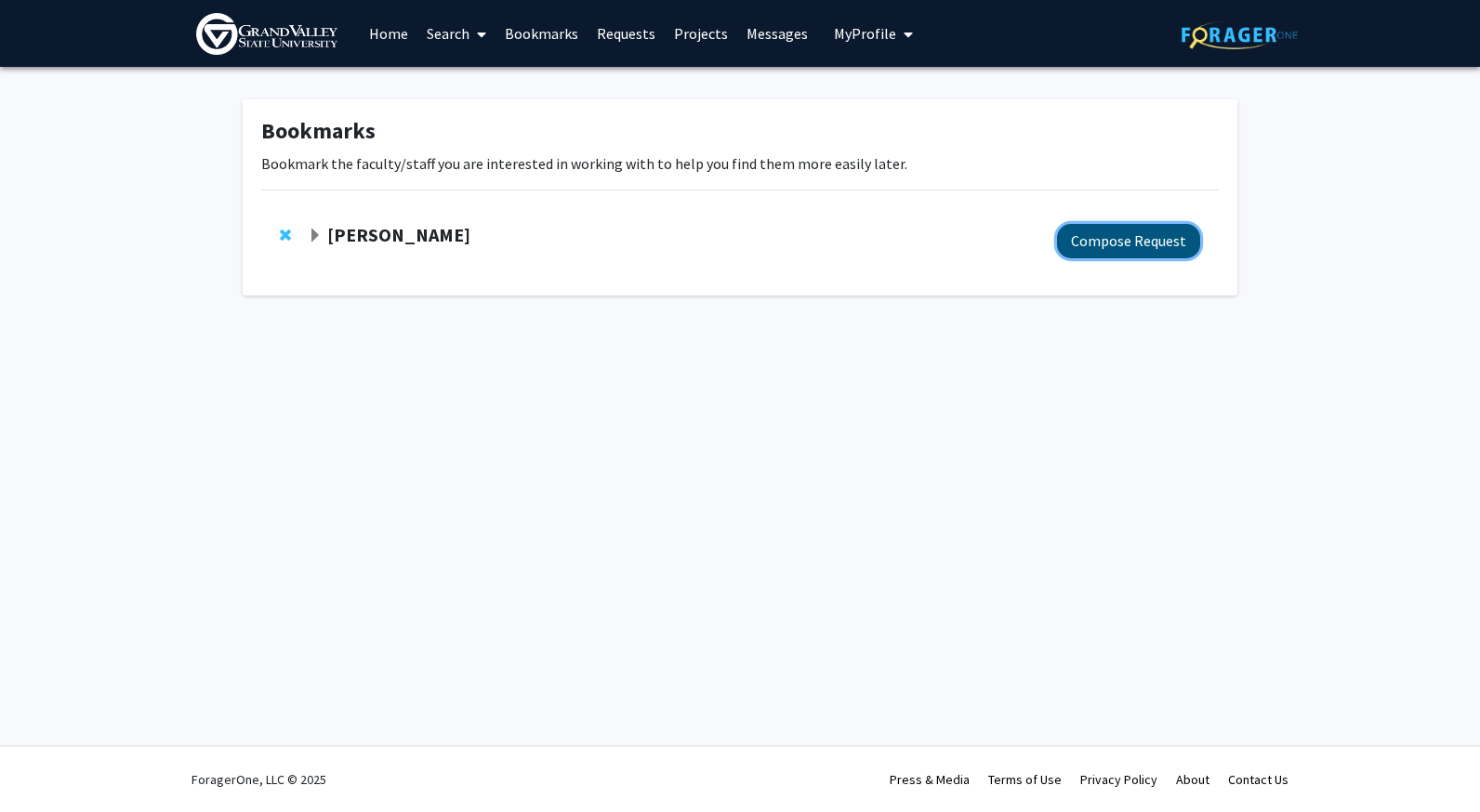
click at [1109, 252] on button "Compose Request" at bounding box center [1129, 241] width 143 height 35
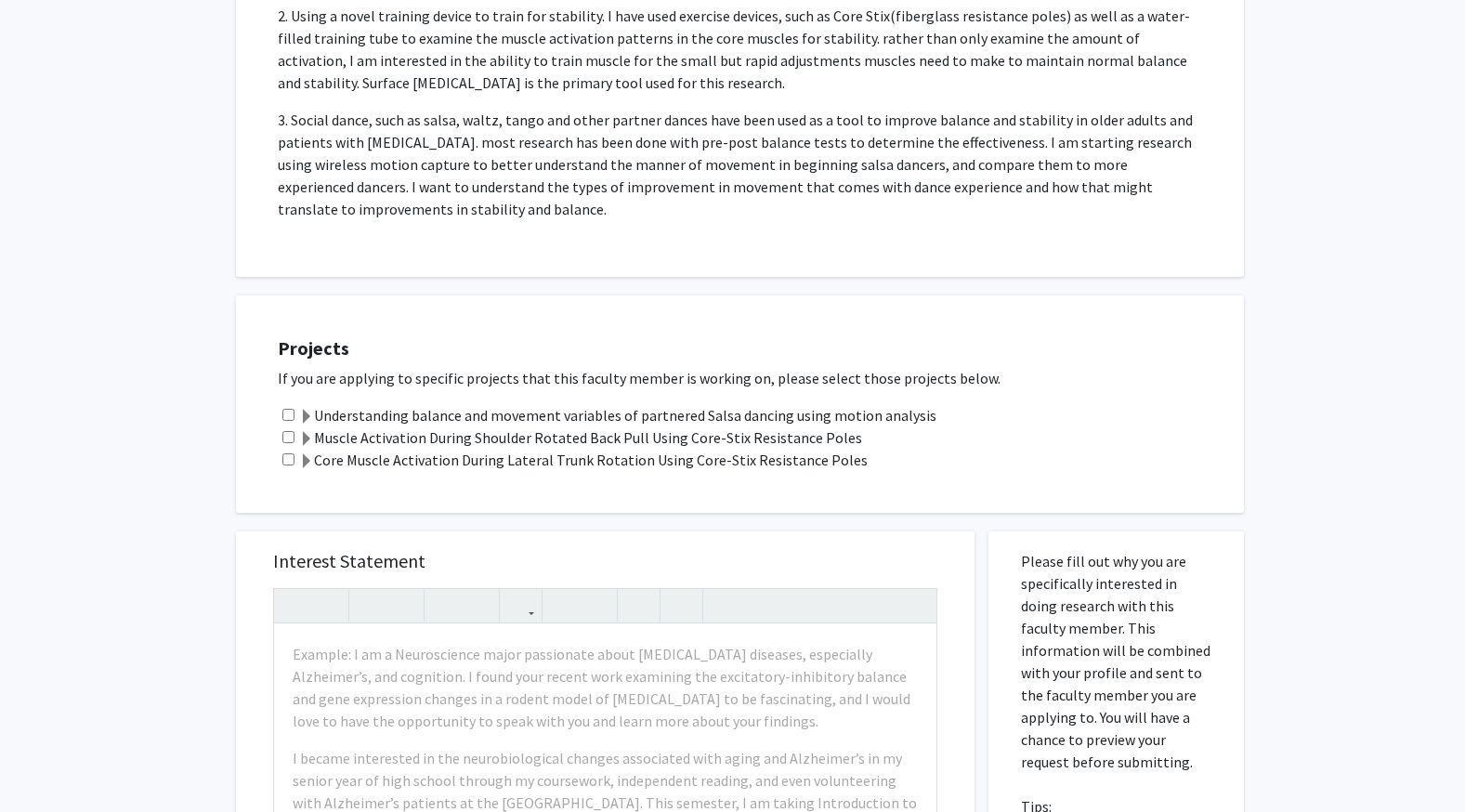
scroll to position [527, 0]
click at [293, 439] on input "checkbox" at bounding box center [288, 436] width 13 height 13
checkbox input "true"
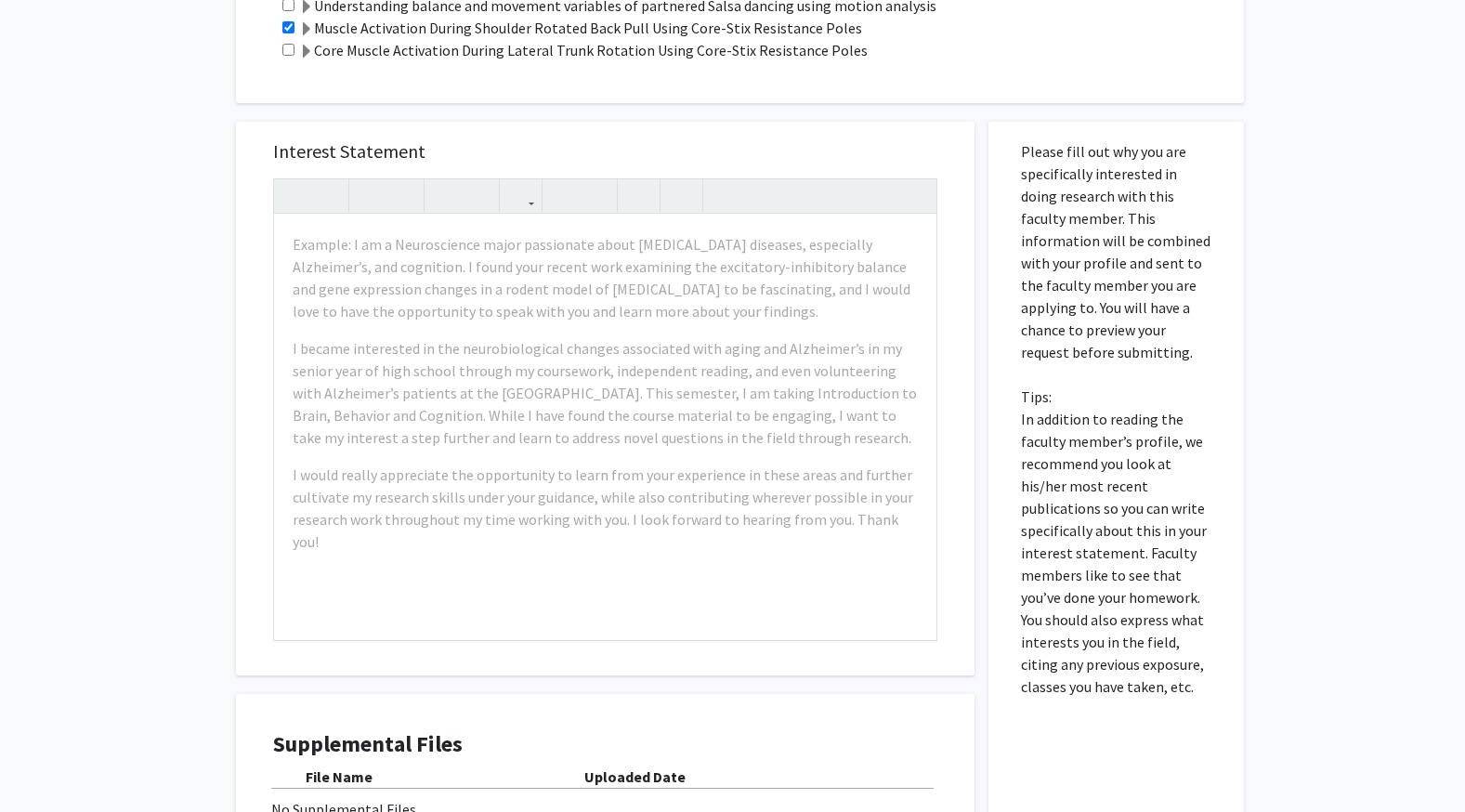
scroll to position [936, 0]
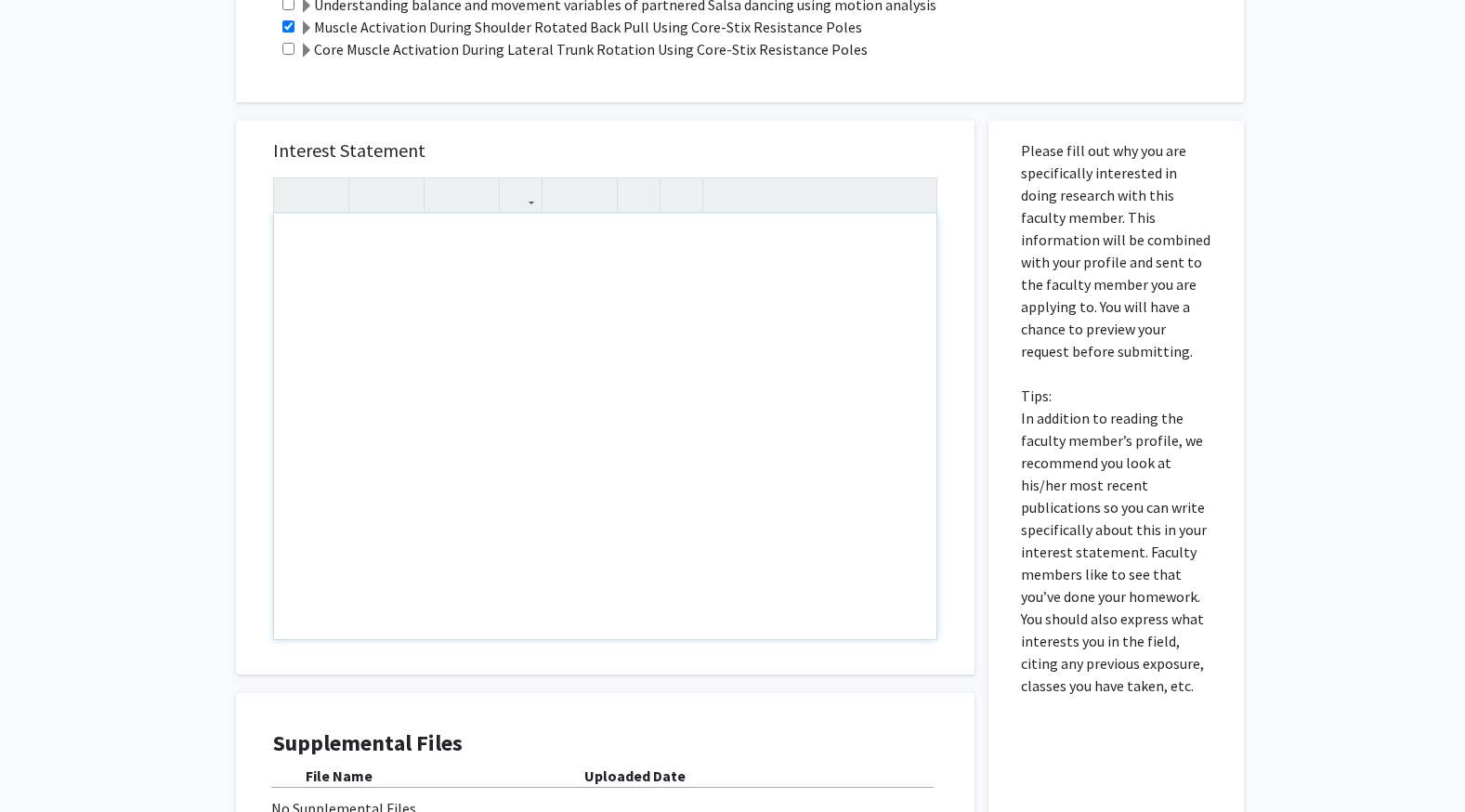
click at [449, 360] on div "Note to users with screen readers: Please press Alt+0 or Option+0 to deactivate…" at bounding box center [605, 426] width 663 height 425
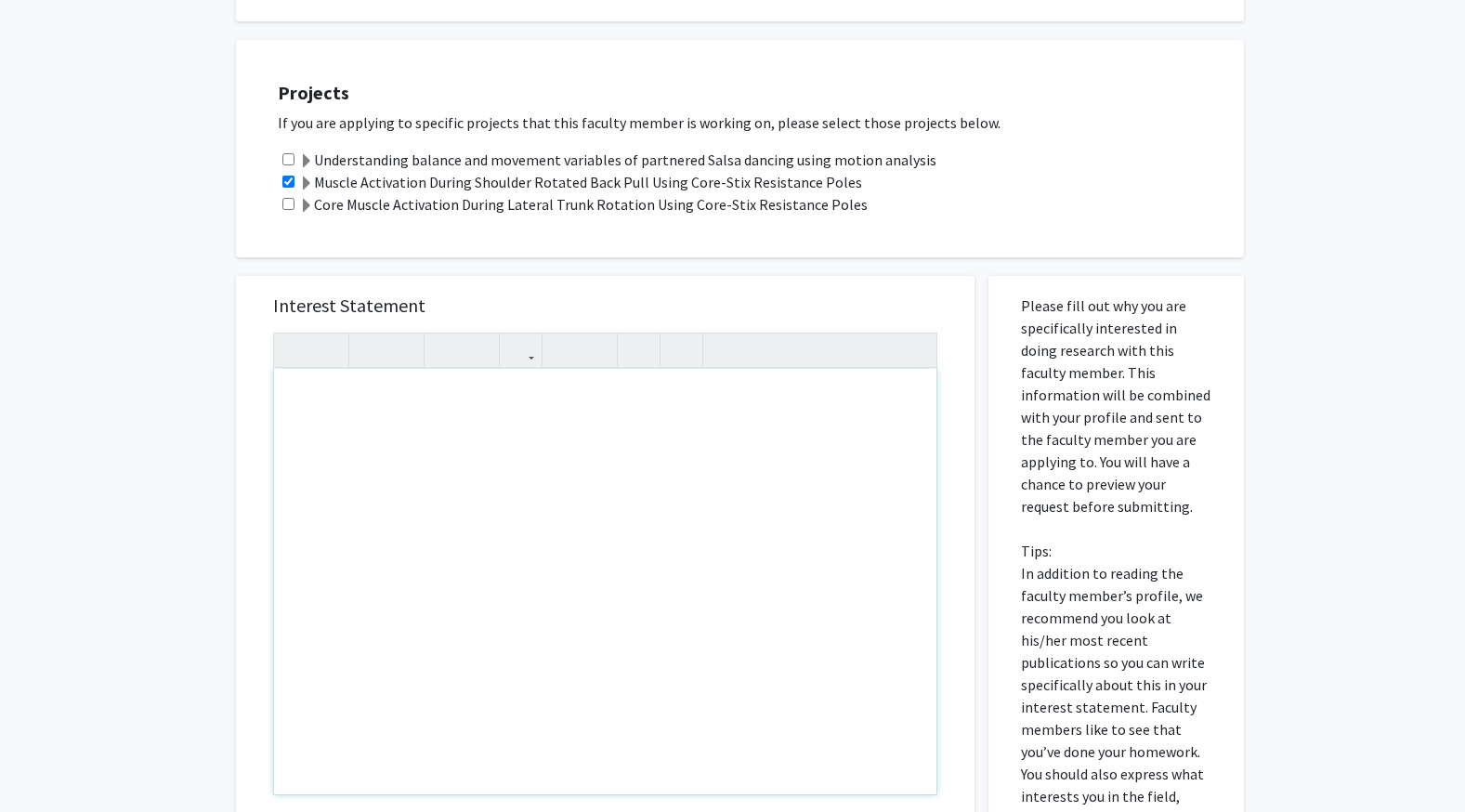
scroll to position [780, 0]
click at [539, 278] on div "Interest Statement Insert link Remove link" at bounding box center [605, 554] width 701 height 554
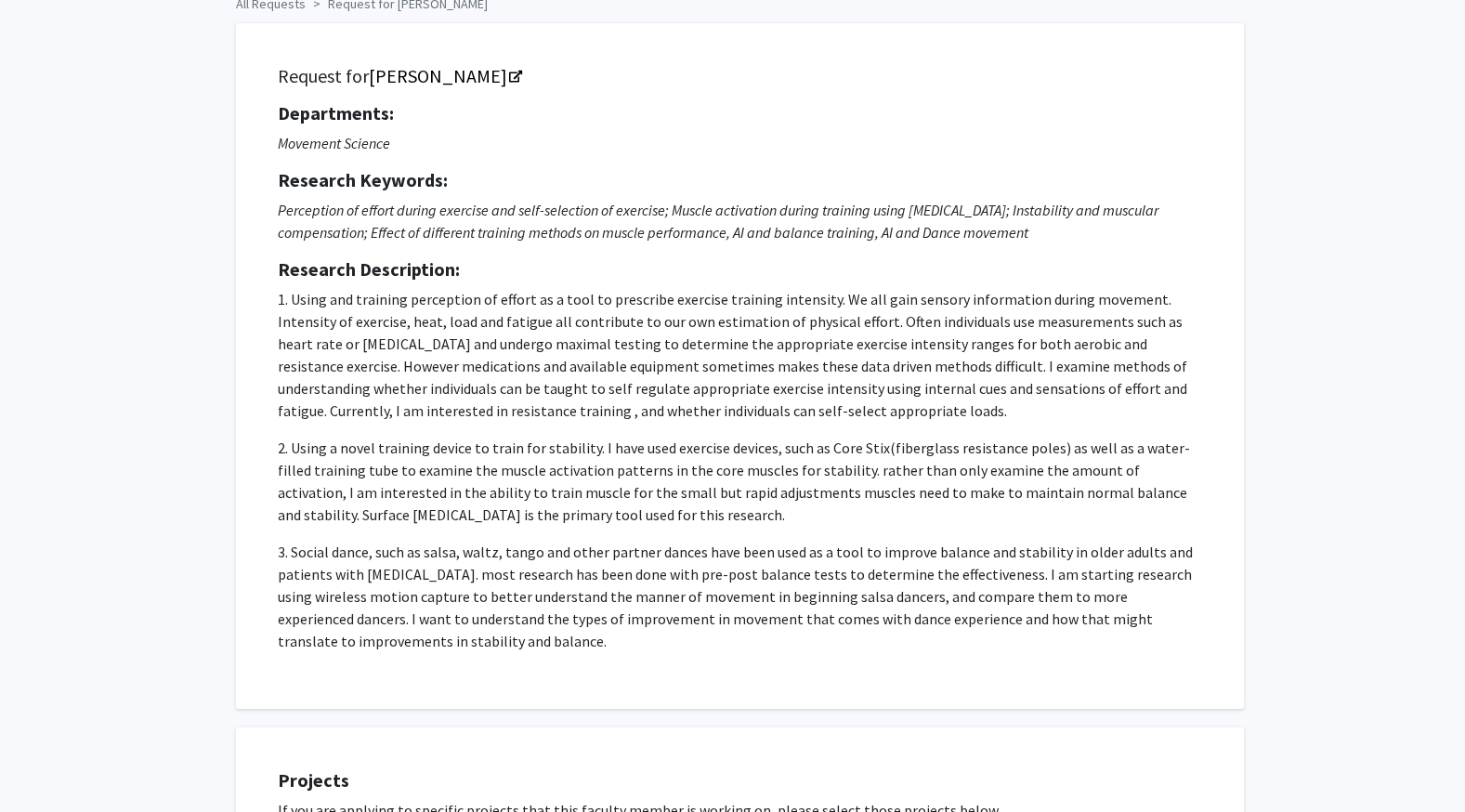
scroll to position [0, 0]
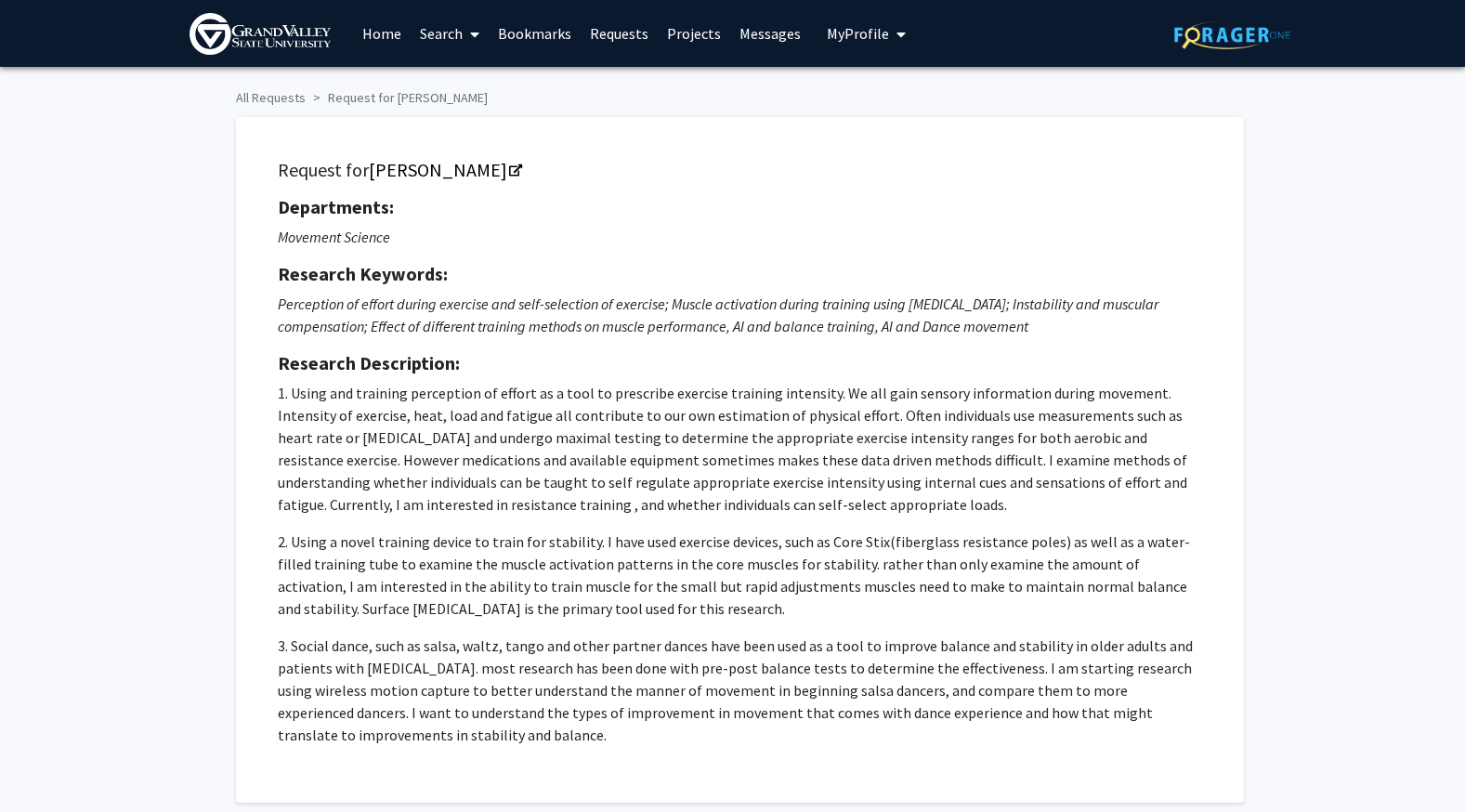
click at [373, 56] on link "Home" at bounding box center [382, 33] width 58 height 65
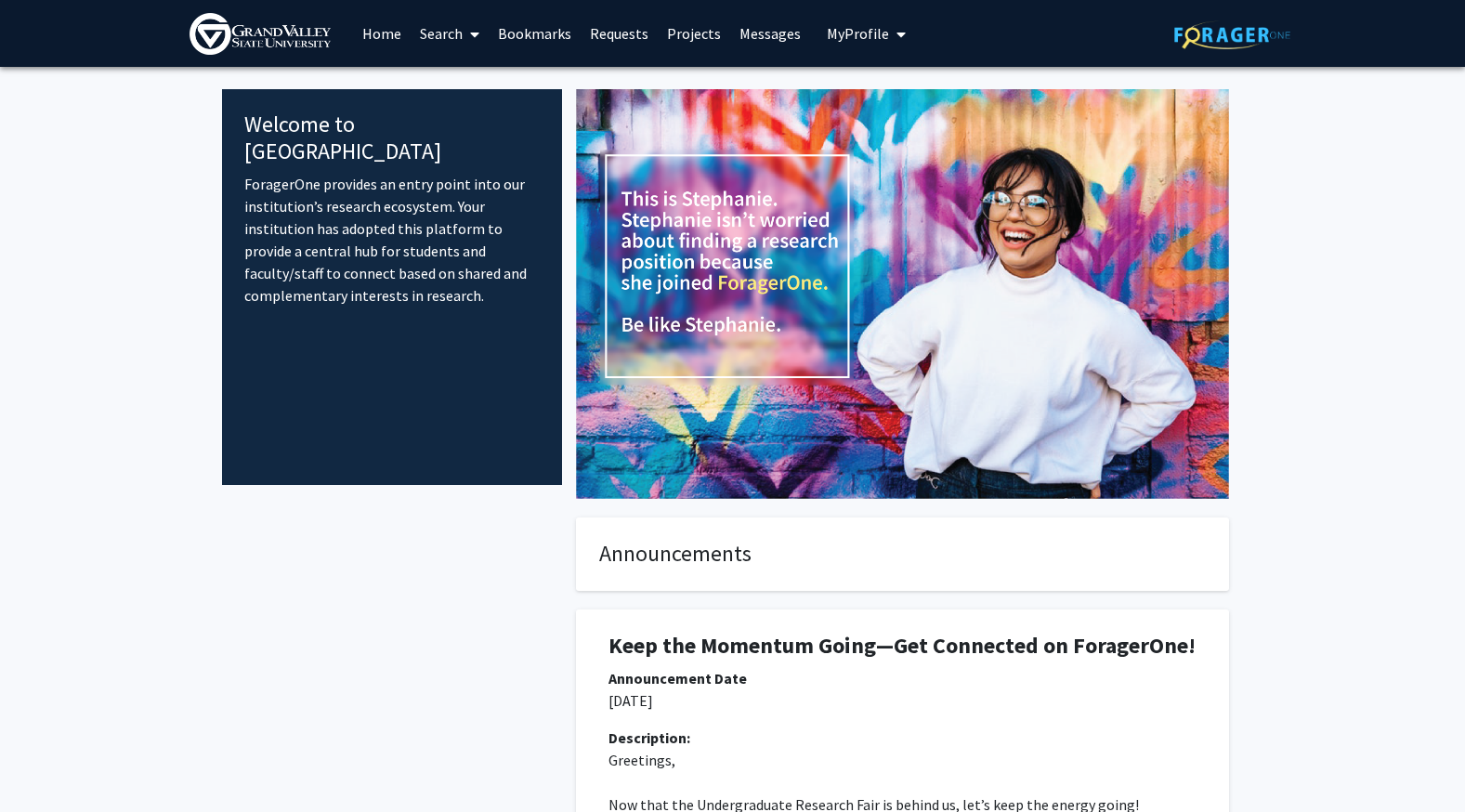
click at [442, 41] on link "Search" at bounding box center [449, 33] width 78 height 65
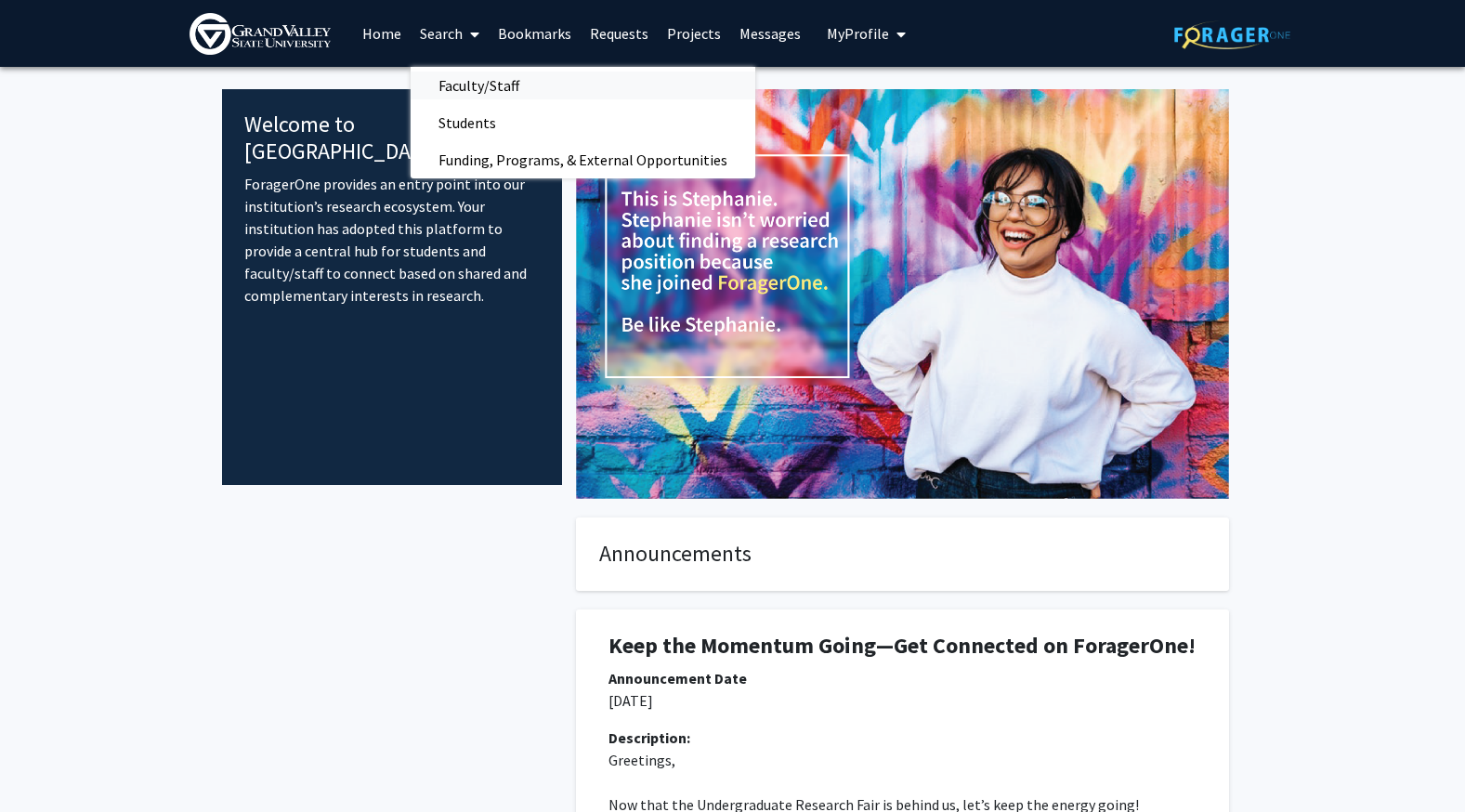
click at [472, 92] on span "Faculty/Staff" at bounding box center [479, 85] width 137 height 38
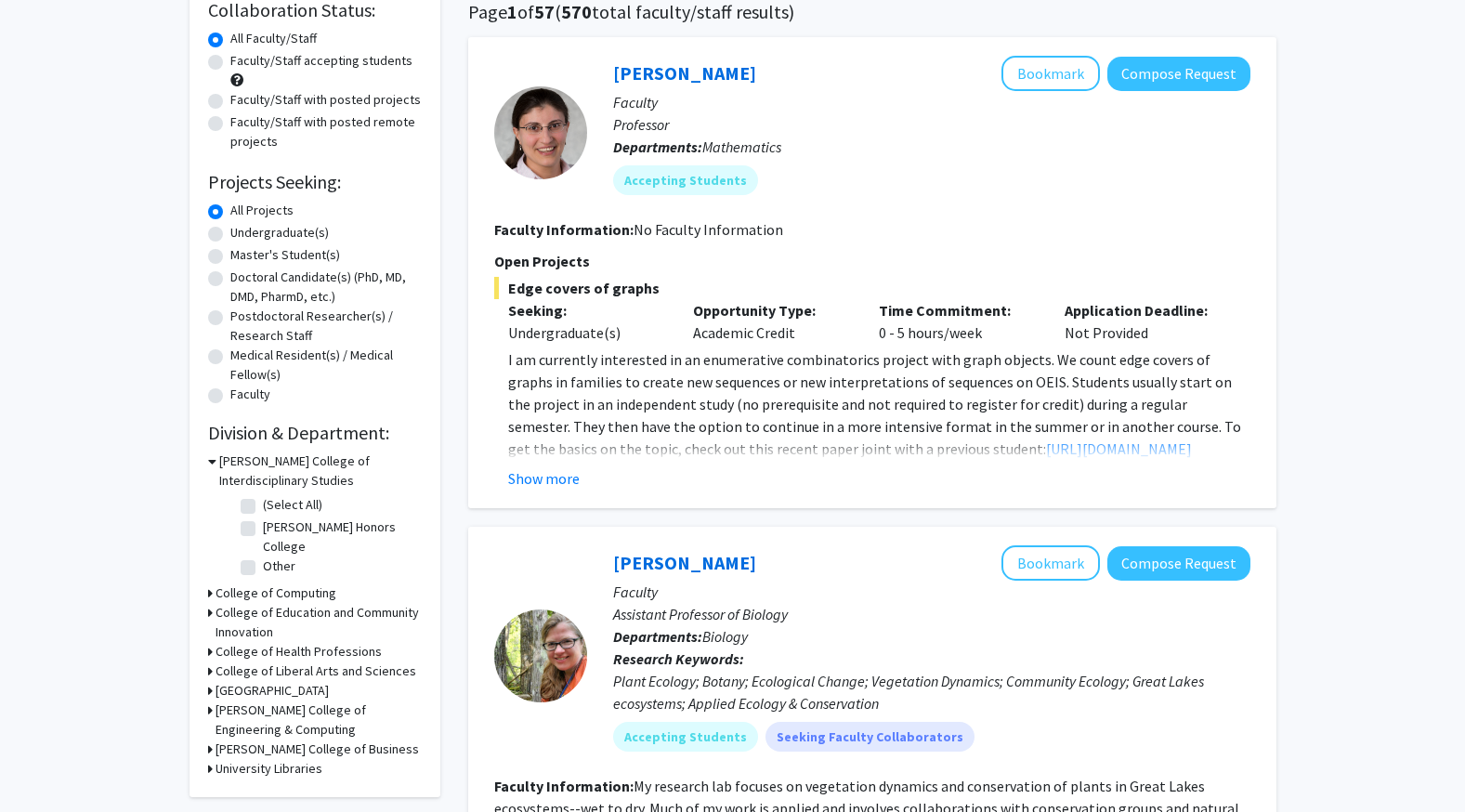
scroll to position [158, 0]
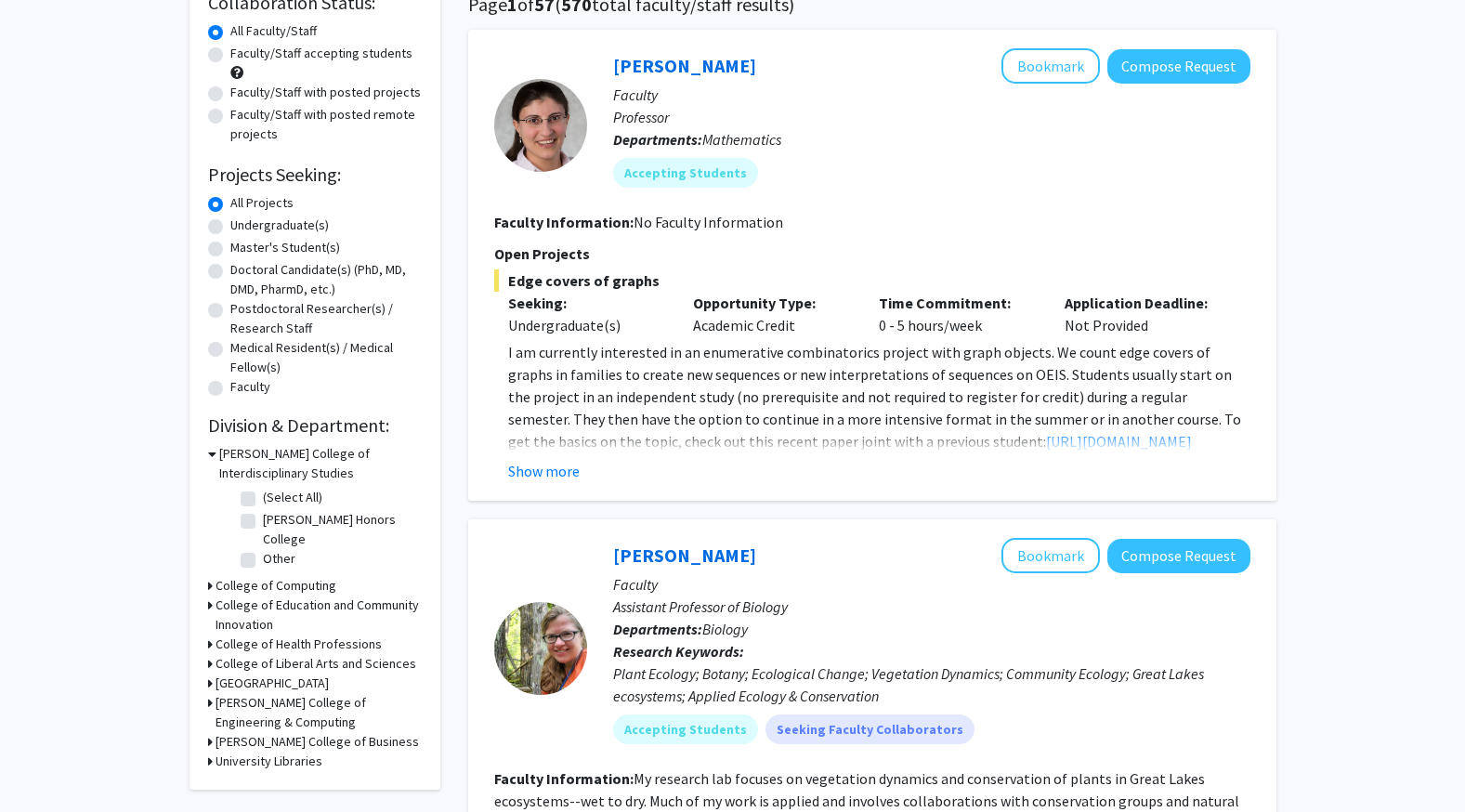
click at [248, 641] on h3 "College of Health Professions" at bounding box center [299, 644] width 166 height 19
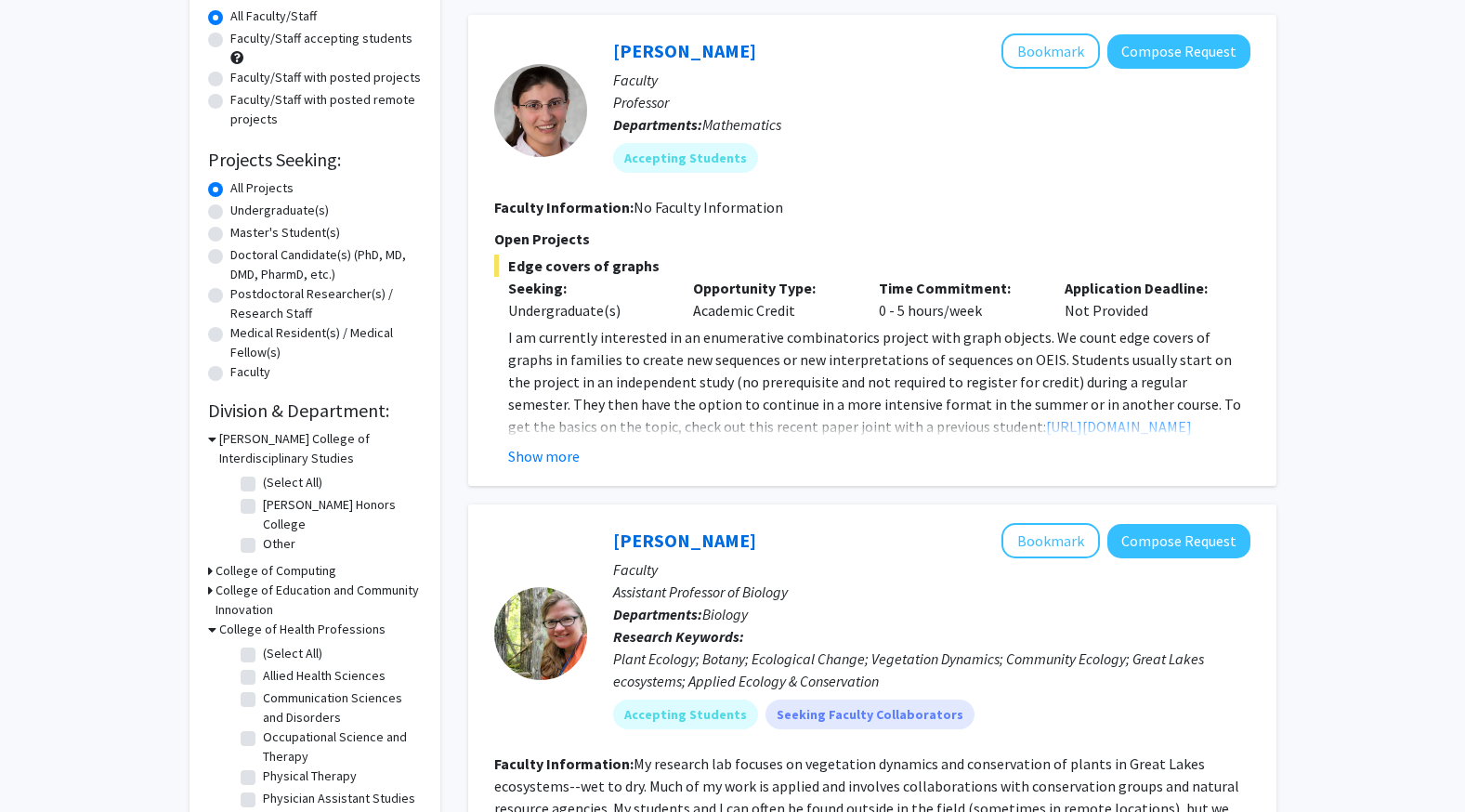
scroll to position [182, 0]
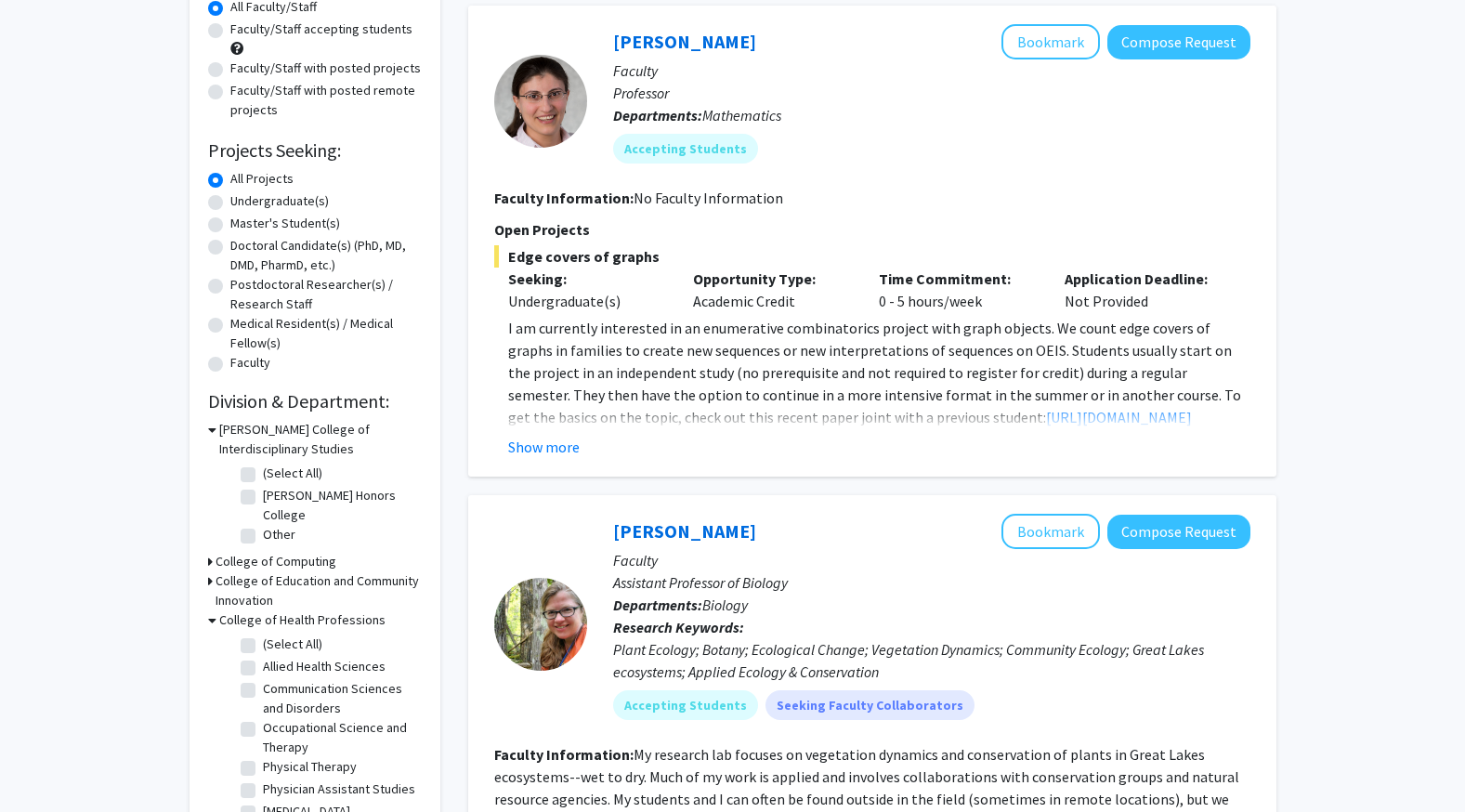
click at [278, 583] on h3 "College of Education and Community Innovation" at bounding box center [319, 591] width 206 height 39
drag, startPoint x: 278, startPoint y: 583, endPoint x: 212, endPoint y: 515, distance: 94.8
click at [212, 515] on div "Brooks College of Interdisciplinary Studies (Select All) (Select All) Frederik …" at bounding box center [315, 486] width 214 height 132
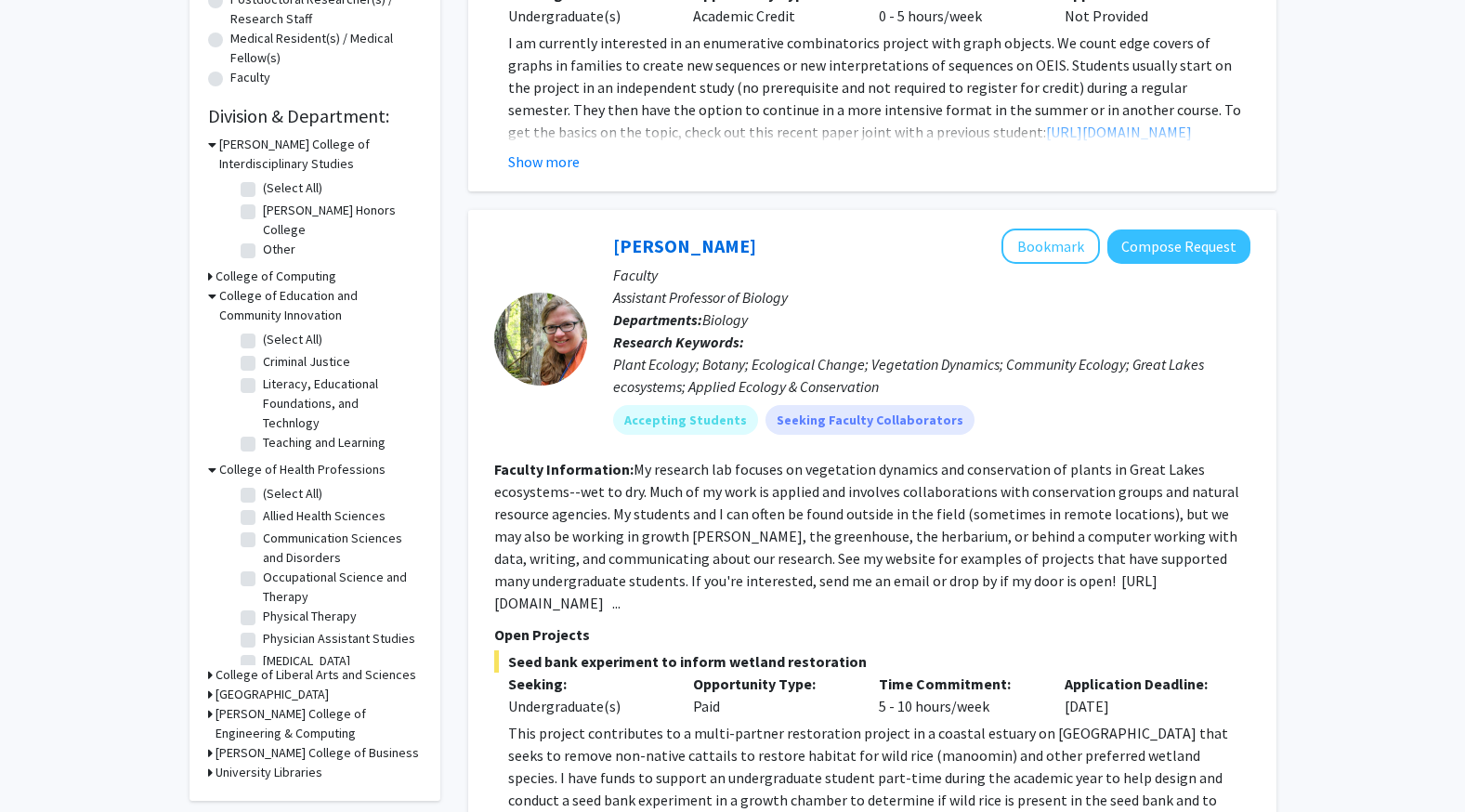
scroll to position [472, 0]
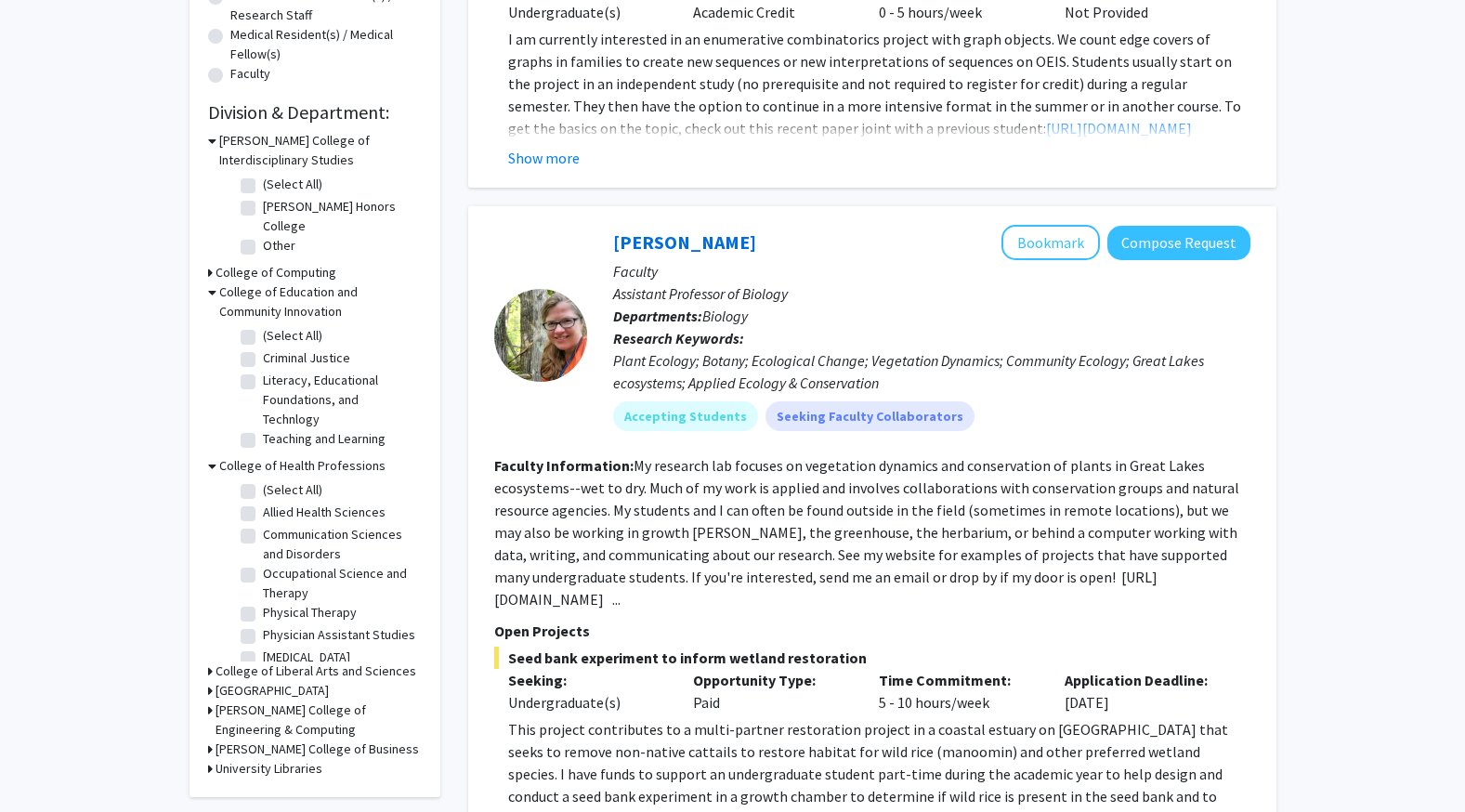
click at [283, 662] on h3 "College of Liberal Arts and Sciences" at bounding box center [316, 671] width 201 height 19
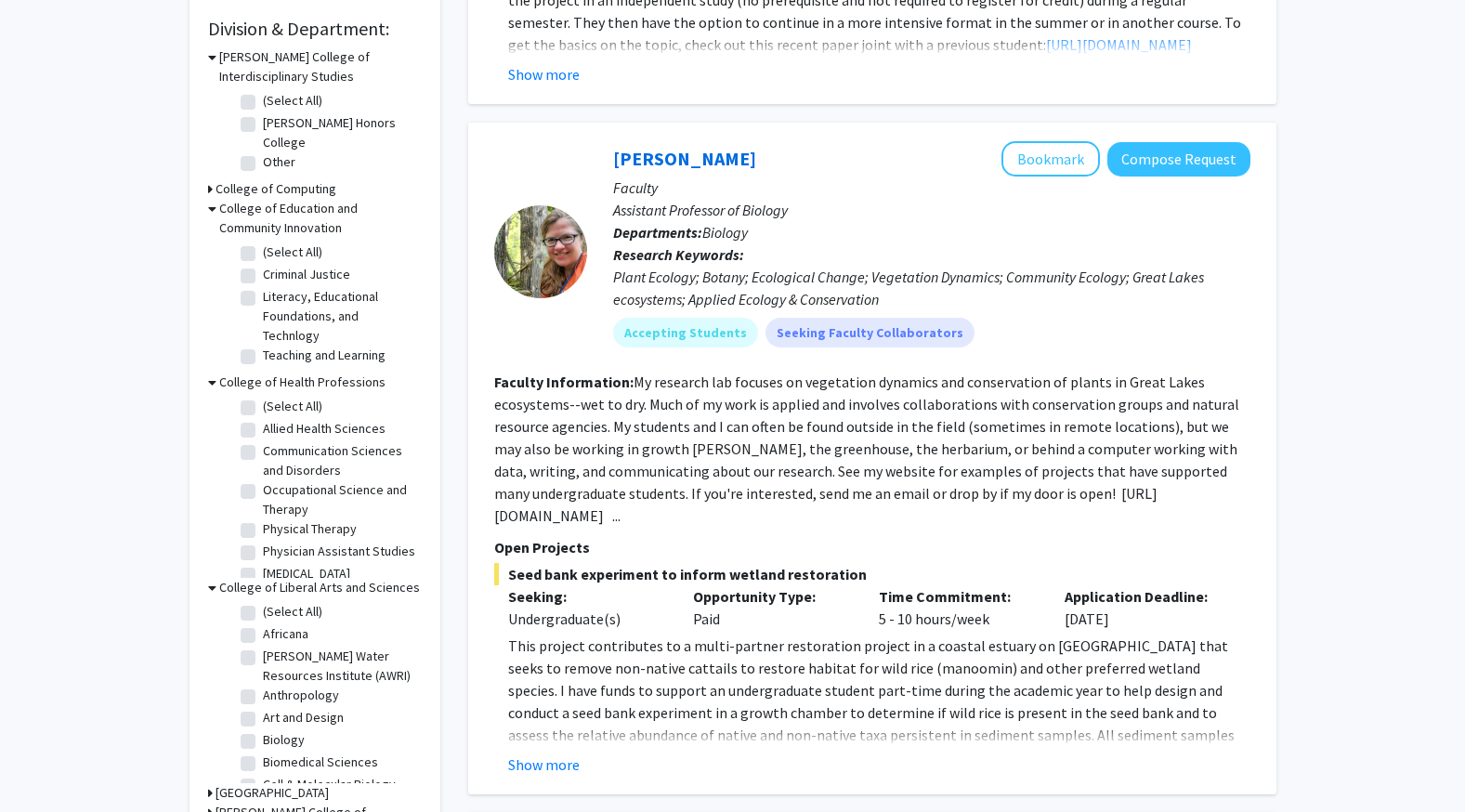
scroll to position [554, 0]
click at [249, 603] on fg-checkbox "(Select All) (Select All)" at bounding box center [329, 613] width 176 height 22
click at [263, 603] on label "(Select All)" at bounding box center [293, 612] width 60 height 19
click at [263, 603] on input "(Select All)" at bounding box center [269, 609] width 13 height 13
checkbox input "true"
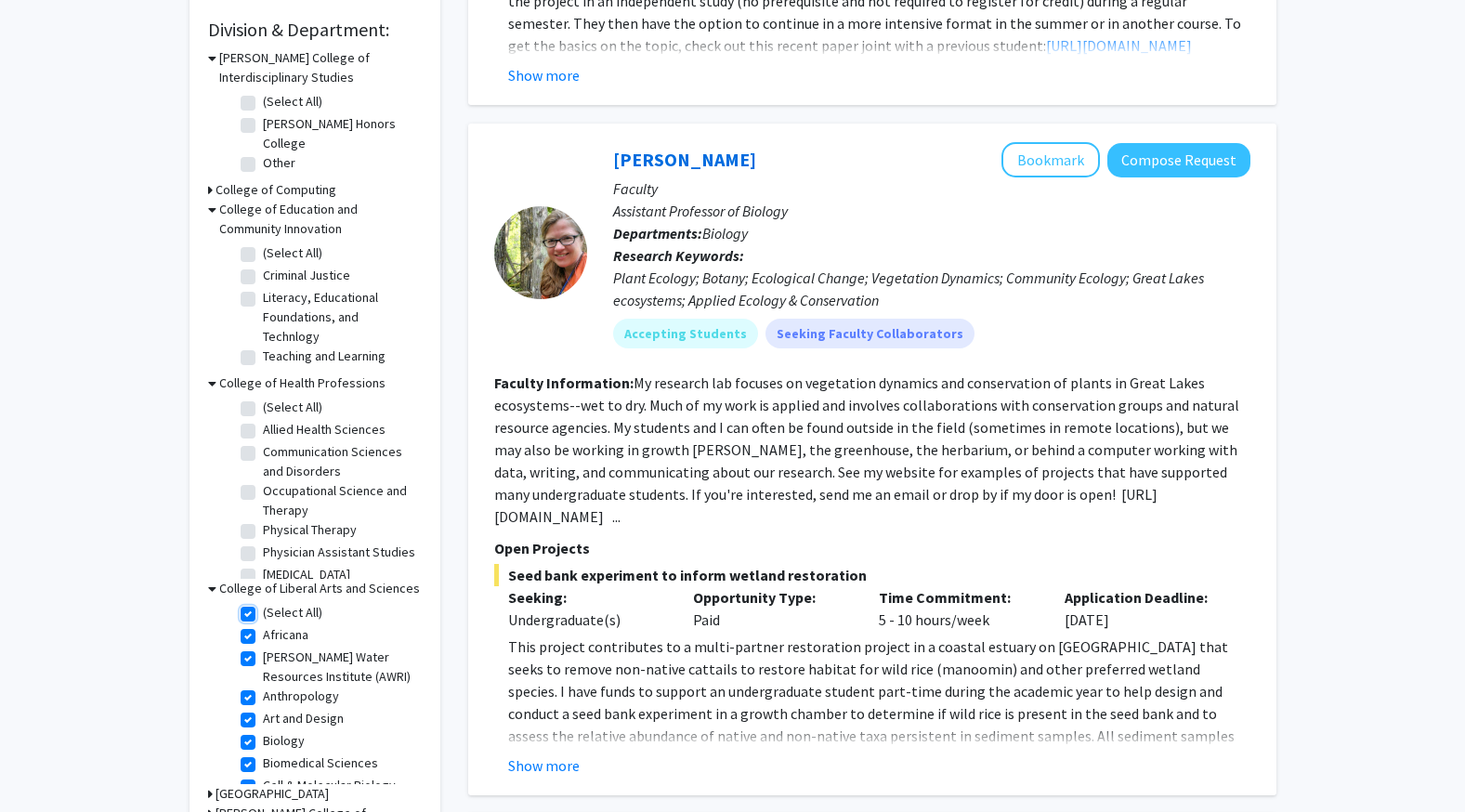
checkbox input "true"
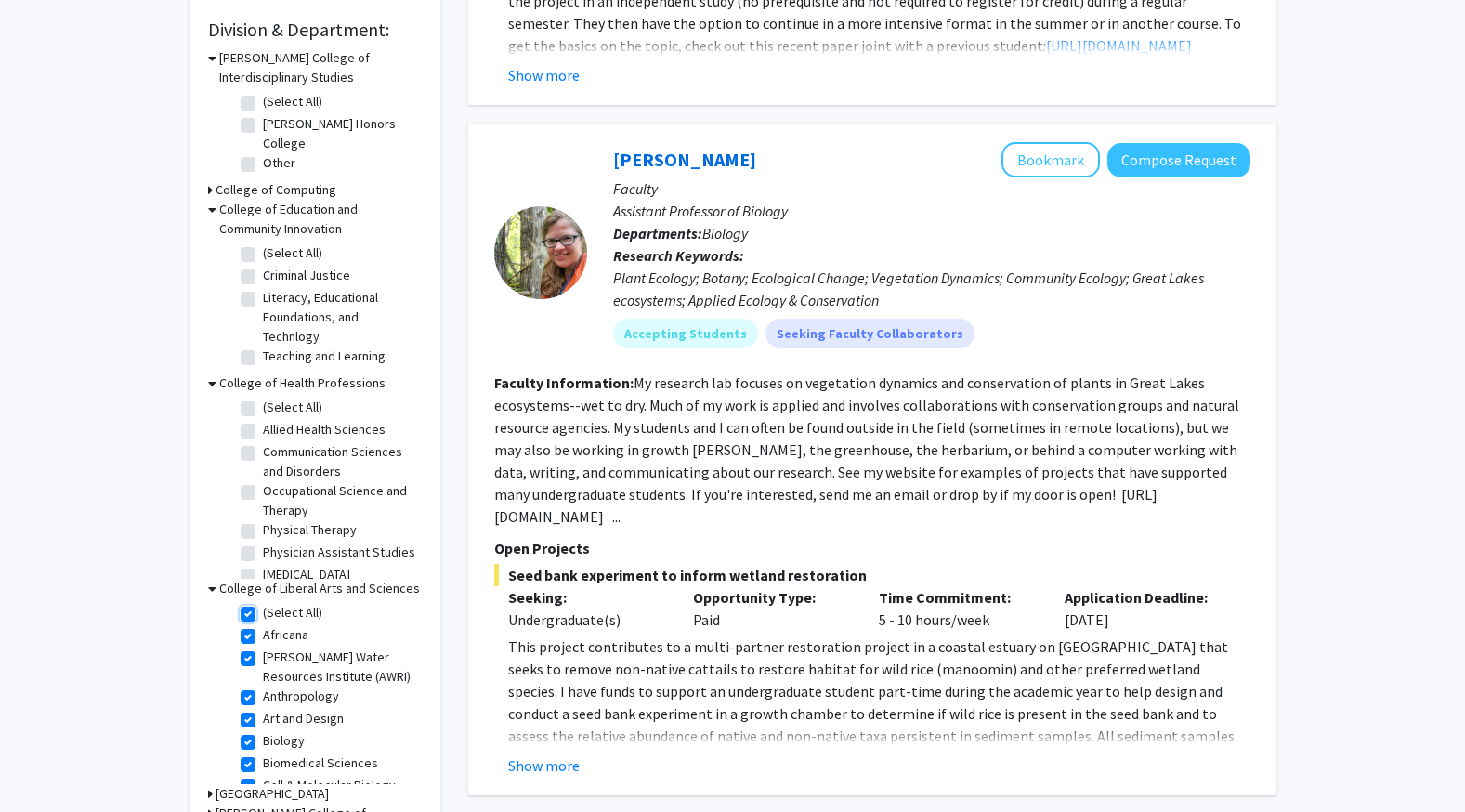
checkbox input "true"
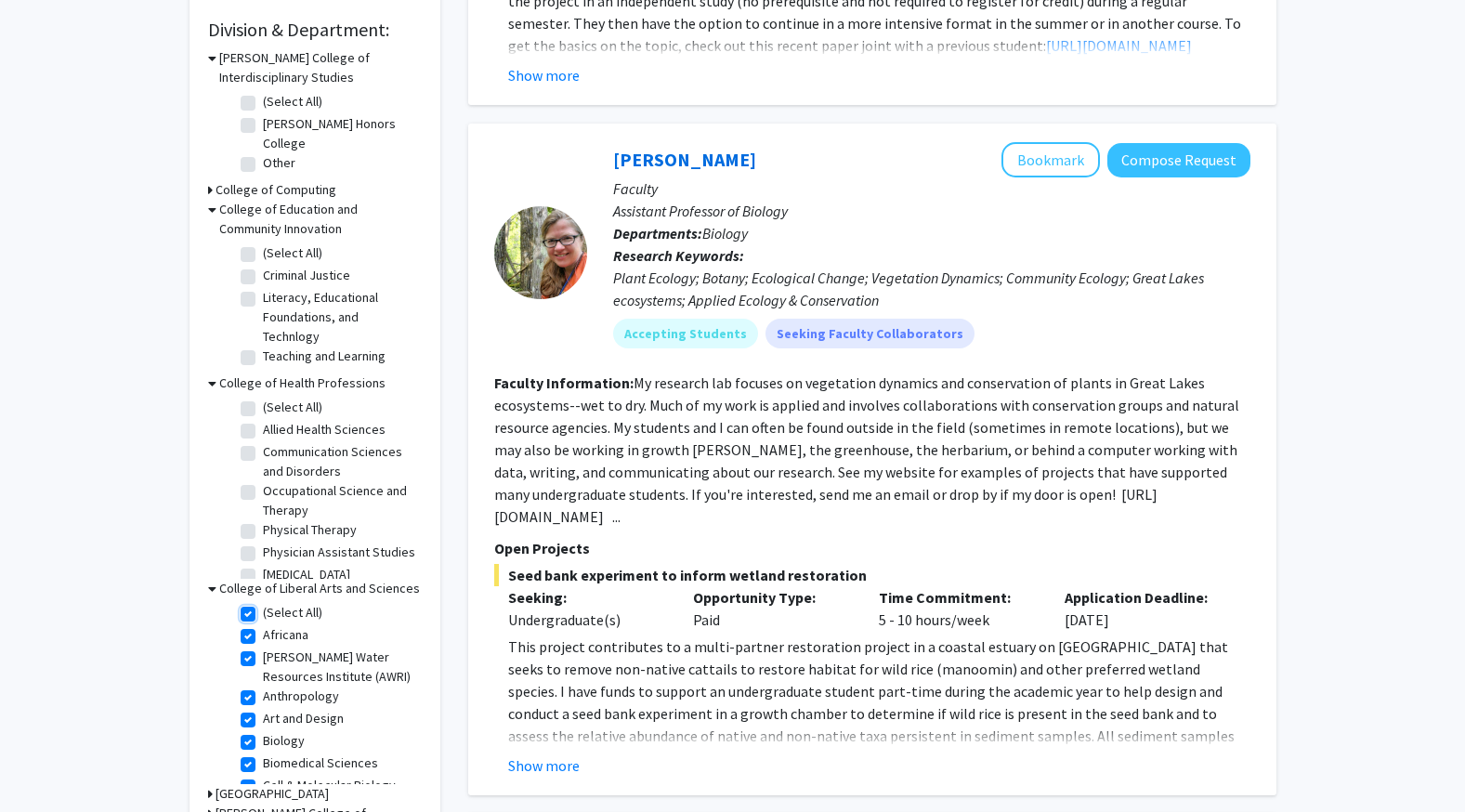
checkbox input "true"
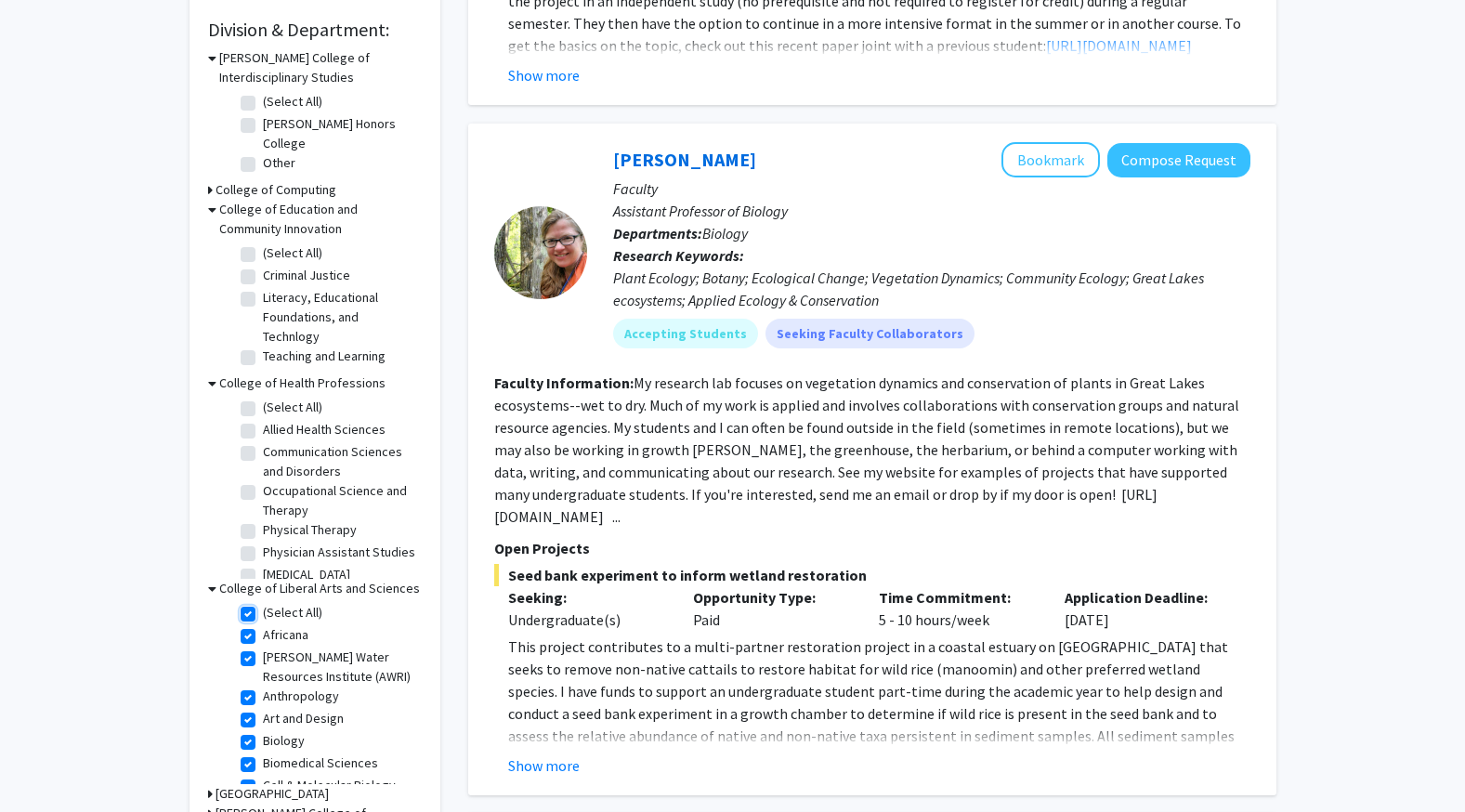
checkbox input "true"
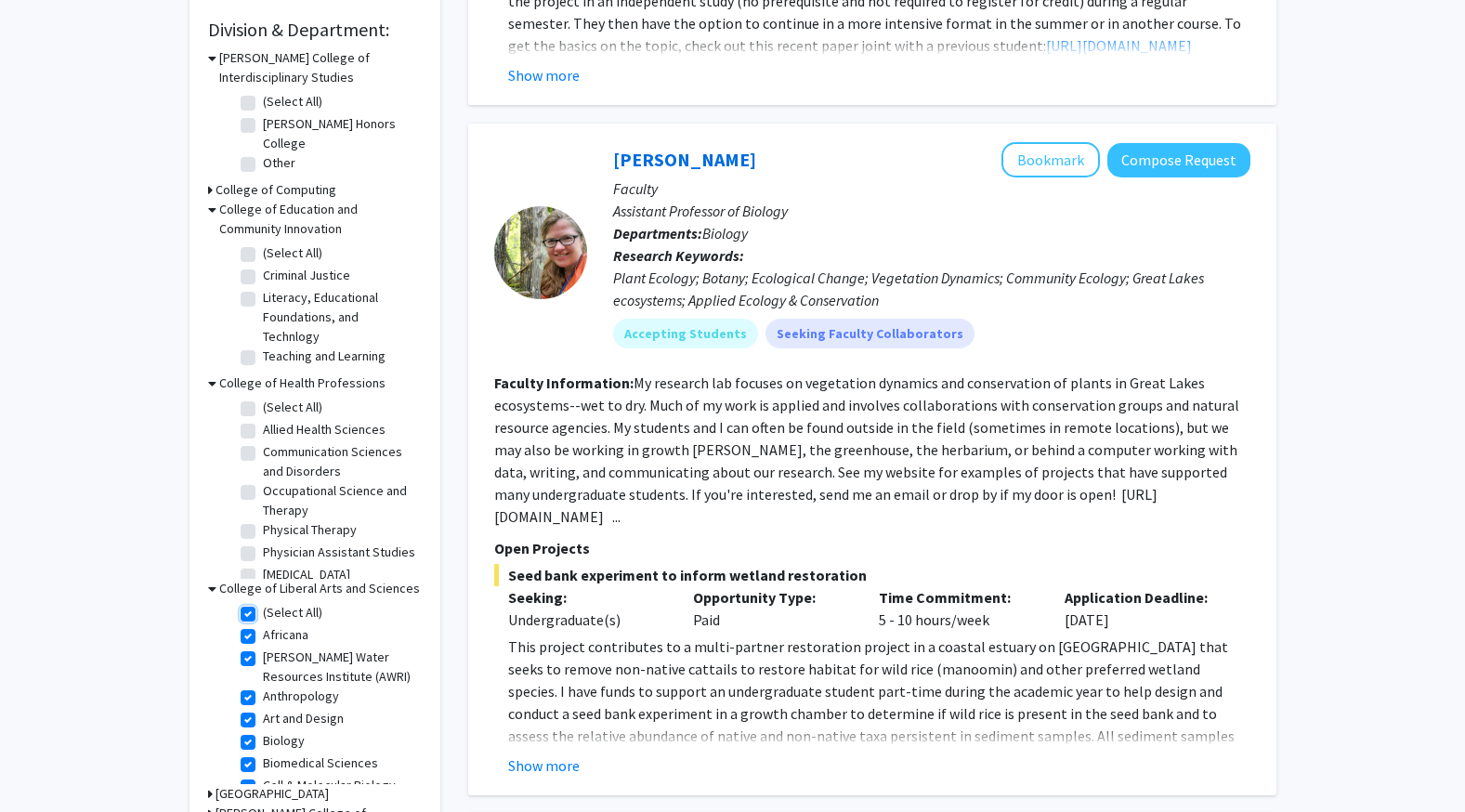
checkbox input "true"
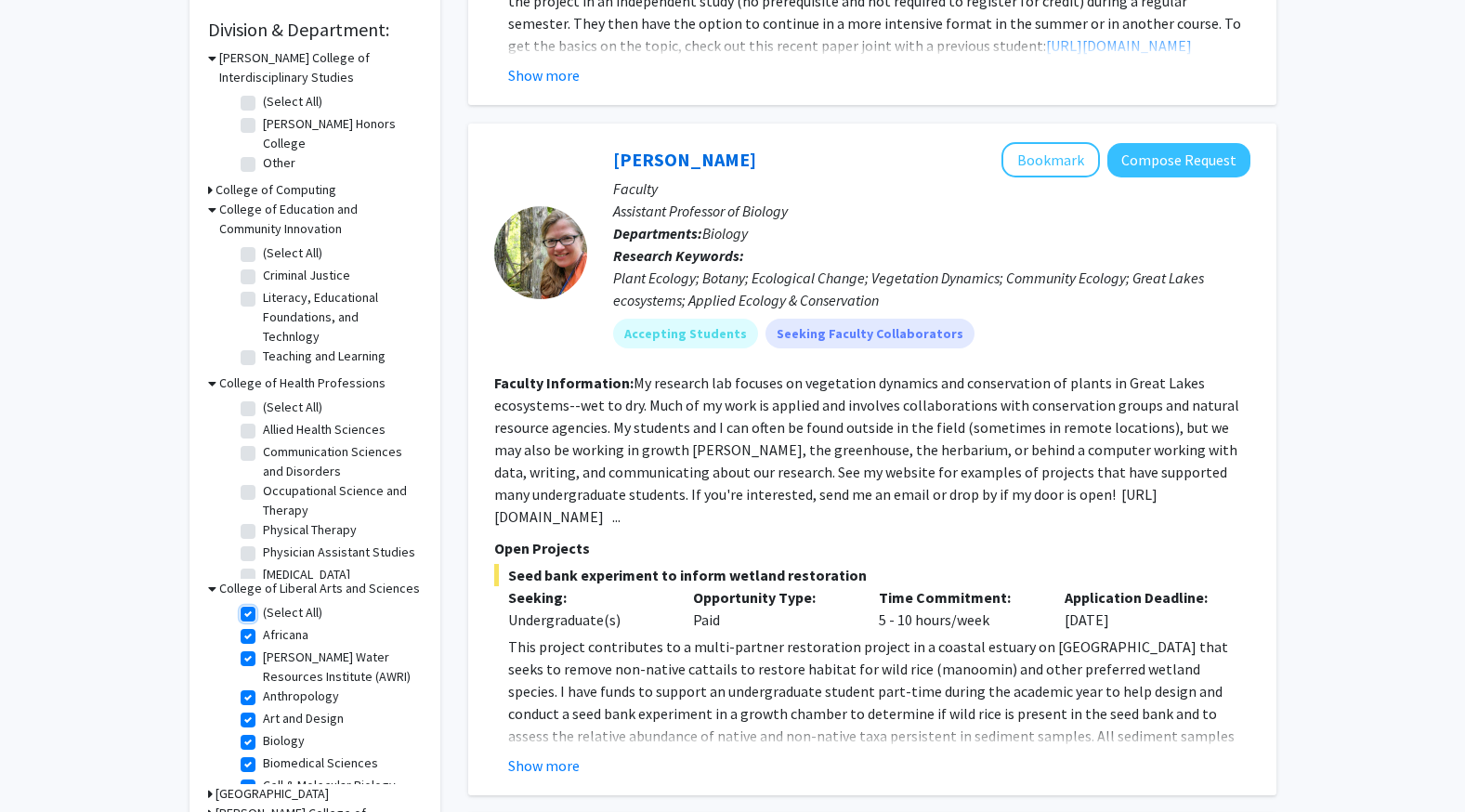
checkbox input "true"
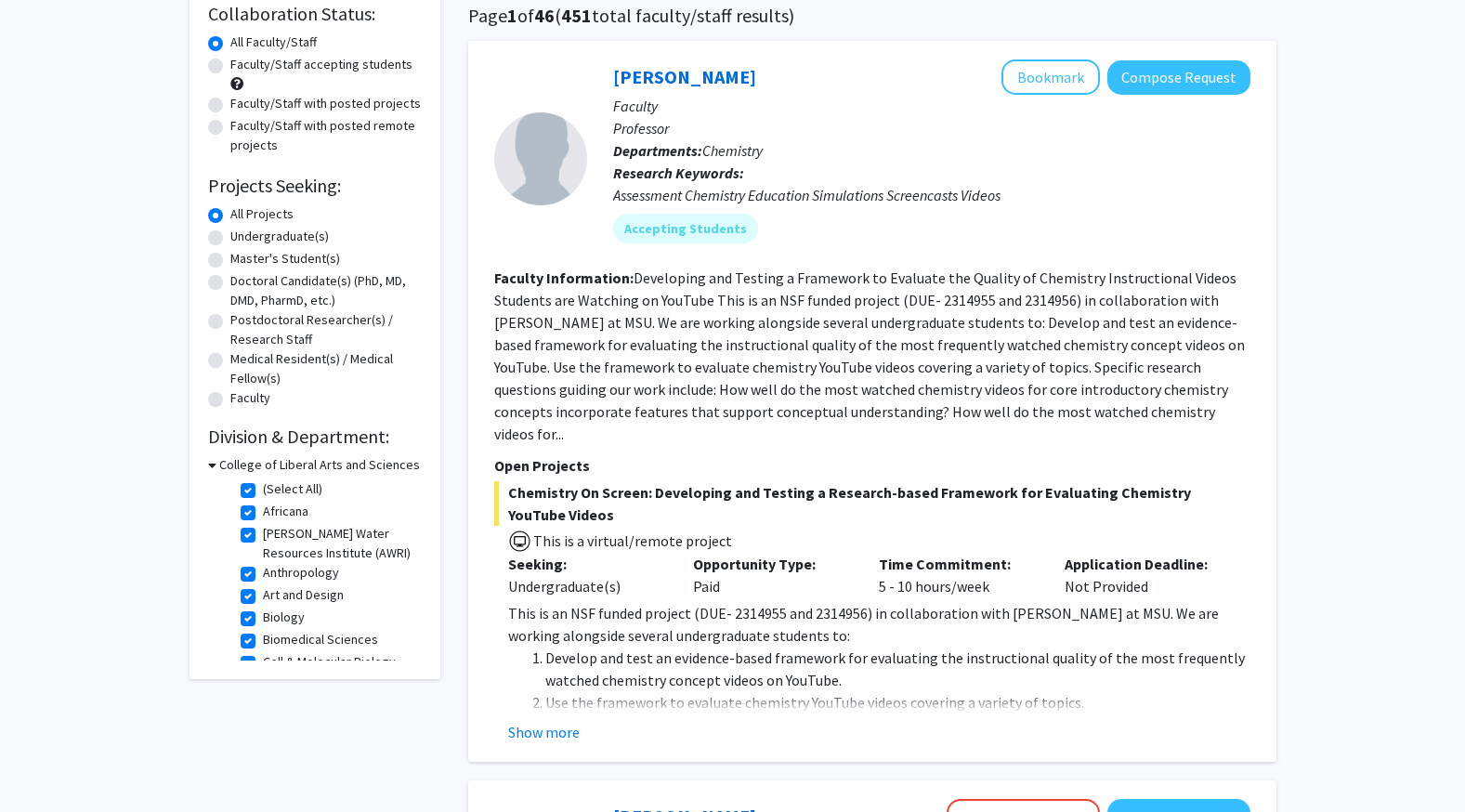
scroll to position [152, 0]
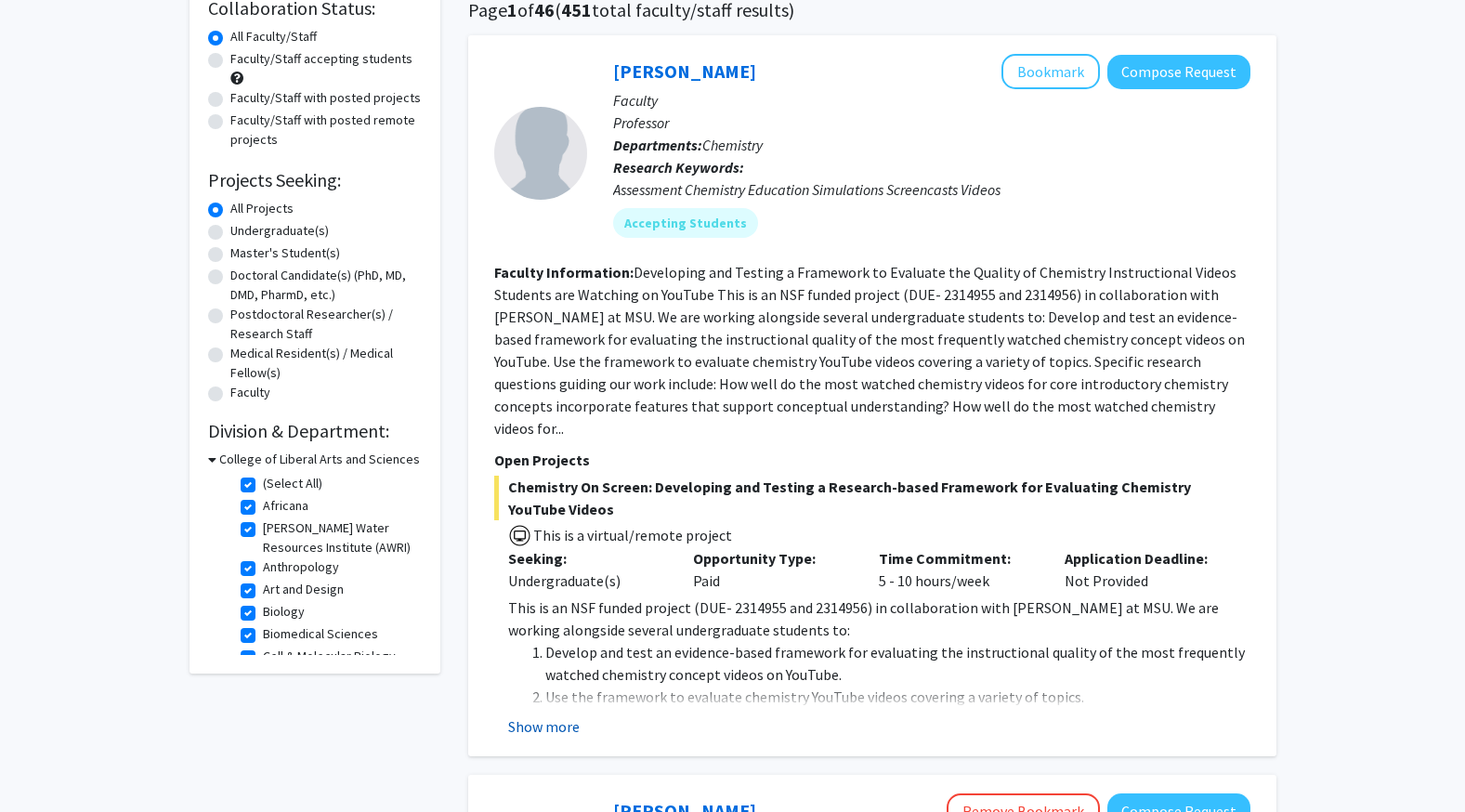
click at [556, 716] on button "Show more" at bounding box center [544, 726] width 71 height 22
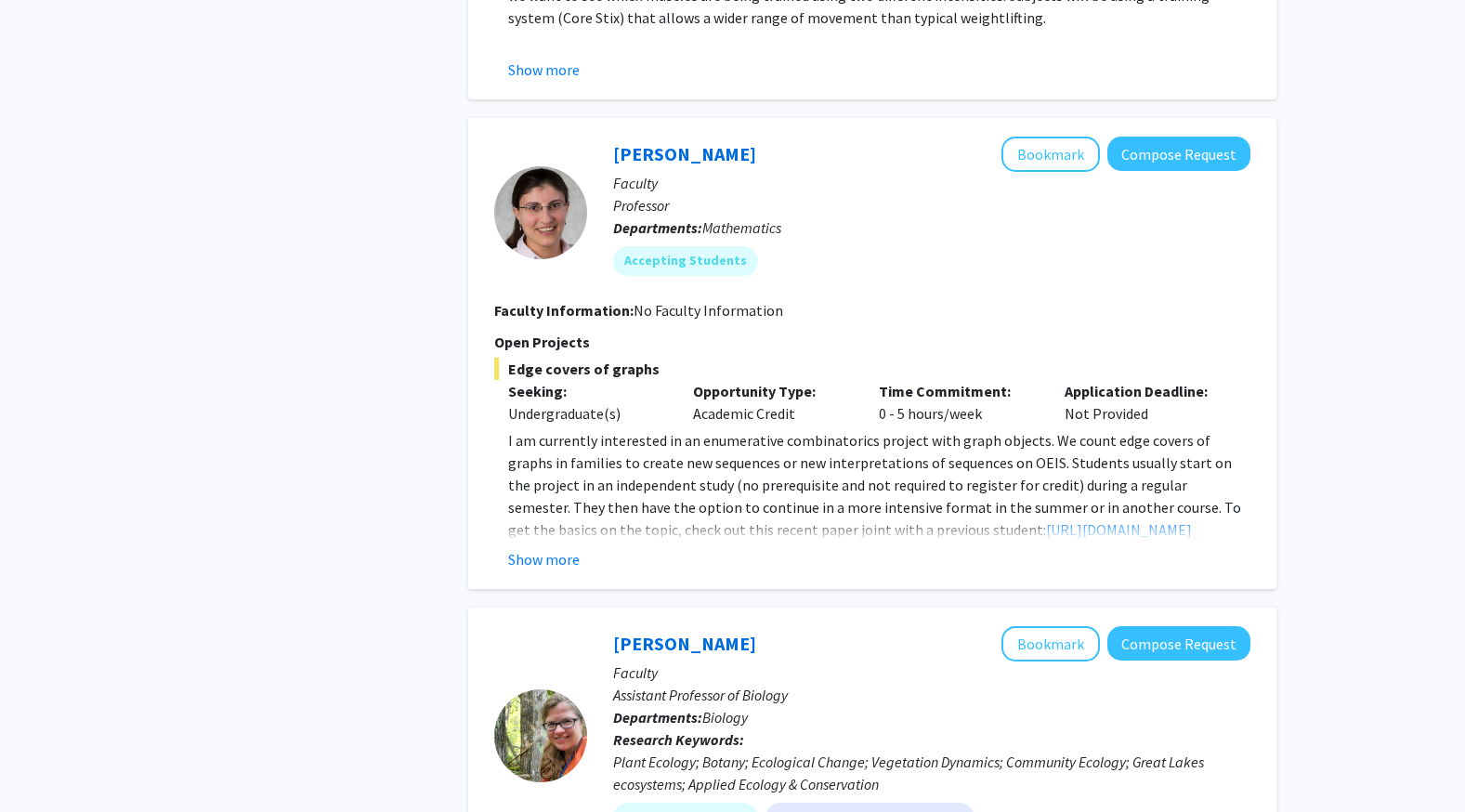
scroll to position [2264, 0]
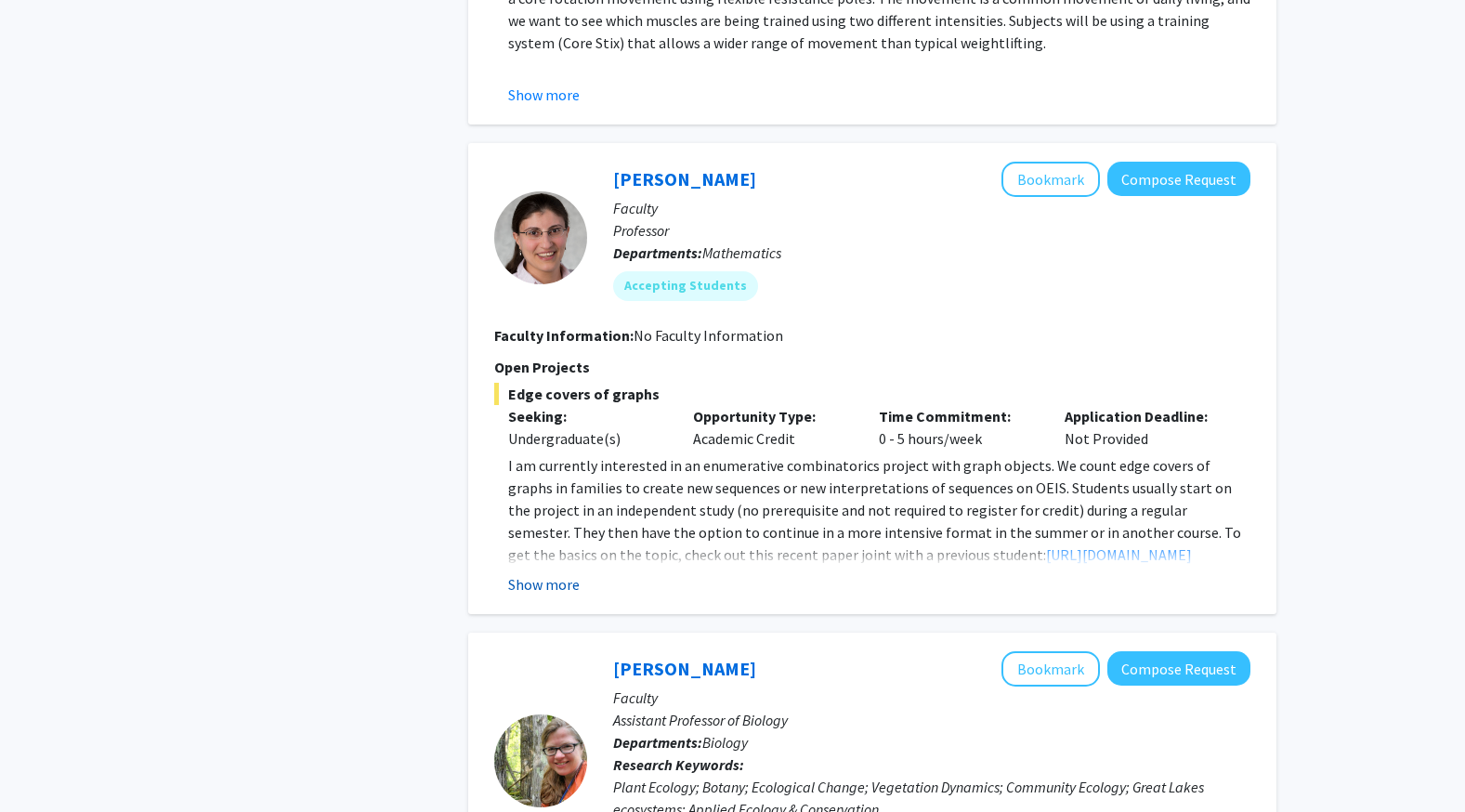
click at [545, 573] on button "Show more" at bounding box center [544, 583] width 71 height 22
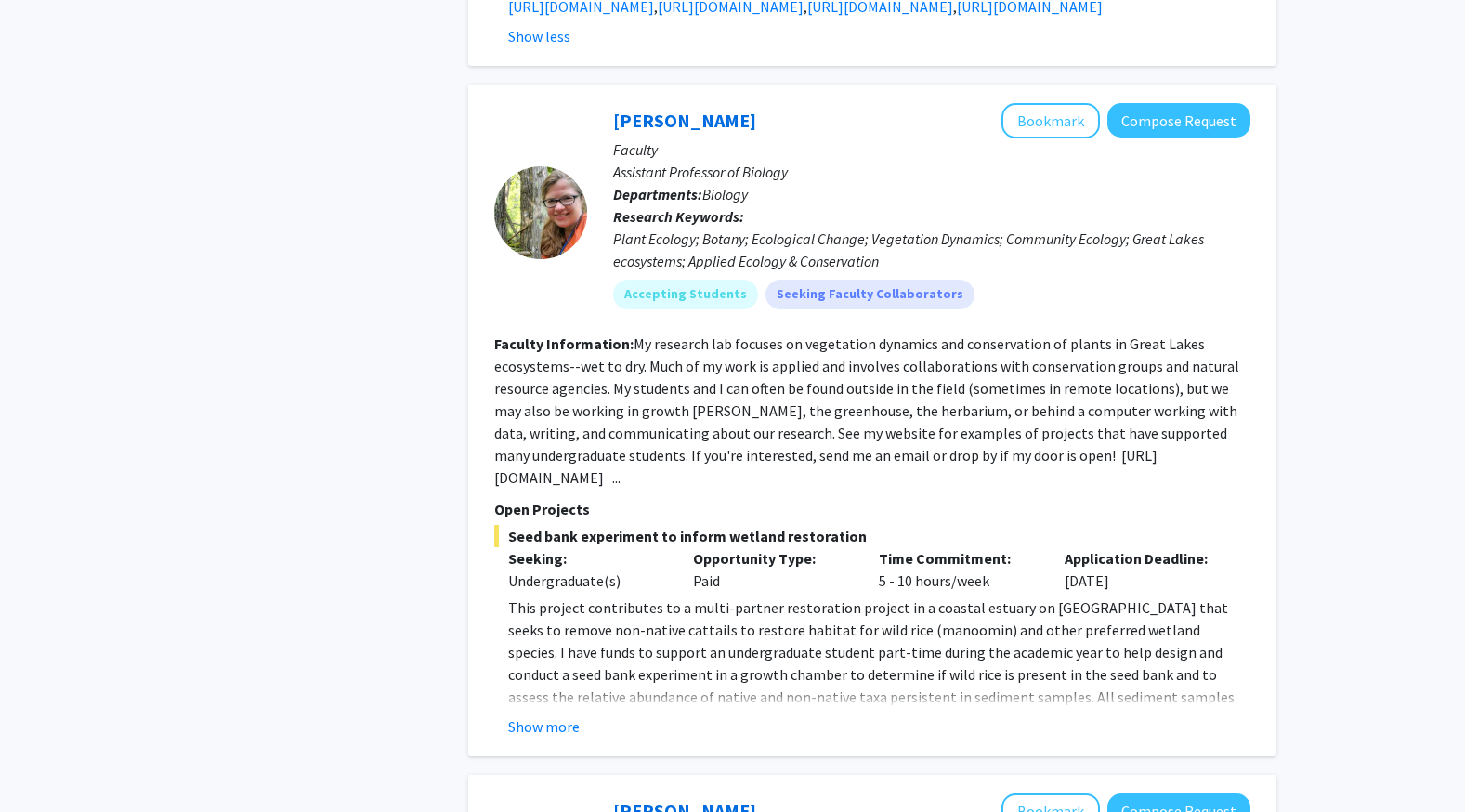
scroll to position [2858, 0]
click at [550, 715] on button "Show more" at bounding box center [544, 725] width 71 height 22
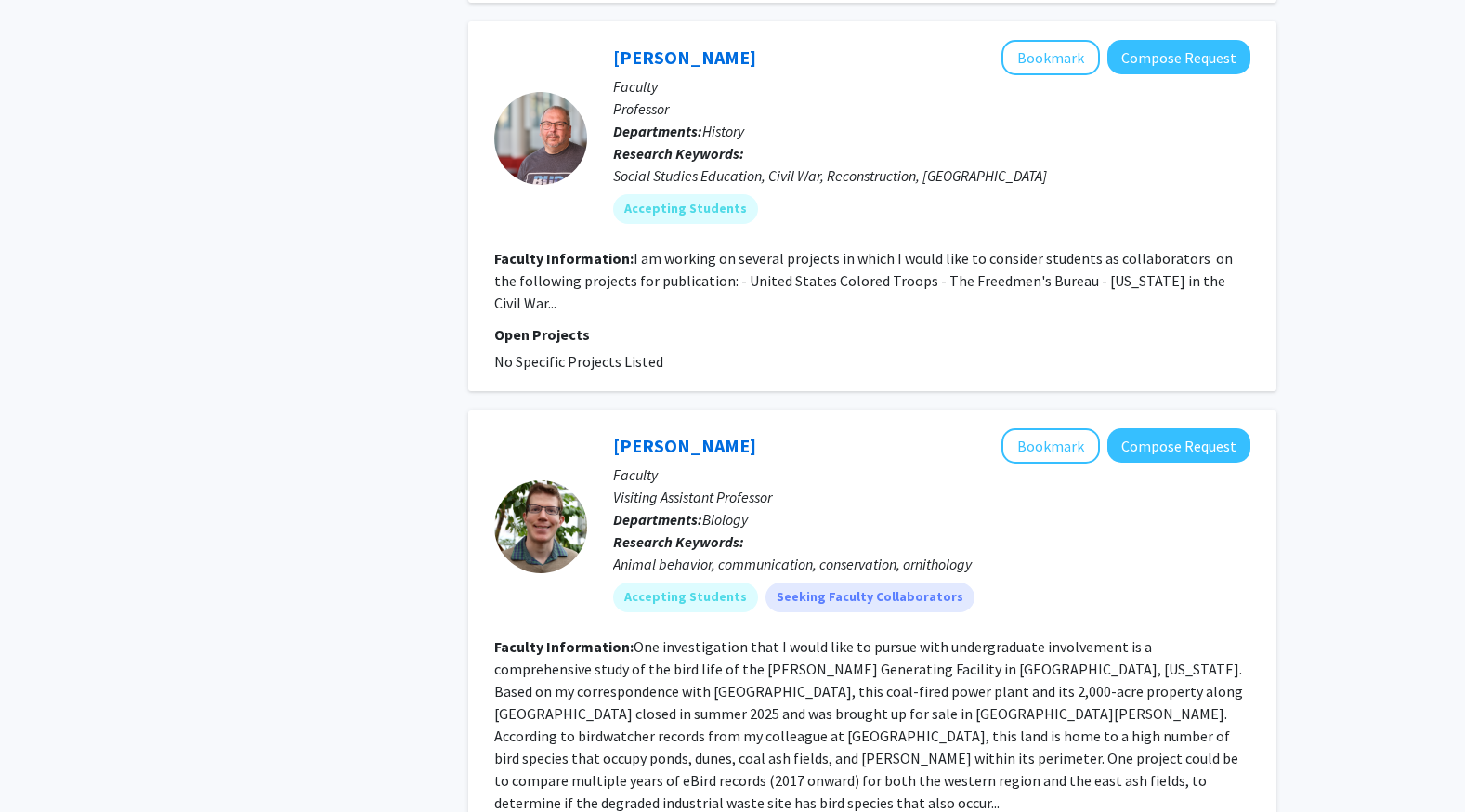
scroll to position [5562, 0]
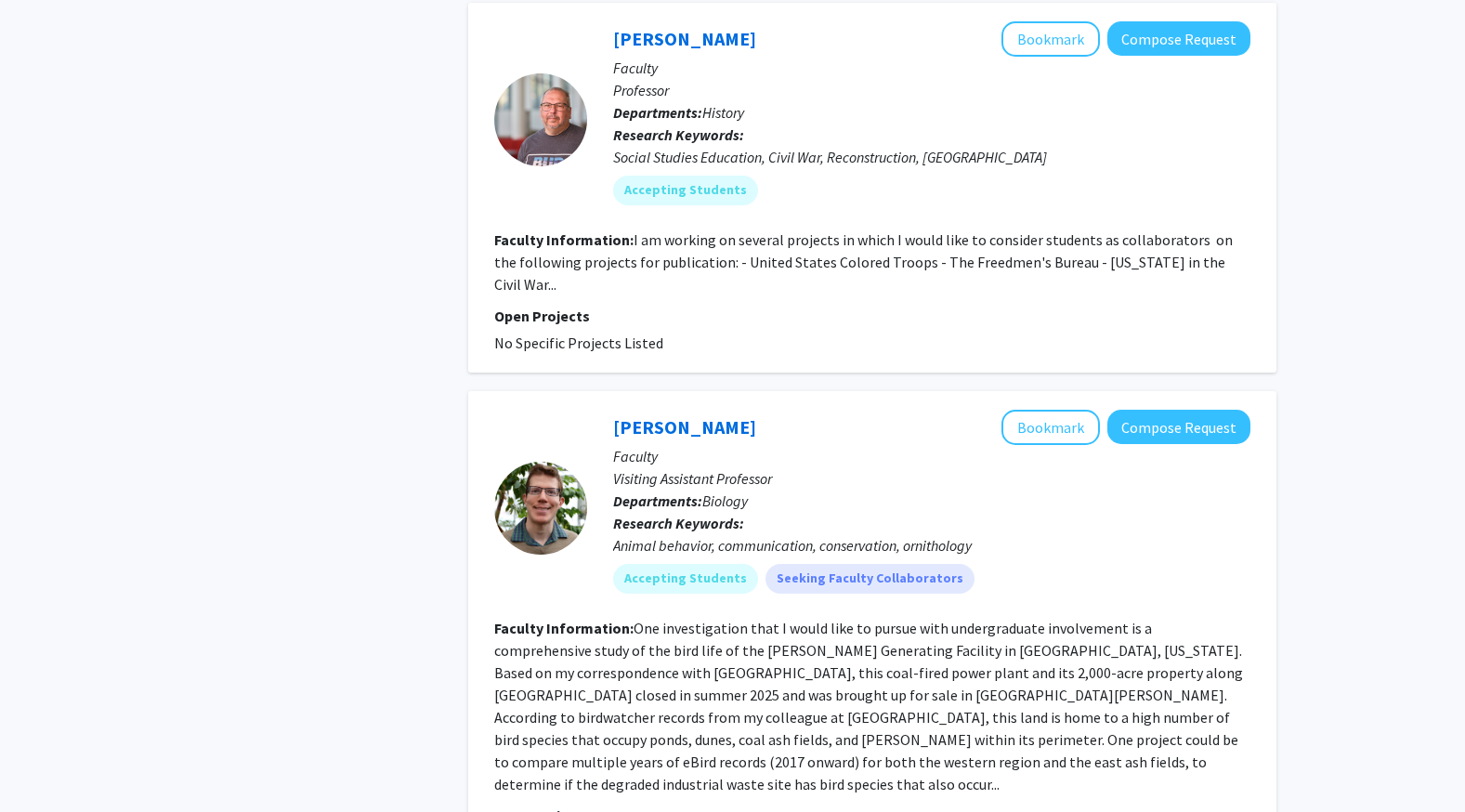
click at [1119, 619] on fg-read-more "One investigation that I would like to pursue with undergraduate involvement is…" at bounding box center [869, 706] width 749 height 175
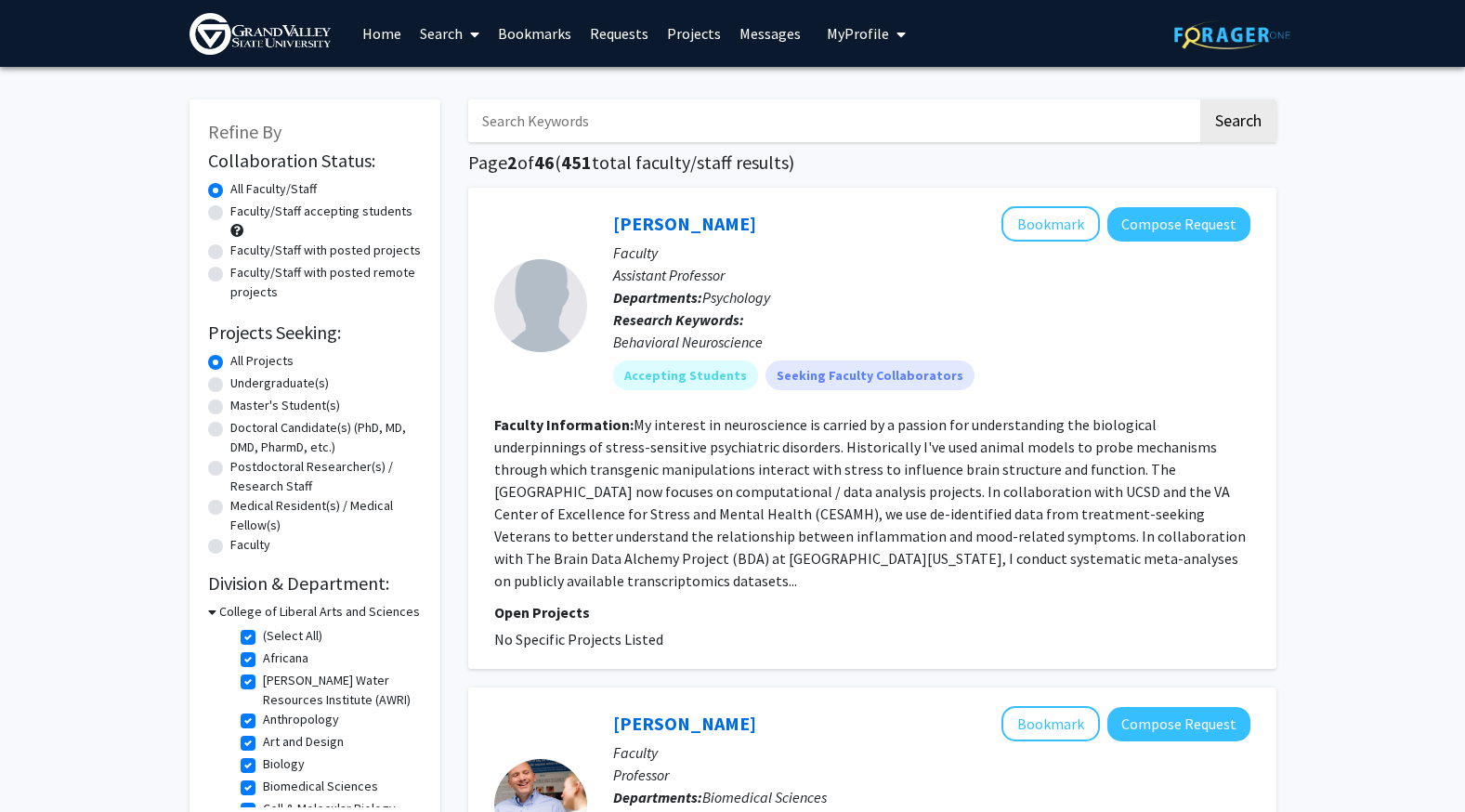
click at [344, 252] on label "Faculty/Staff with posted projects" at bounding box center [326, 251] width 191 height 19
click at [242, 252] on input "Faculty/Staff with posted projects" at bounding box center [236, 247] width 13 height 13
radio input "true"
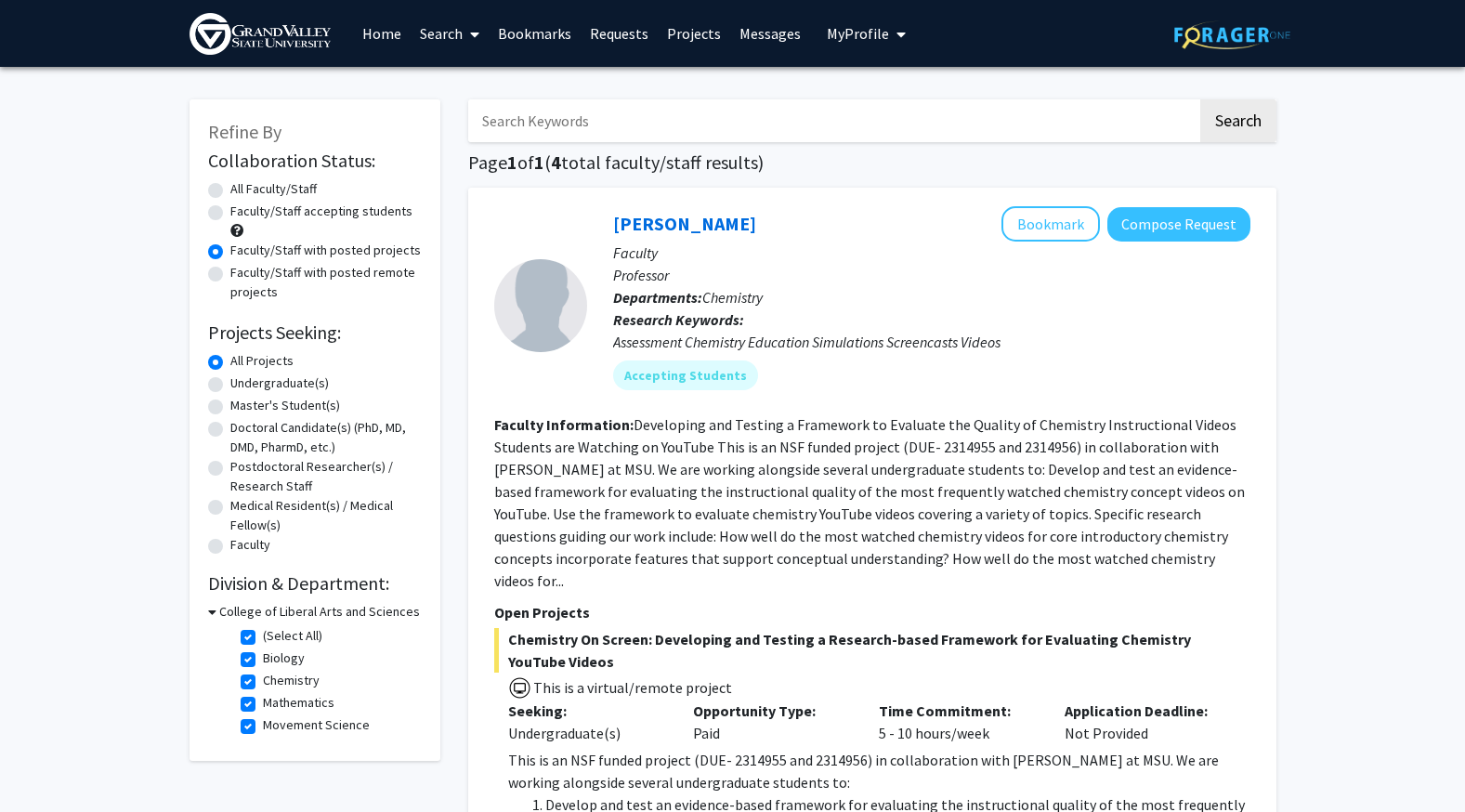
click at [263, 632] on label "(Select All)" at bounding box center [293, 636] width 60 height 19
click at [263, 632] on input "(Select All)" at bounding box center [269, 632] width 13 height 13
checkbox input "false"
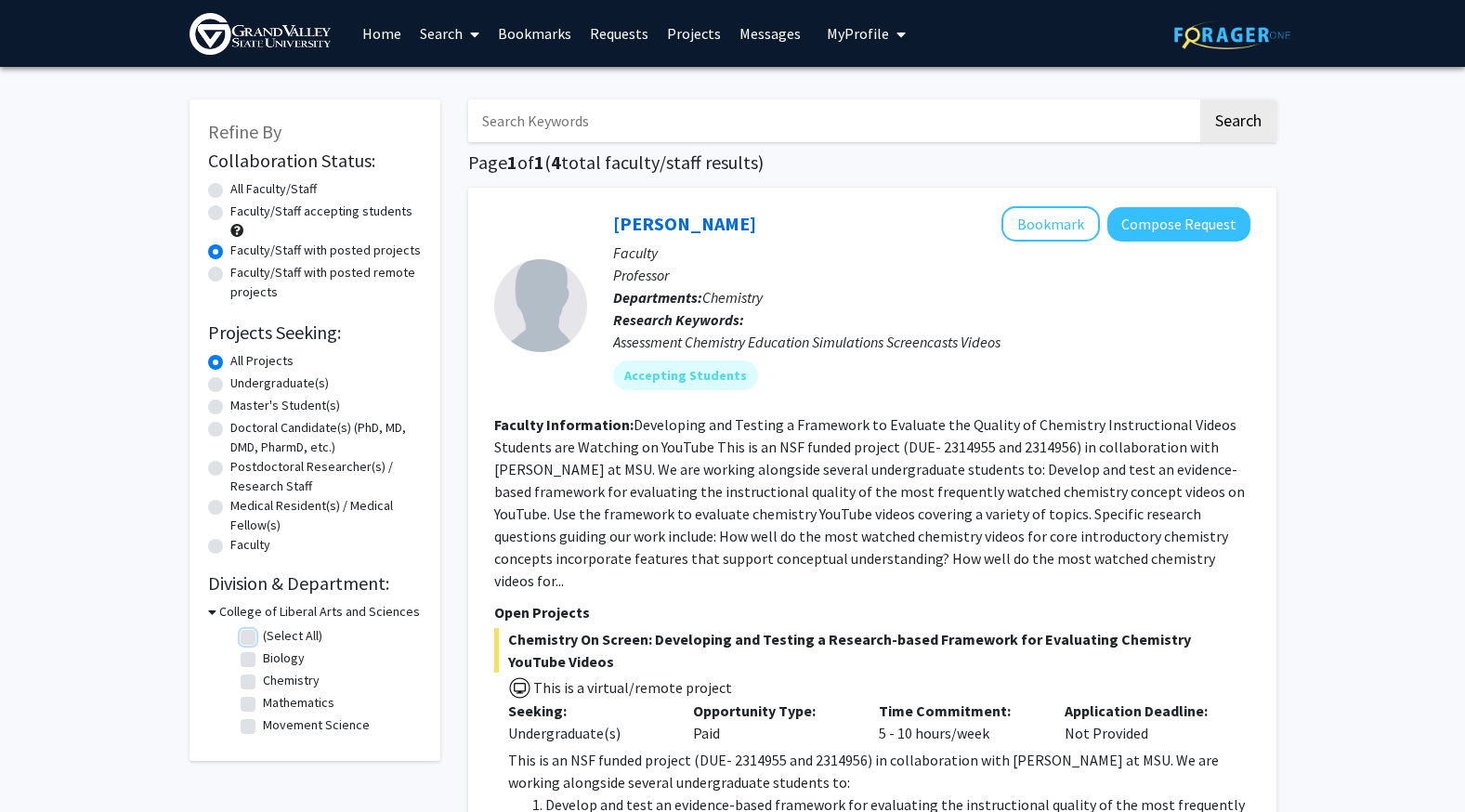
checkbox input "false"
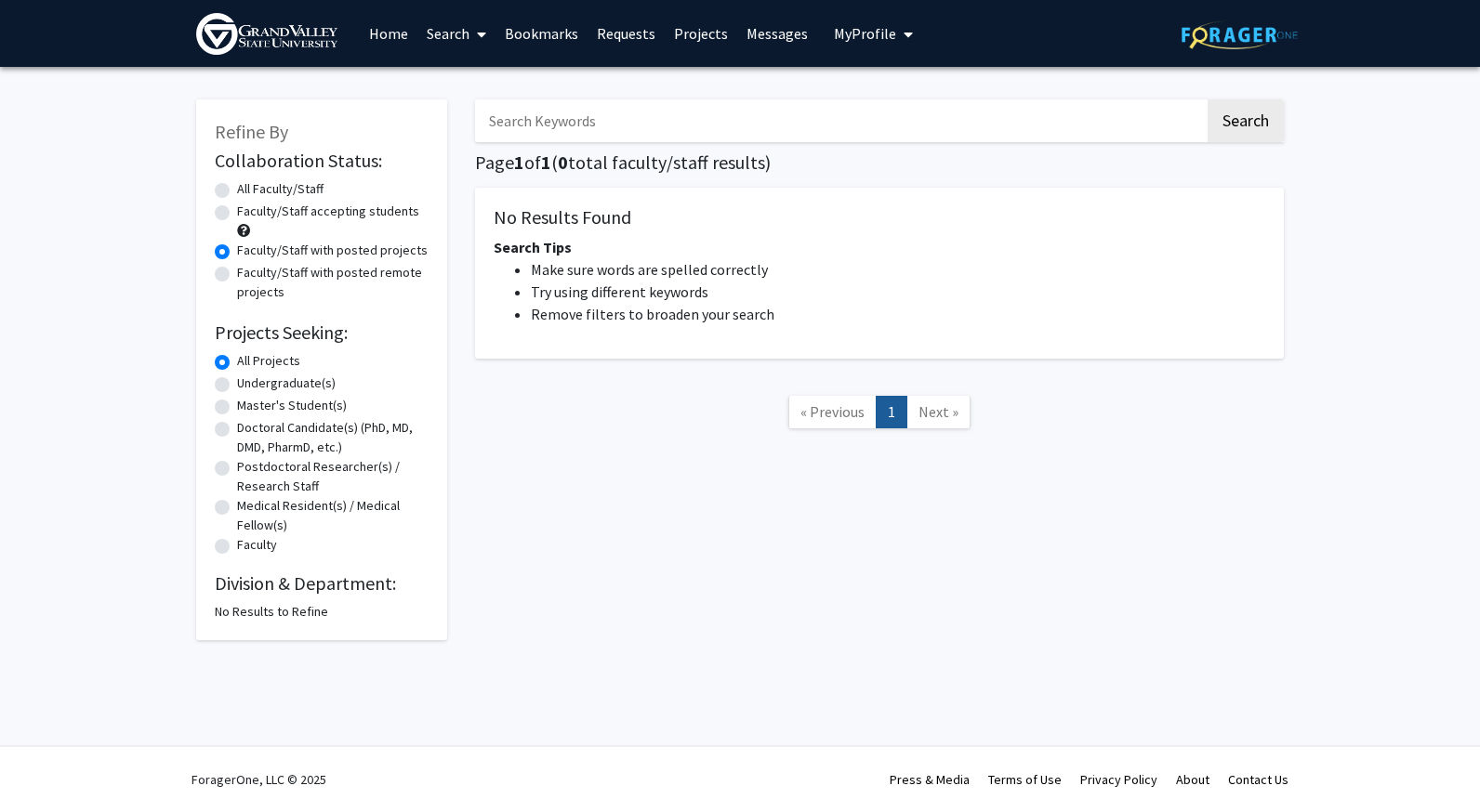
click at [344, 623] on div "Refine By Collaboration Status: Collaboration Status All Faculty/Staff Collabor…" at bounding box center [321, 369] width 251 height 541
click at [220, 369] on div "All Projects" at bounding box center [322, 362] width 214 height 22
click at [237, 388] on label "Undergraduate(s)" at bounding box center [287, 383] width 98 height 19
click at [237, 386] on input "Undergraduate(s)" at bounding box center [243, 379] width 13 height 13
radio input "true"
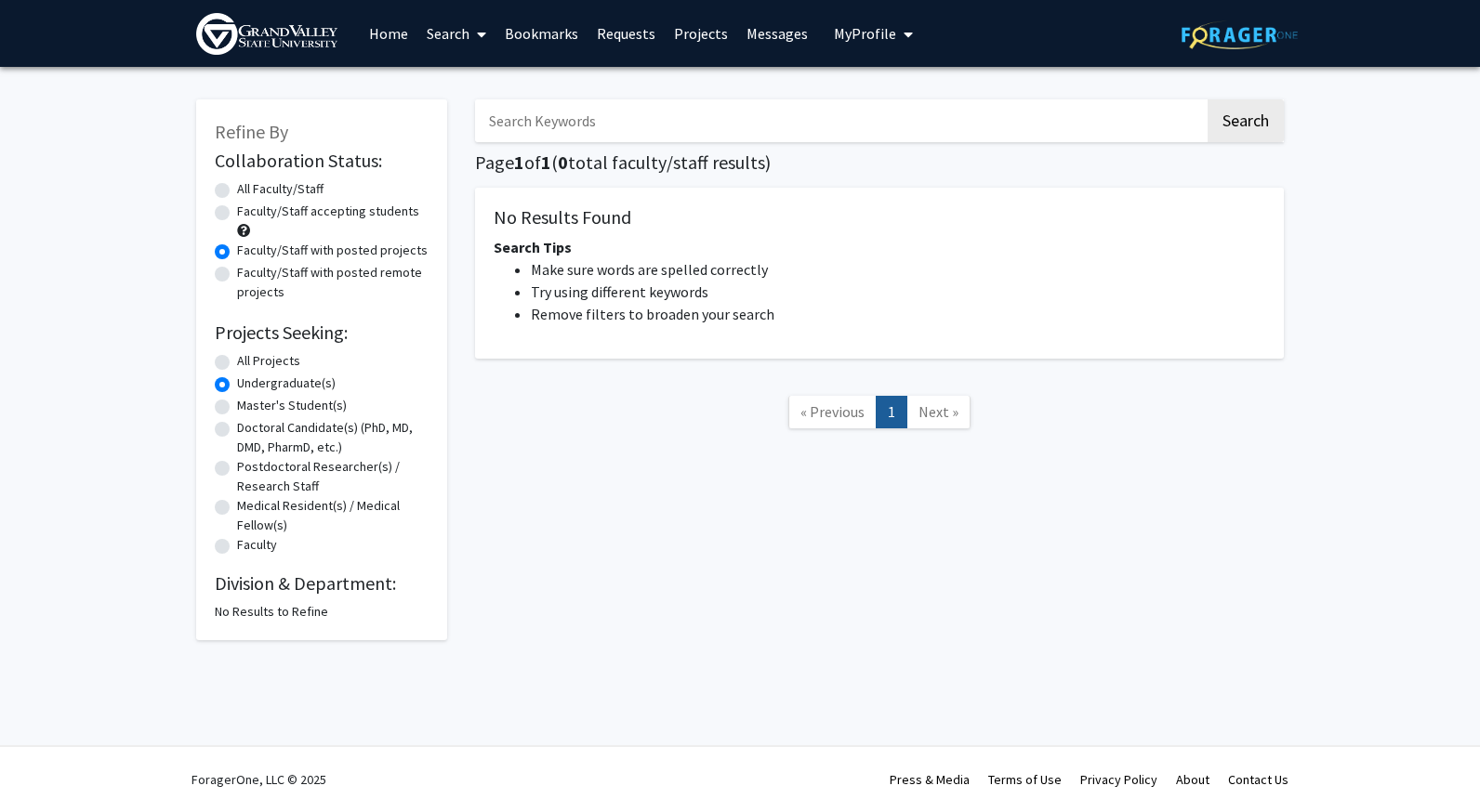
click at [237, 362] on label "All Projects" at bounding box center [269, 361] width 64 height 19
click at [237, 362] on input "All Projects" at bounding box center [243, 357] width 13 height 13
radio input "true"
click at [237, 194] on label "All Faculty/Staff" at bounding box center [281, 189] width 87 height 19
click at [237, 191] on input "All Faculty/Staff" at bounding box center [243, 185] width 13 height 13
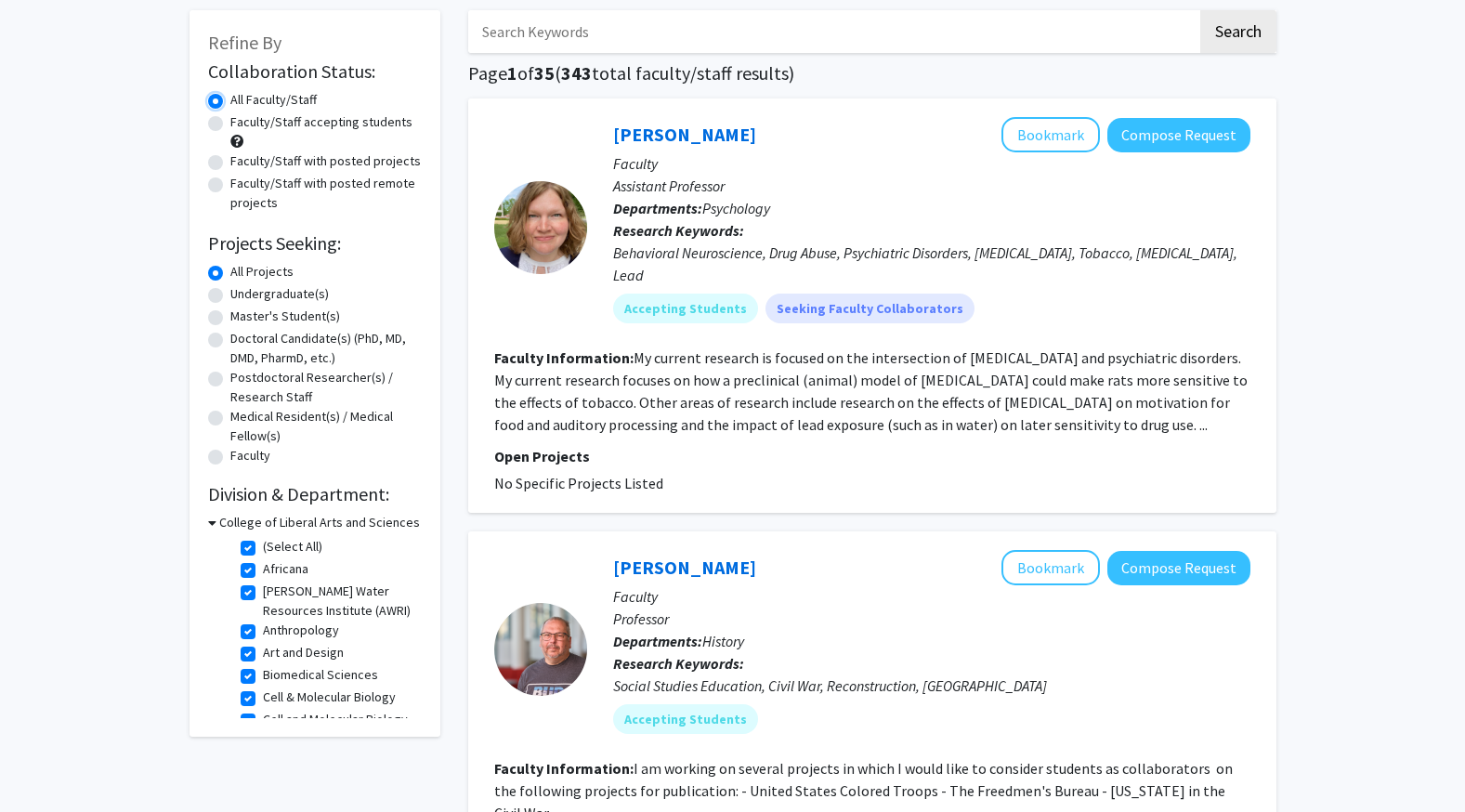
scroll to position [91, 0]
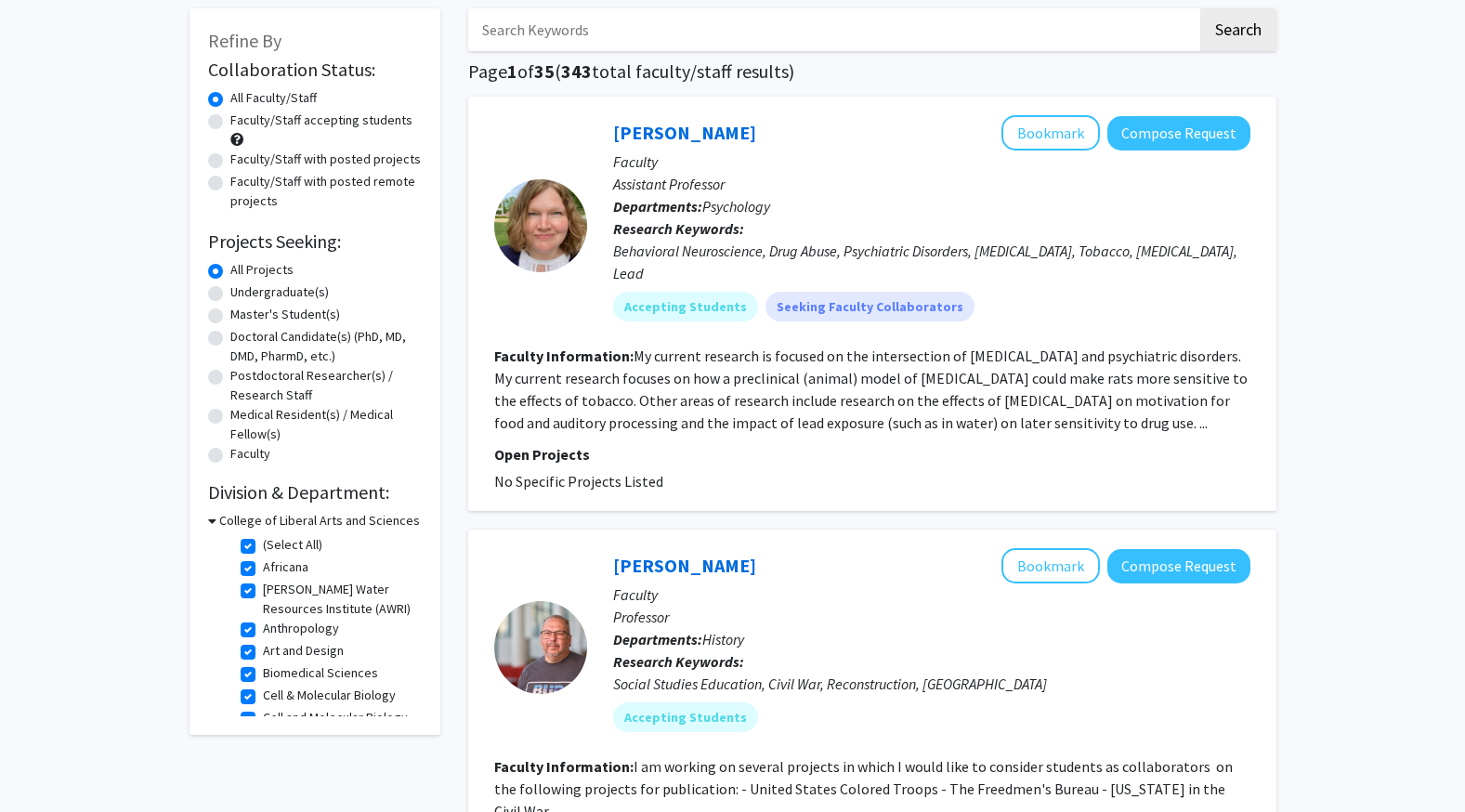
click at [222, 524] on h3 "College of Liberal Arts and Sciences" at bounding box center [319, 521] width 201 height 19
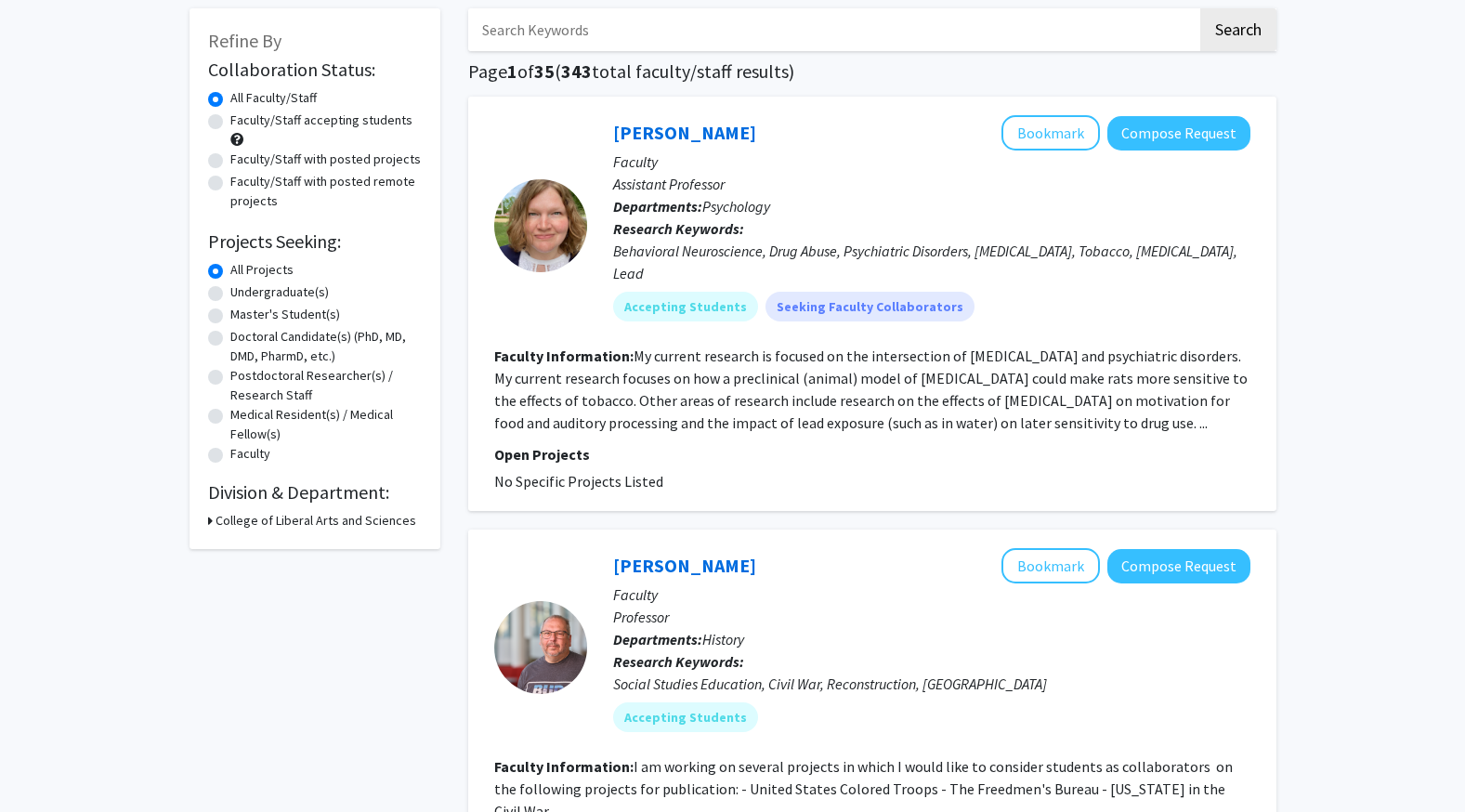
click at [234, 521] on h3 "College of Liberal Arts and Sciences" at bounding box center [316, 521] width 201 height 19
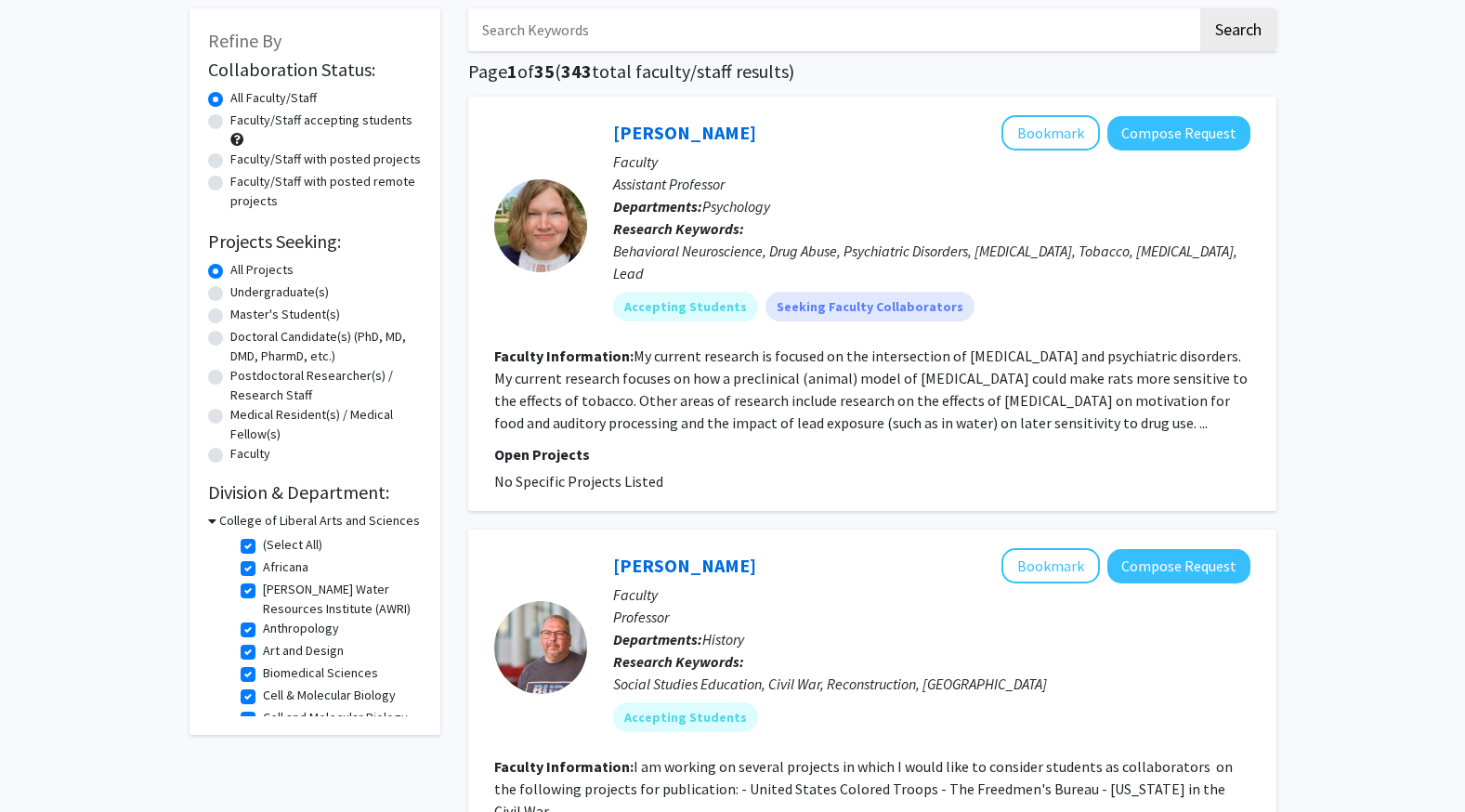
scroll to position [0, 0]
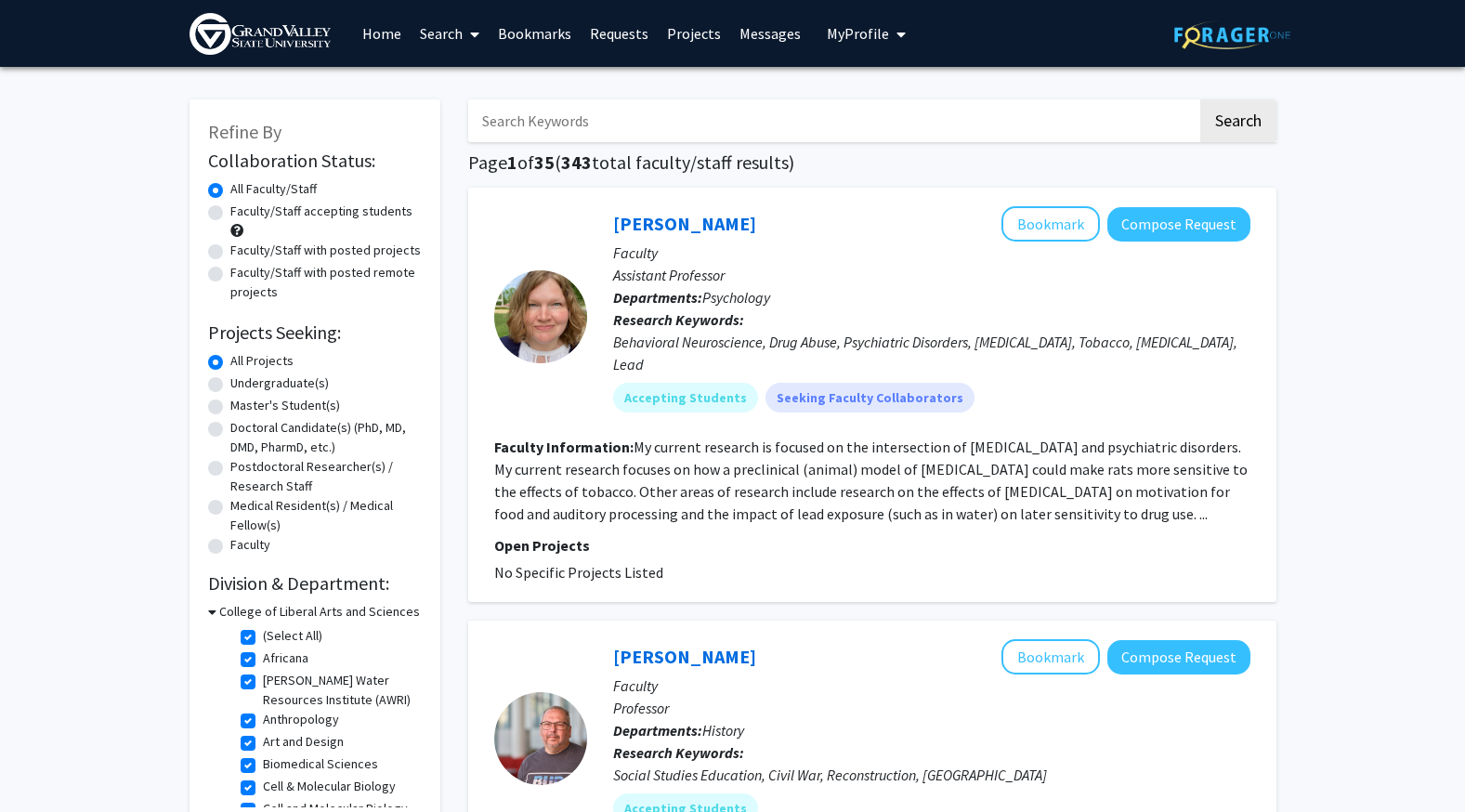
radio input "false"
radio input "true"
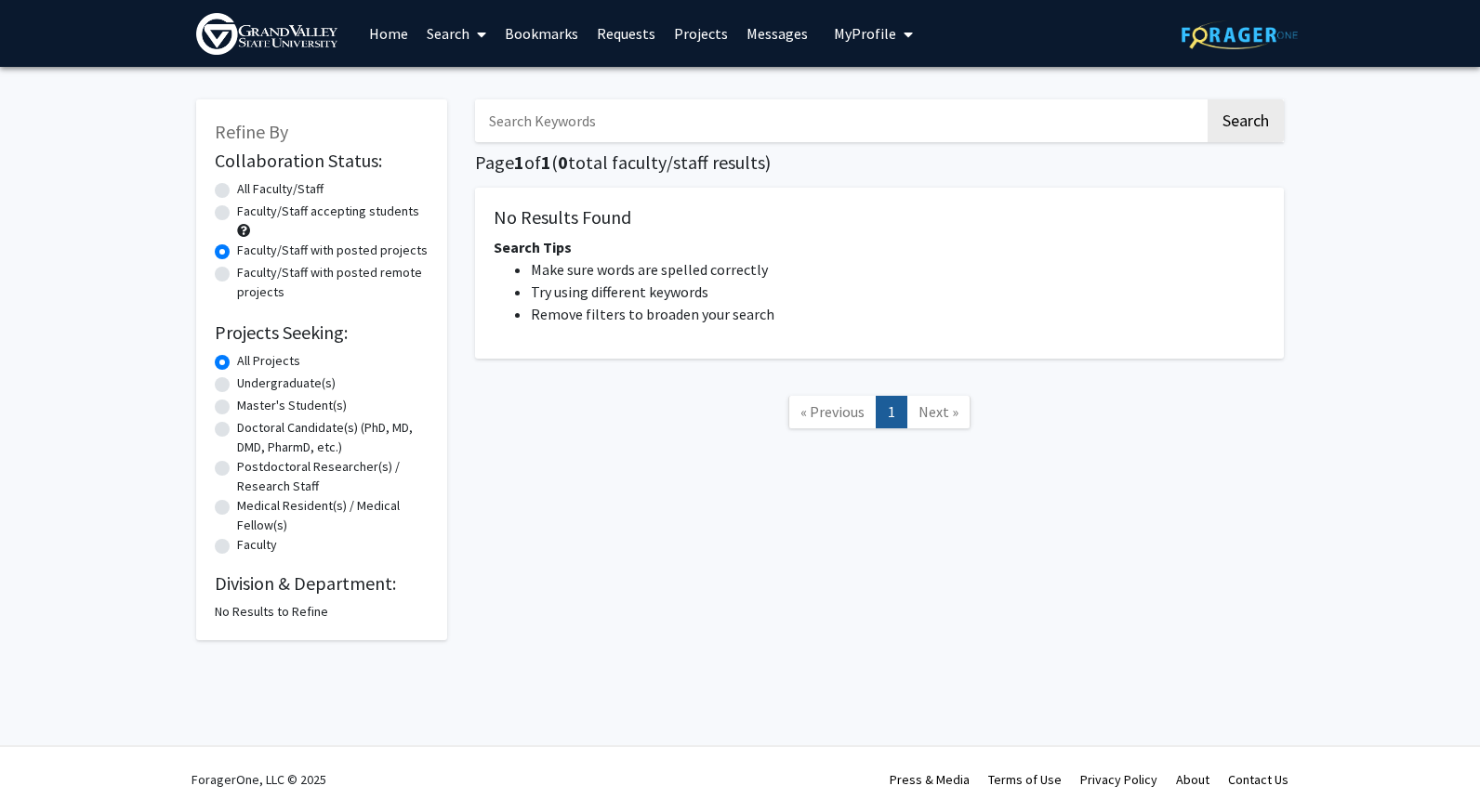
radio input "false"
radio input "true"
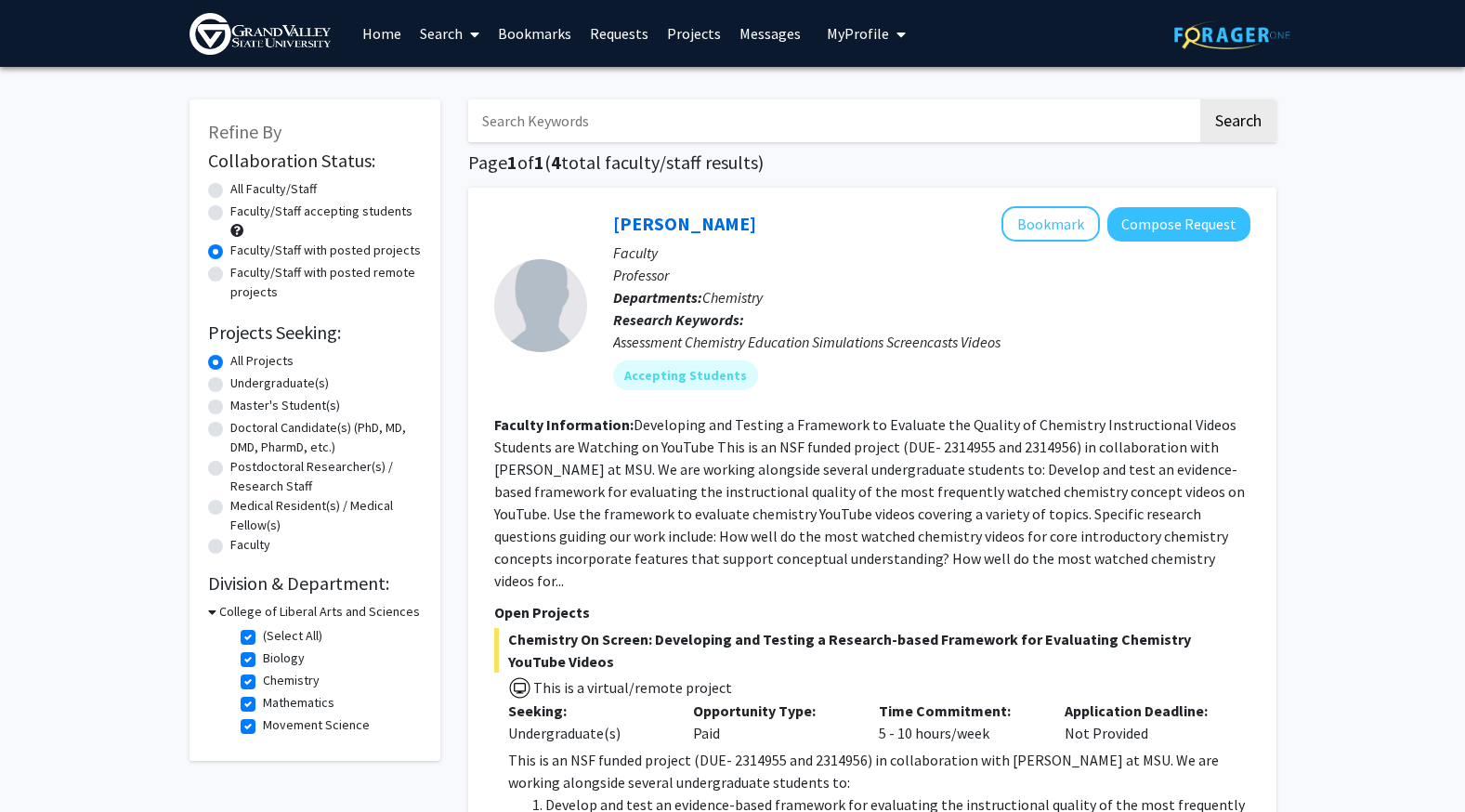
radio input "true"
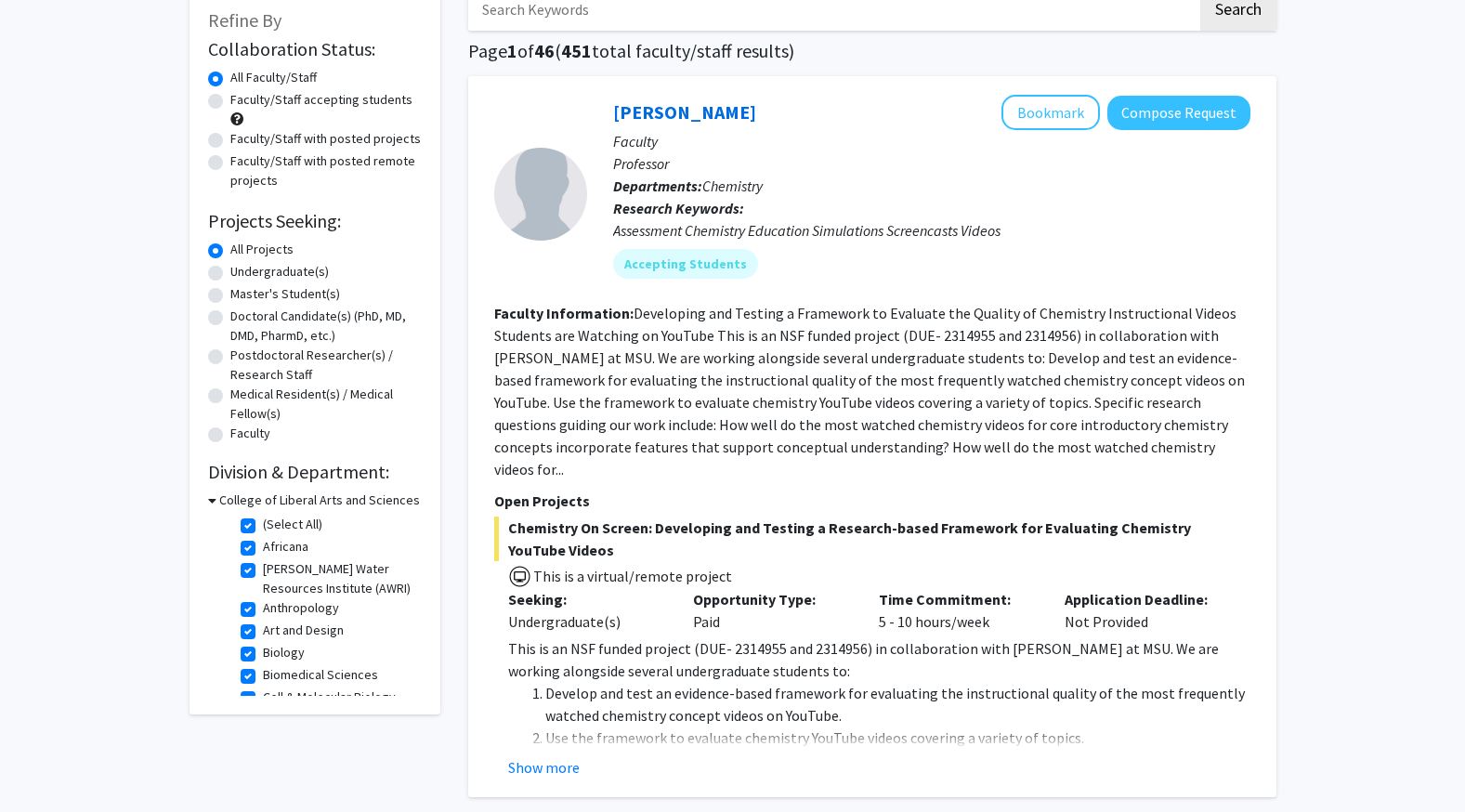
scroll to position [3870, 0]
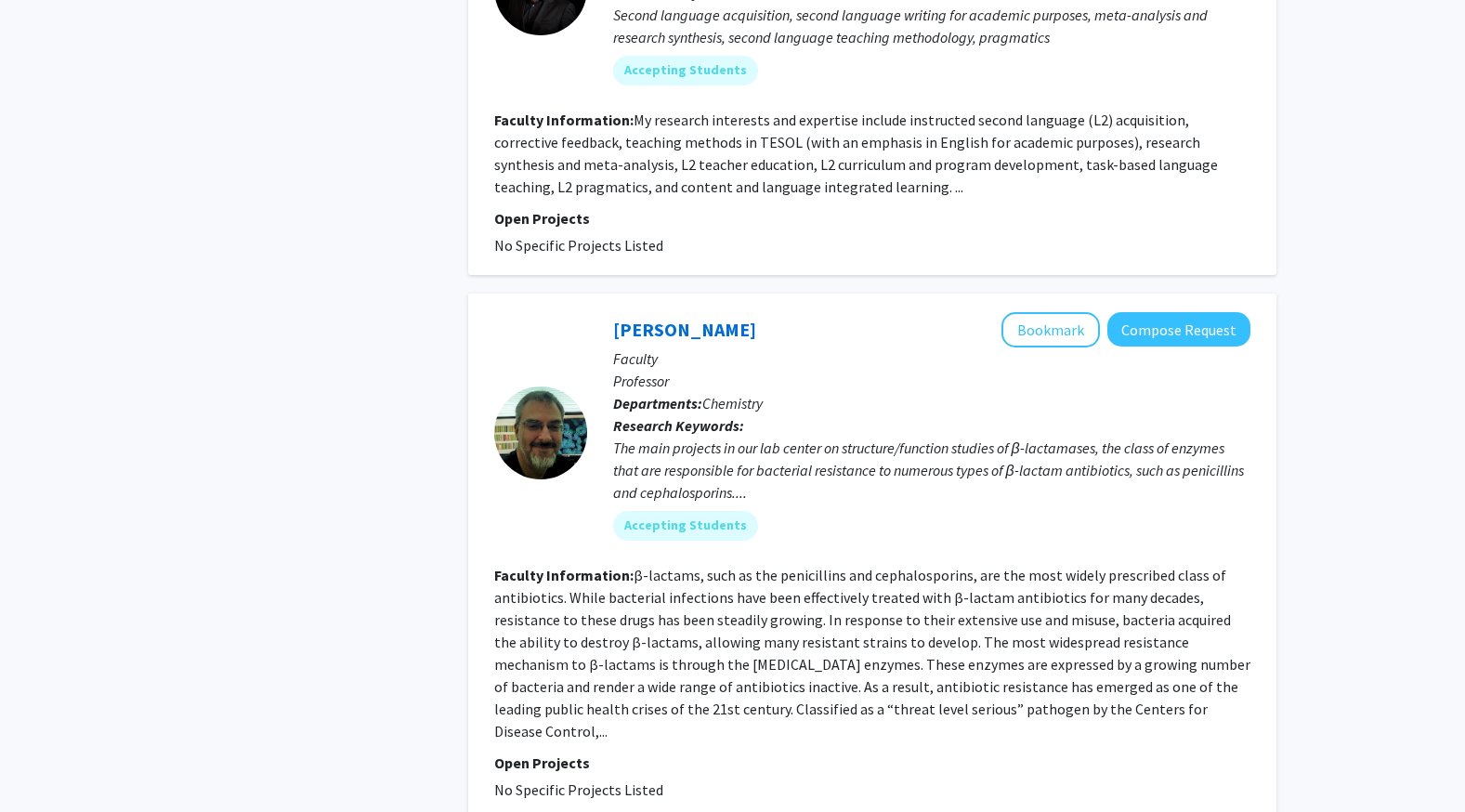
checkbox input "false"
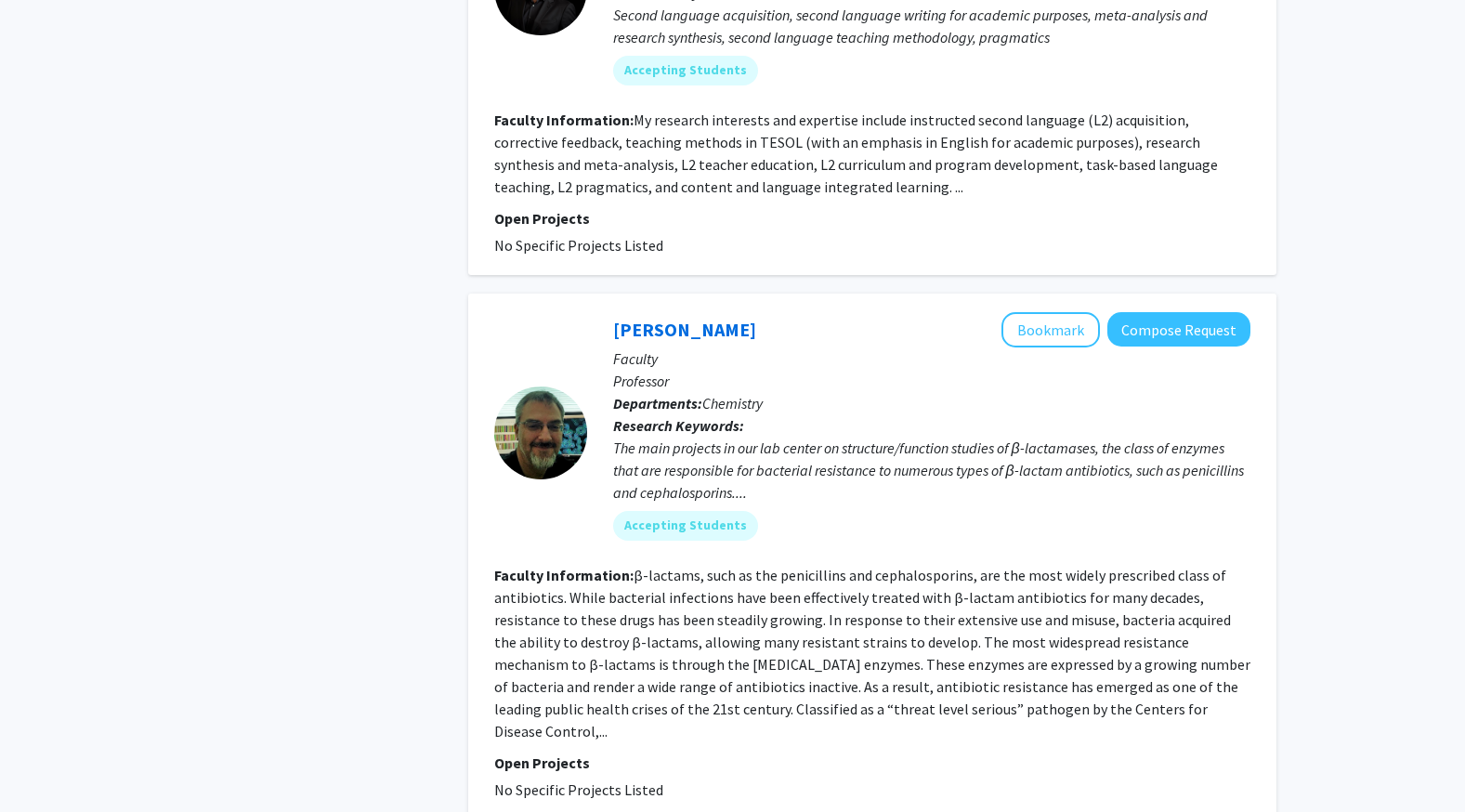
checkbox input "false"
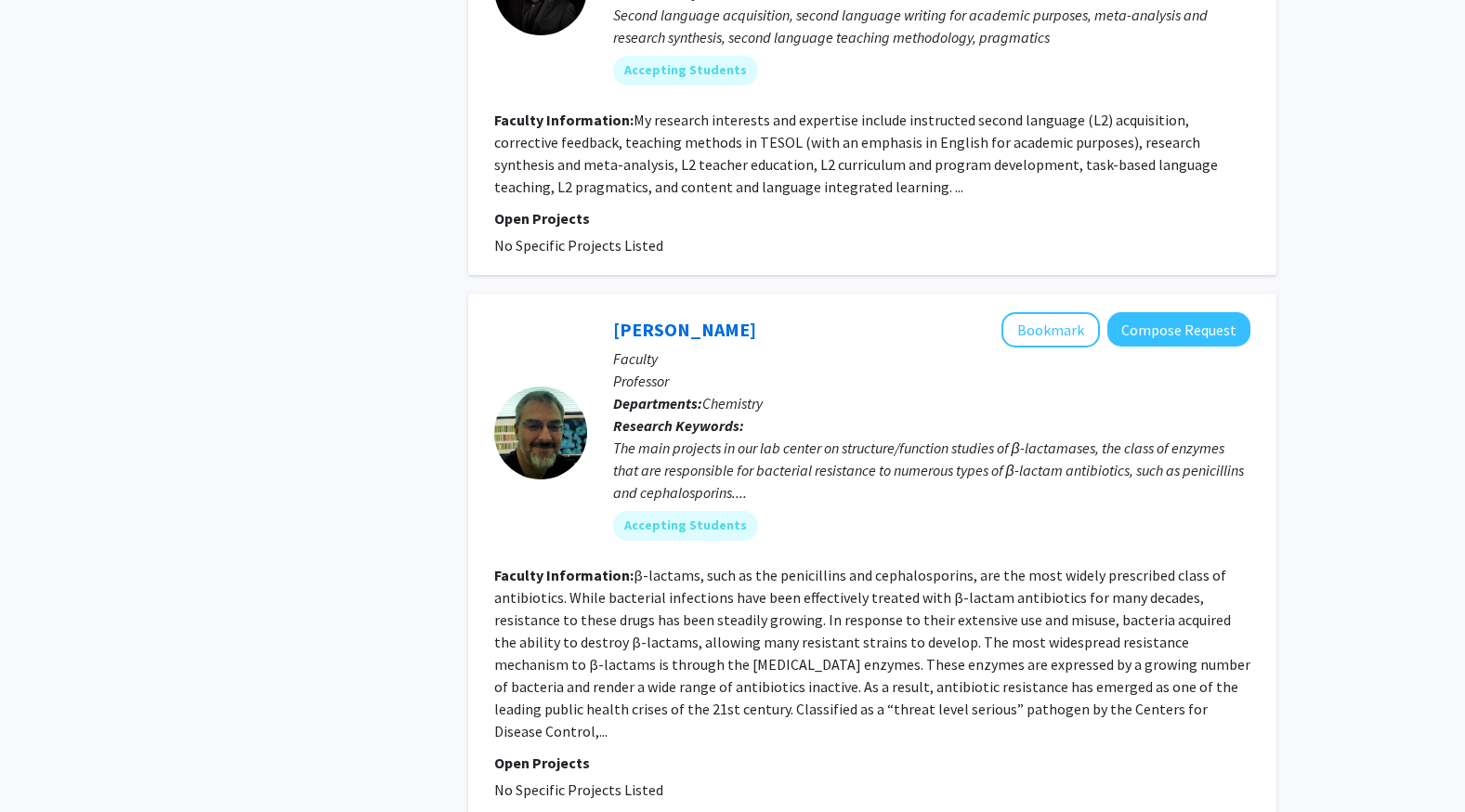
checkbox input "false"
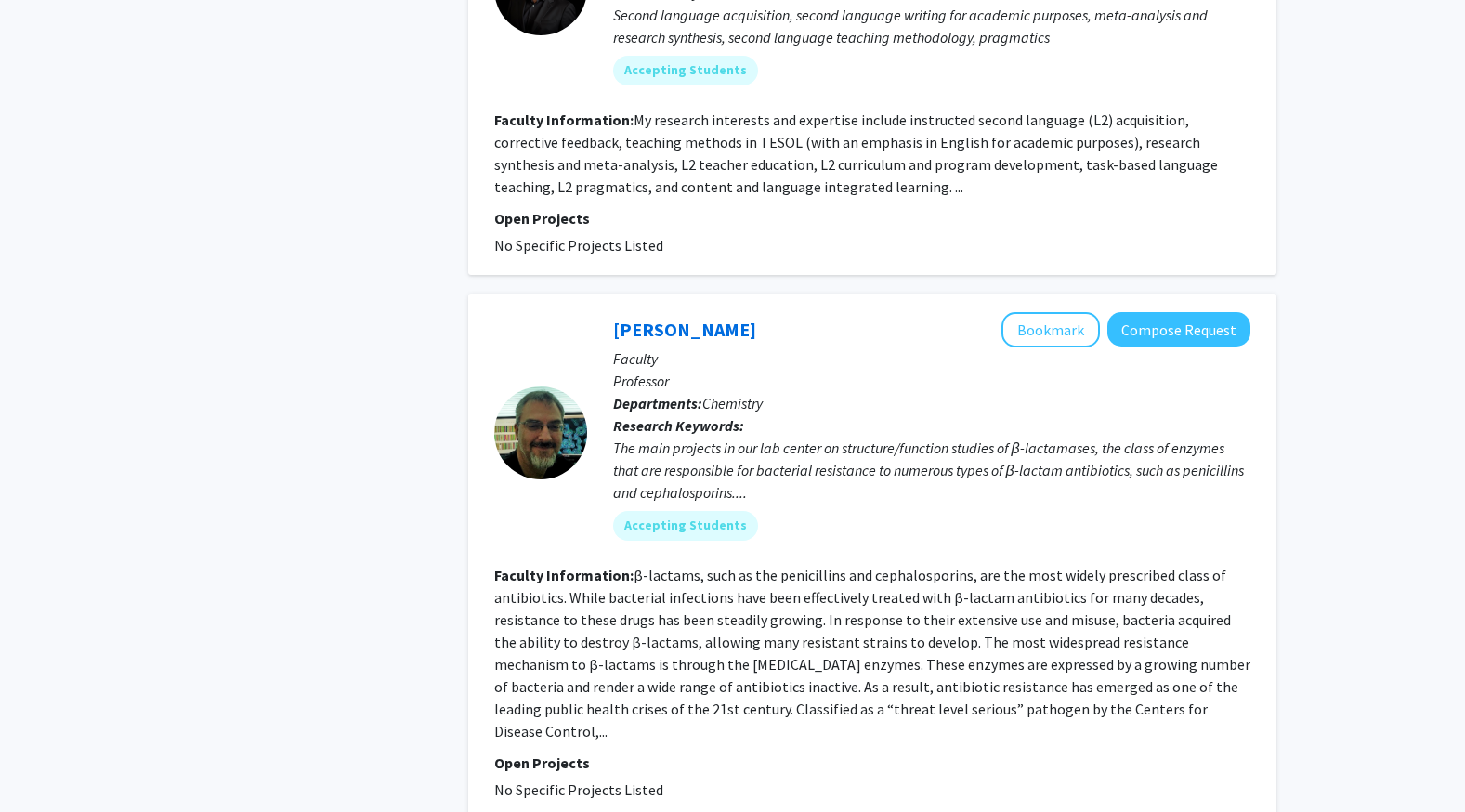
checkbox input "false"
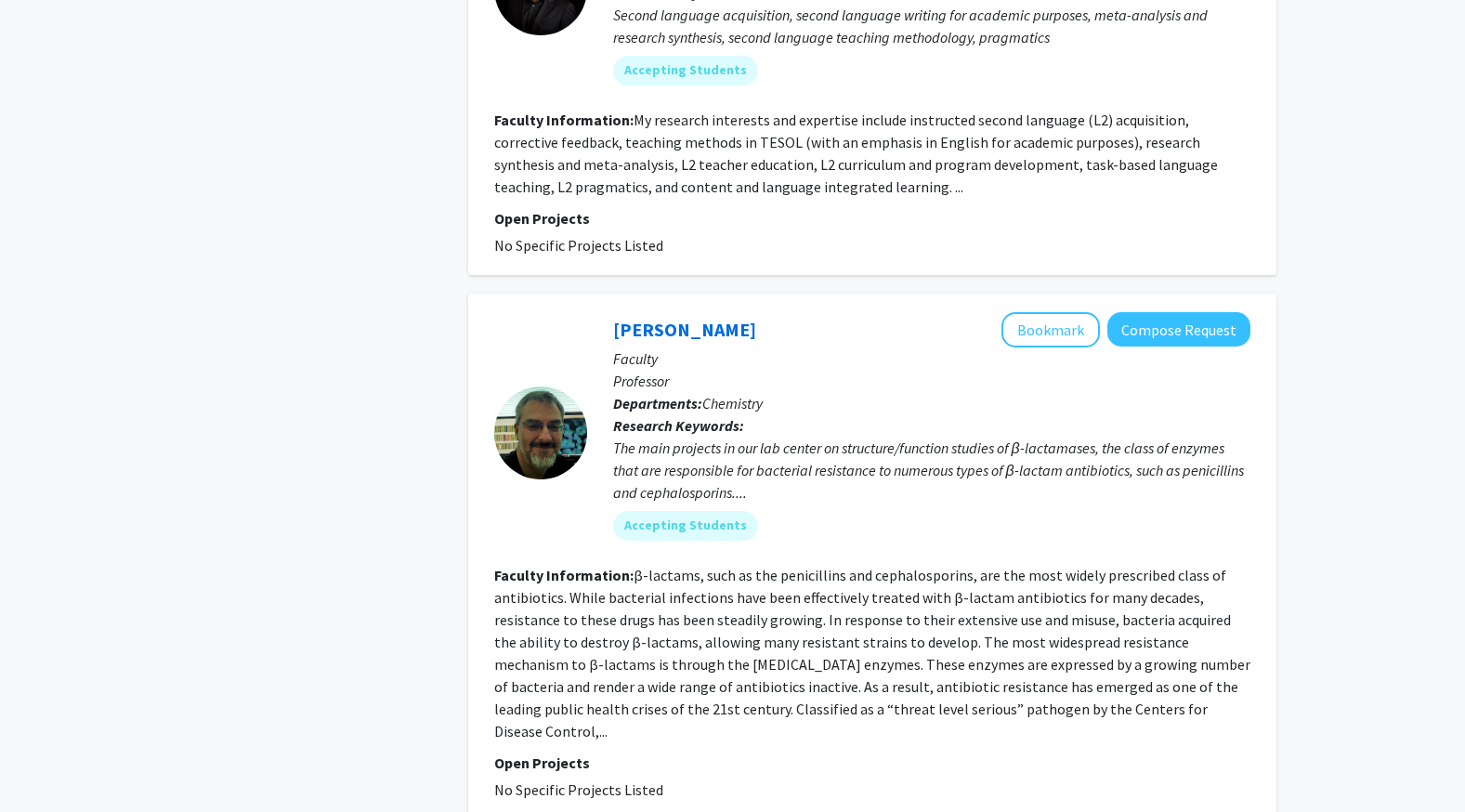
checkbox input "false"
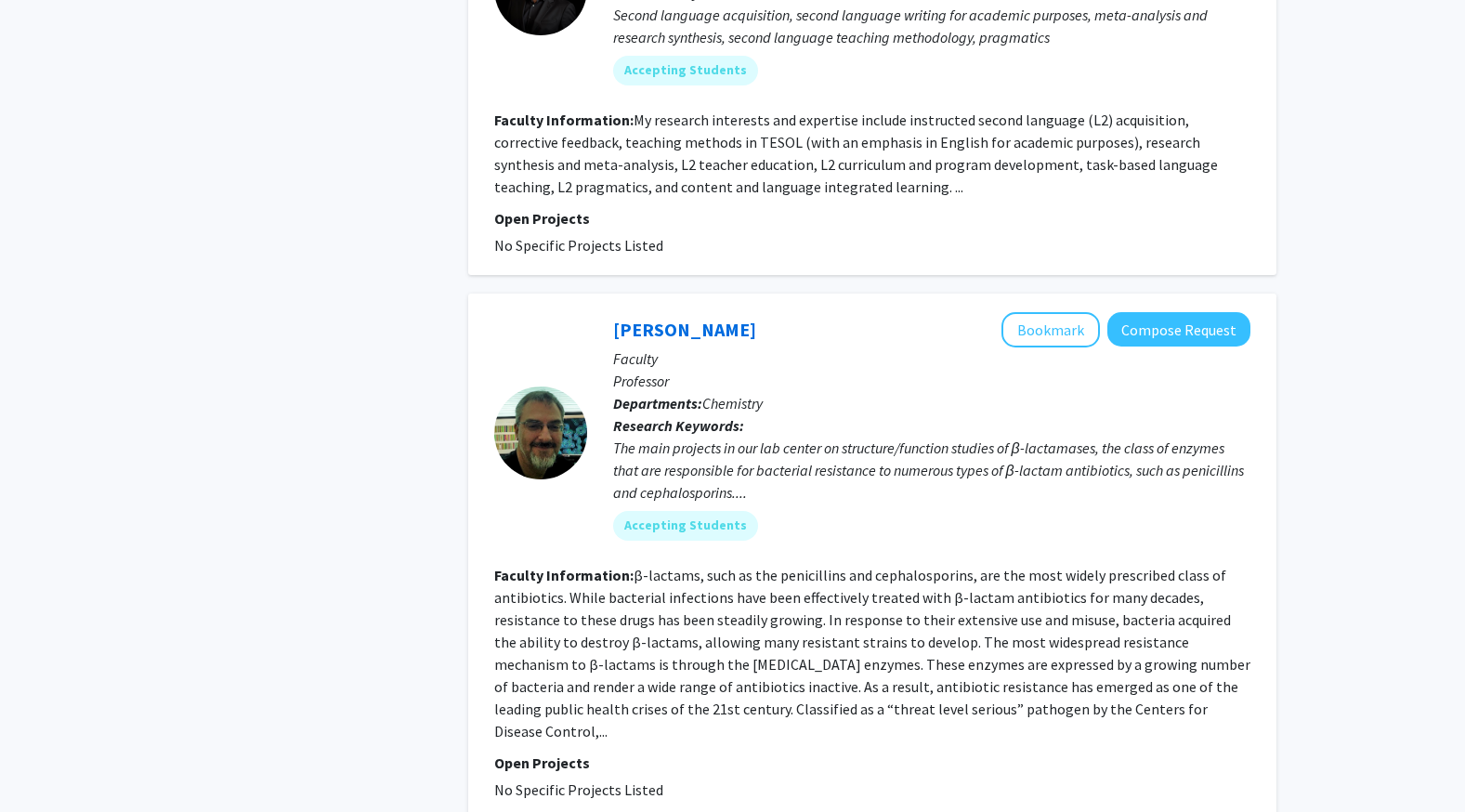
checkbox input "false"
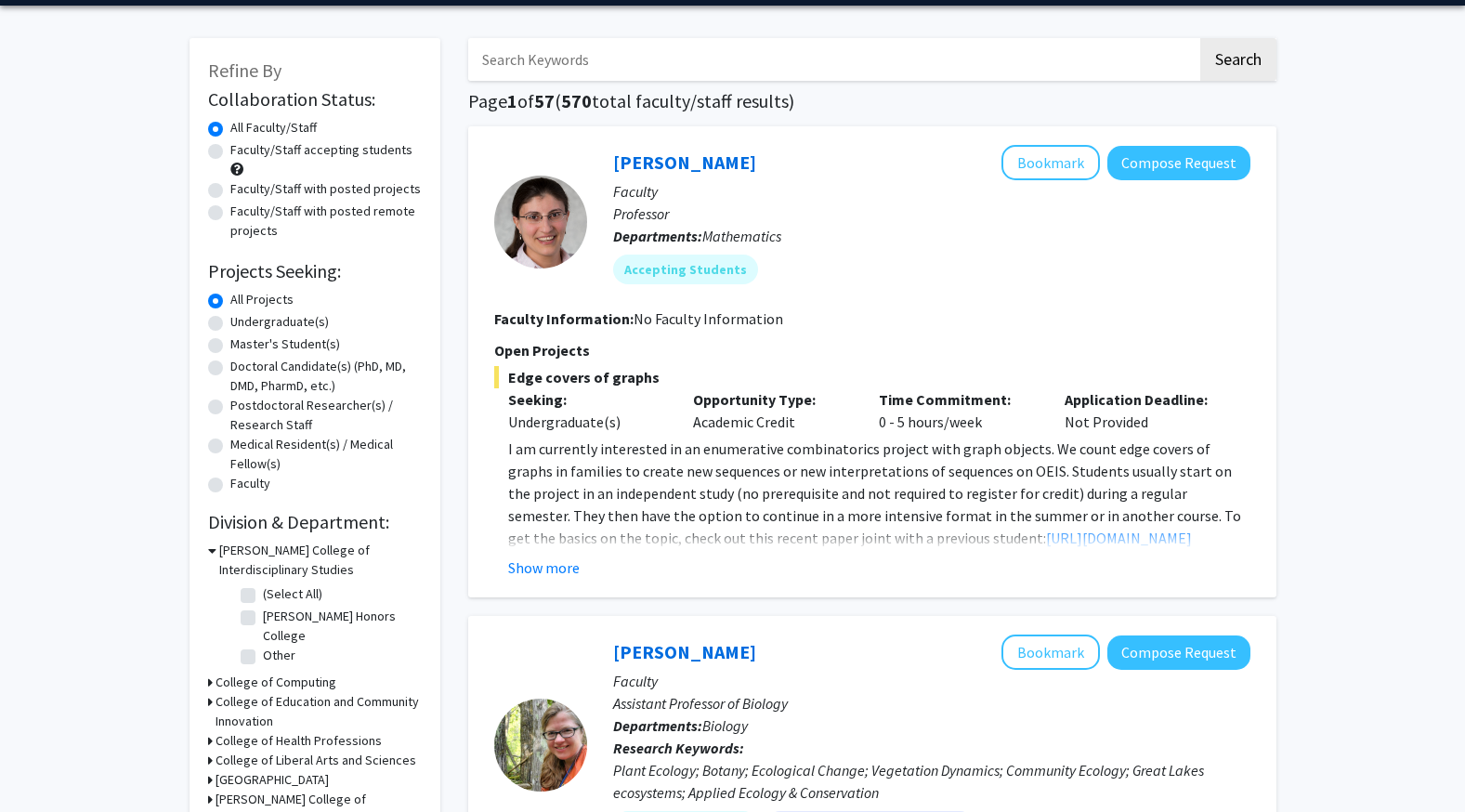
scroll to position [58, 0]
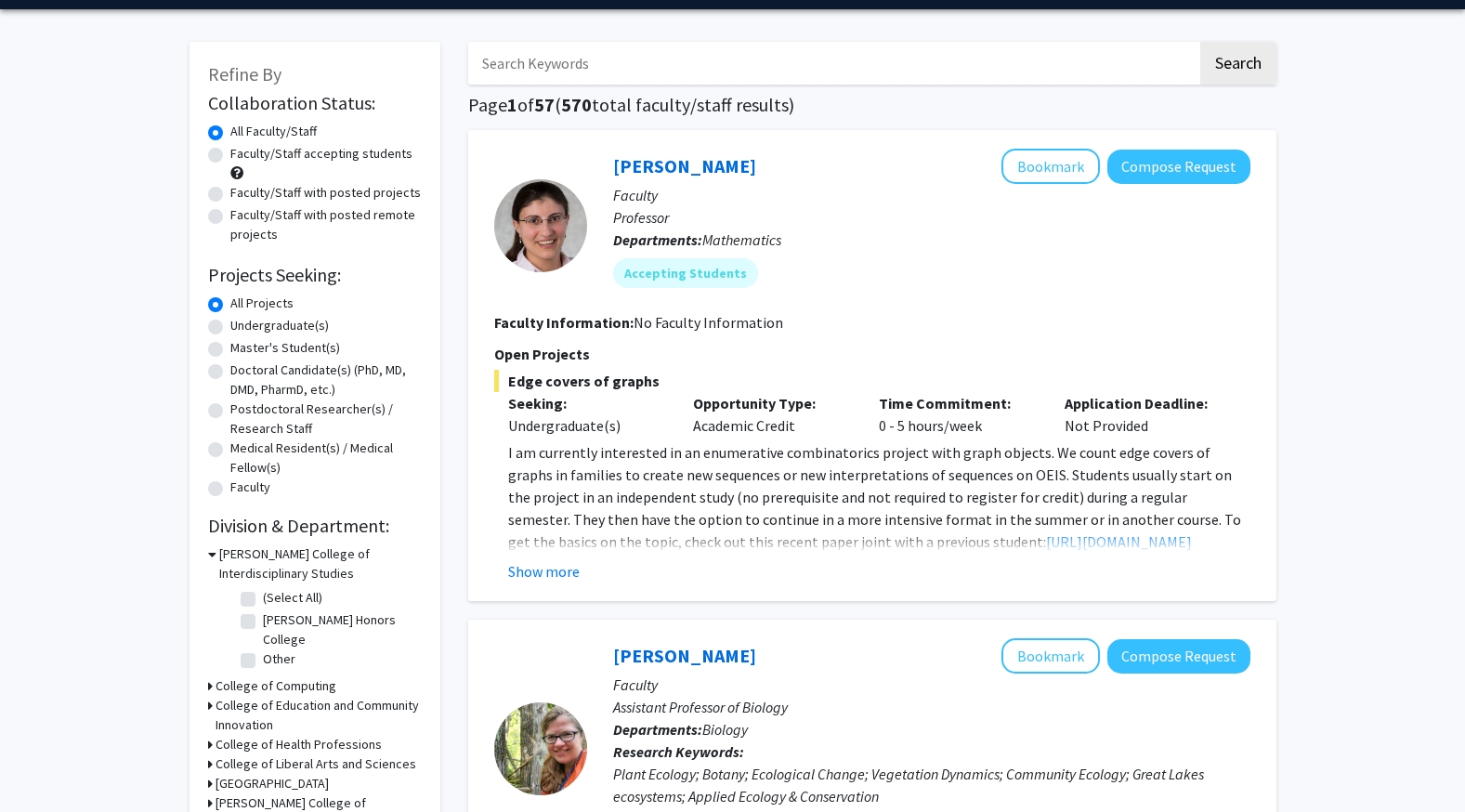
click at [339, 202] on label "Faculty/Staff with posted projects" at bounding box center [326, 193] width 191 height 19
click at [242, 195] on input "Faculty/Staff with posted projects" at bounding box center [236, 189] width 13 height 13
radio input "true"
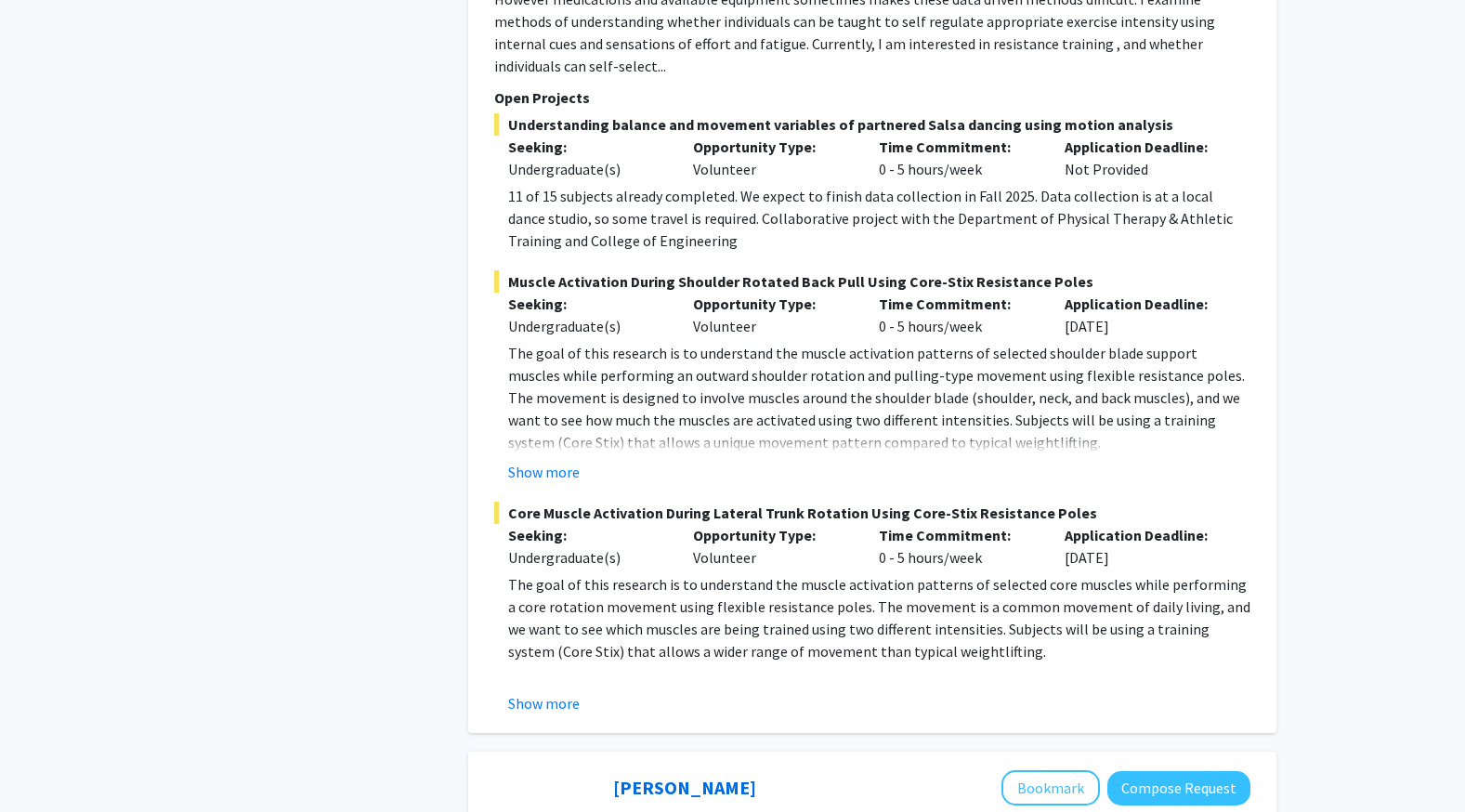
scroll to position [2245, 0]
click at [562, 710] on button "Show more" at bounding box center [544, 702] width 71 height 22
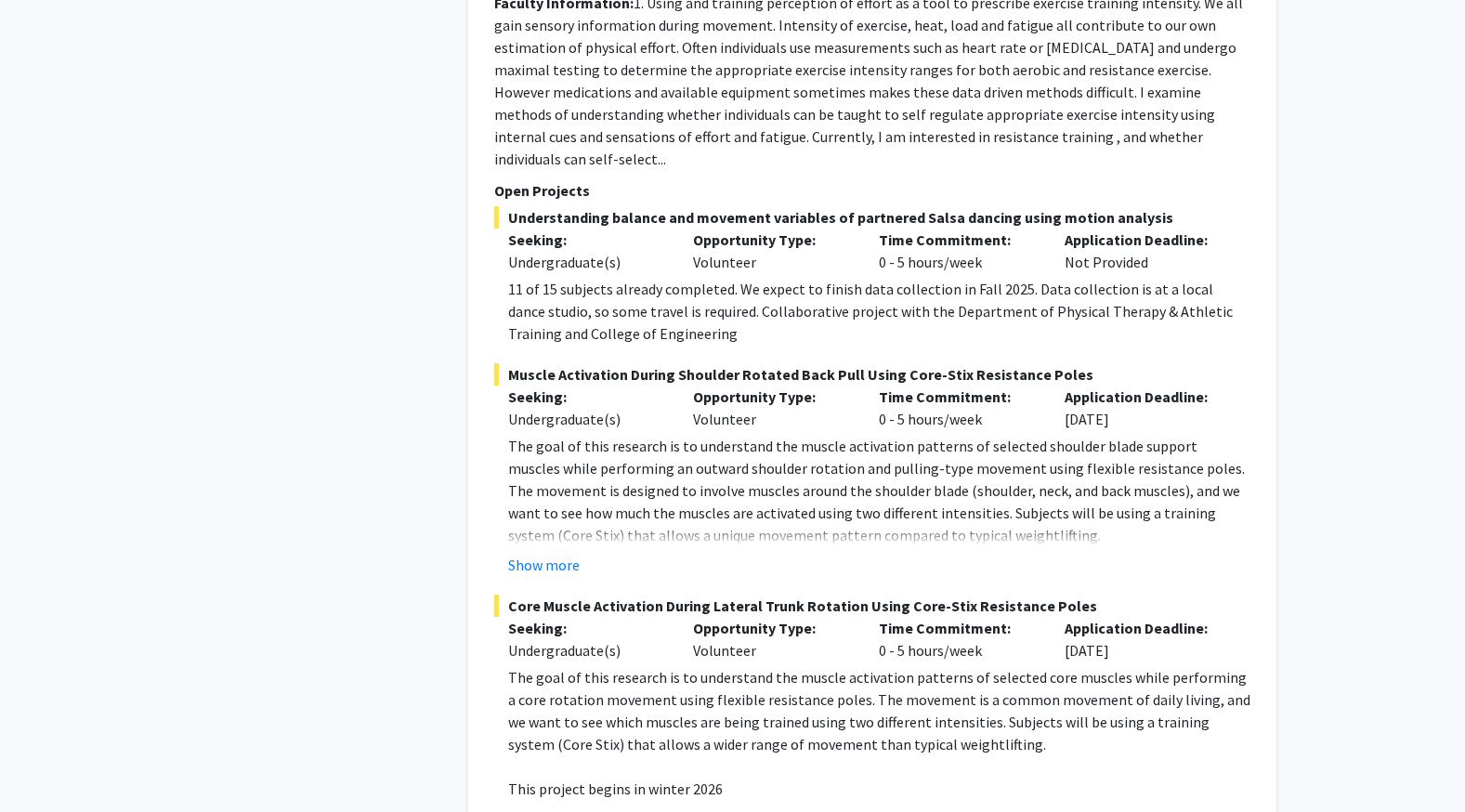
scroll to position [2152, 0]
click at [545, 547] on fg-read-more "The goal of this research is to understand the muscle activation patterns of se…" at bounding box center [873, 504] width 756 height 141
click at [549, 569] on button "Show more" at bounding box center [544, 563] width 71 height 22
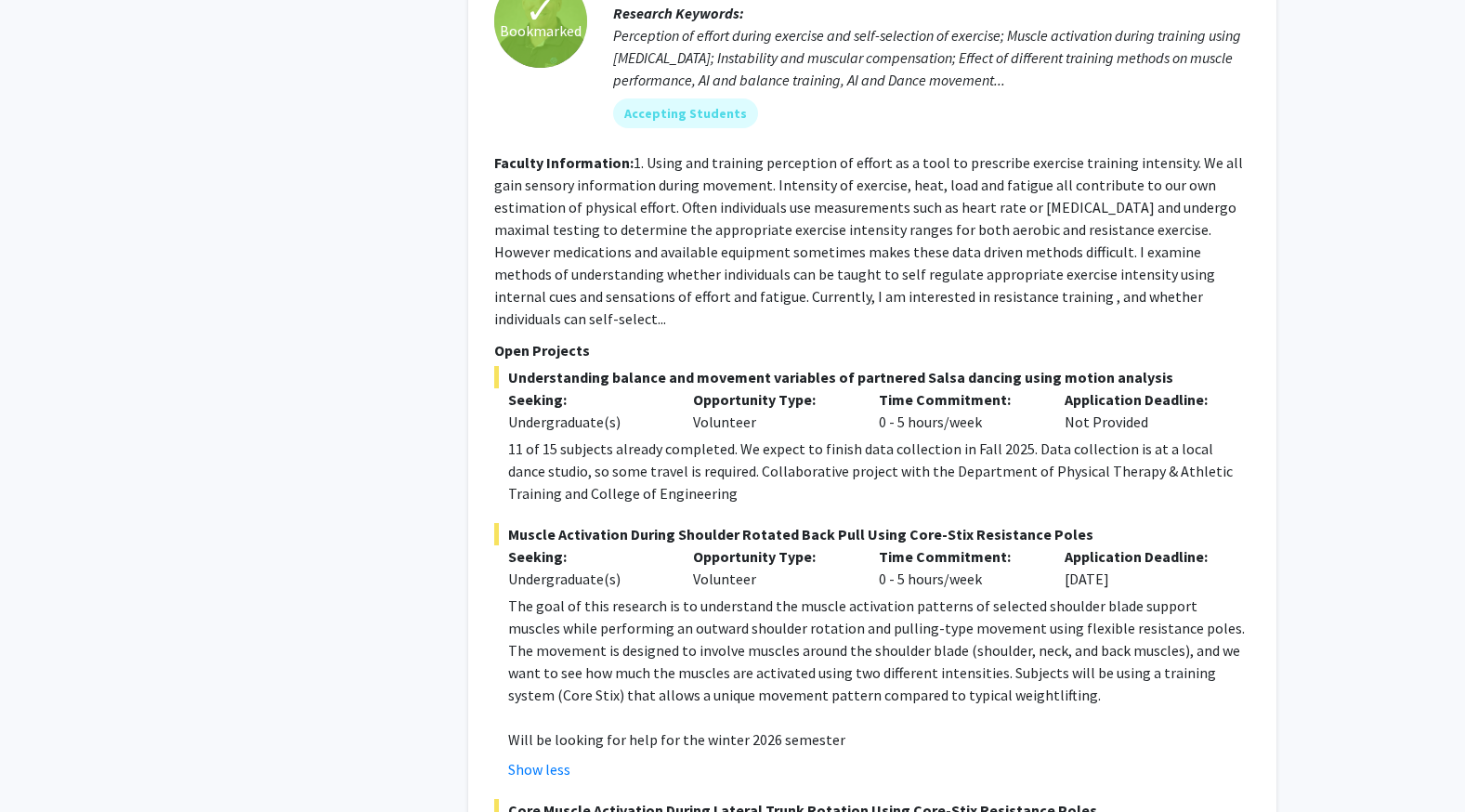
scroll to position [1992, 0]
